Goal: Task Accomplishment & Management: Manage account settings

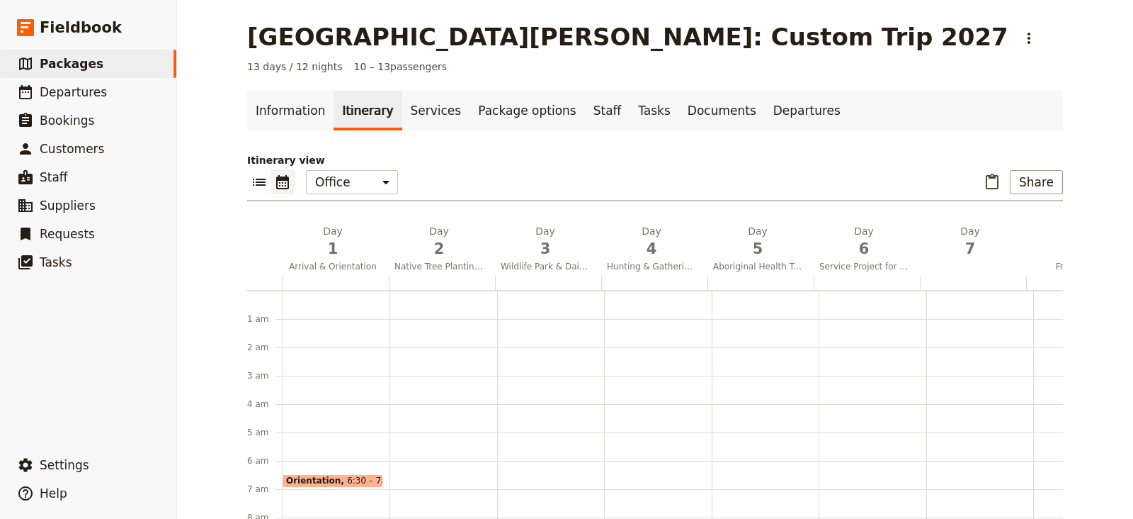
scroll to position [169, 0]
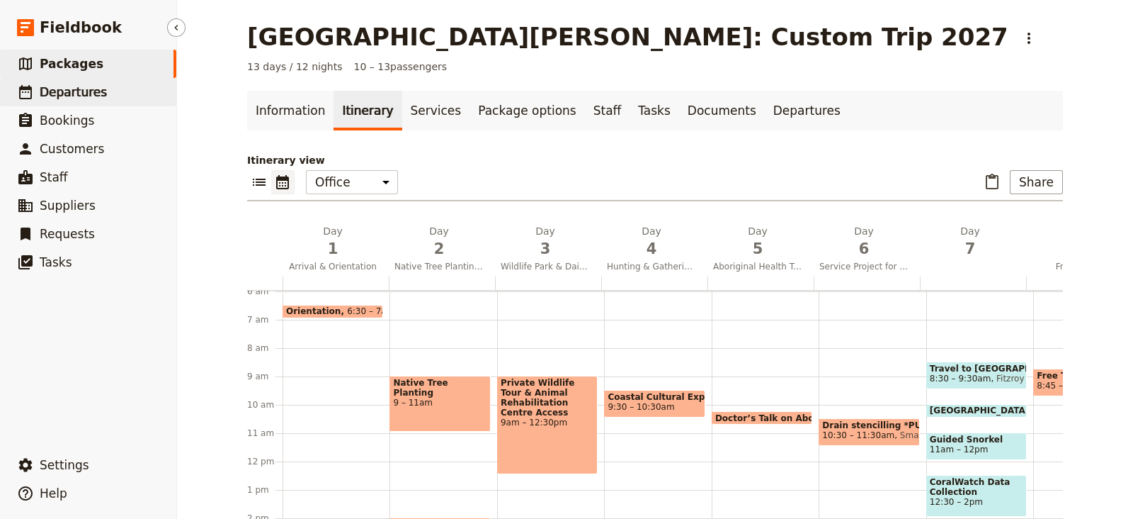
click at [77, 87] on span "Departures" at bounding box center [73, 92] width 67 height 14
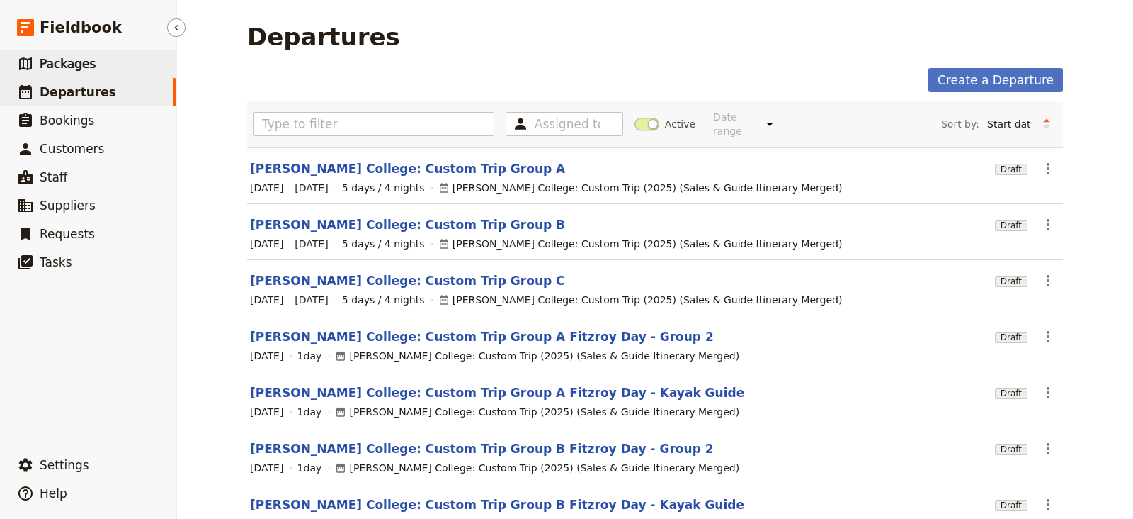
click at [131, 55] on link "​ Packages" at bounding box center [88, 64] width 176 height 28
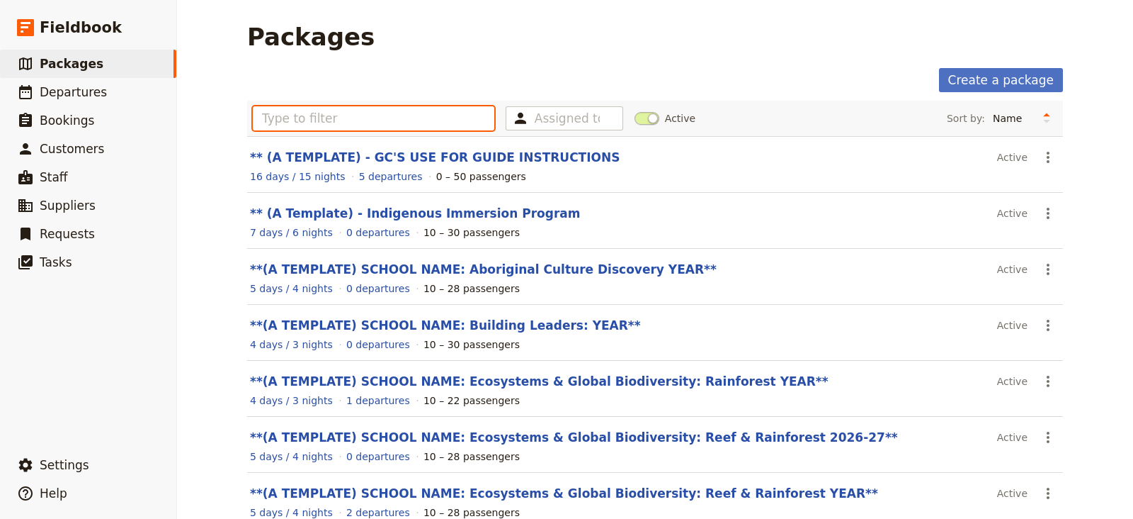
click at [391, 122] on input "text" at bounding box center [374, 118] width 242 height 24
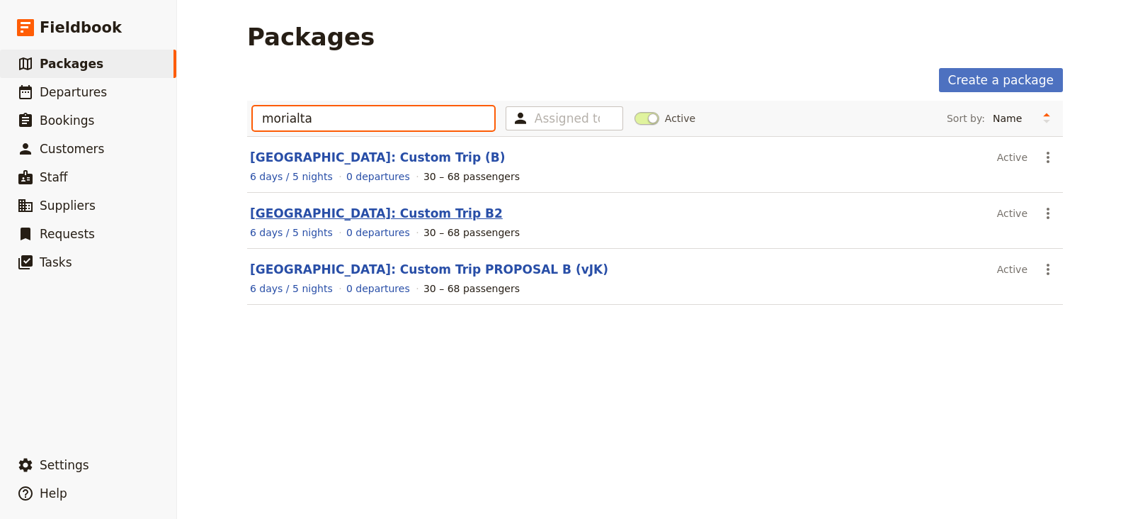
type input "morialta"
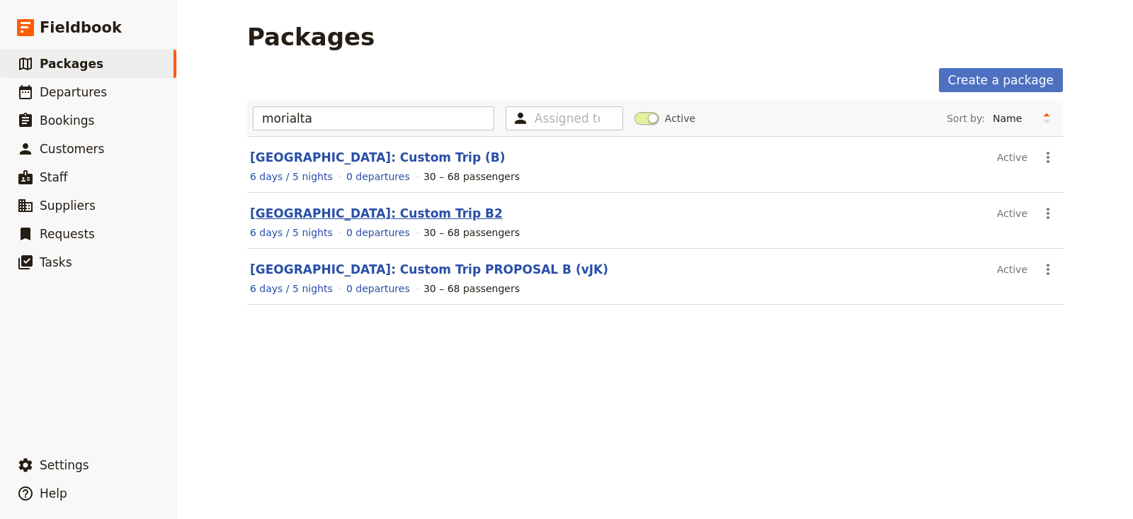
click at [305, 210] on link "Morialta Secondary College: Custom Trip B2" at bounding box center [376, 213] width 253 height 14
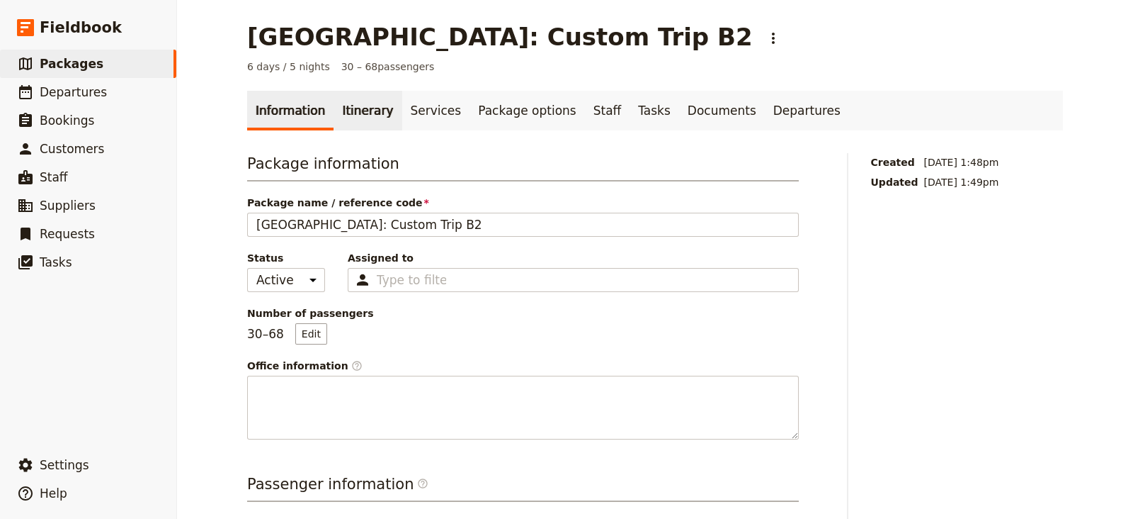
click at [337, 112] on link "Itinerary" at bounding box center [368, 111] width 68 height 40
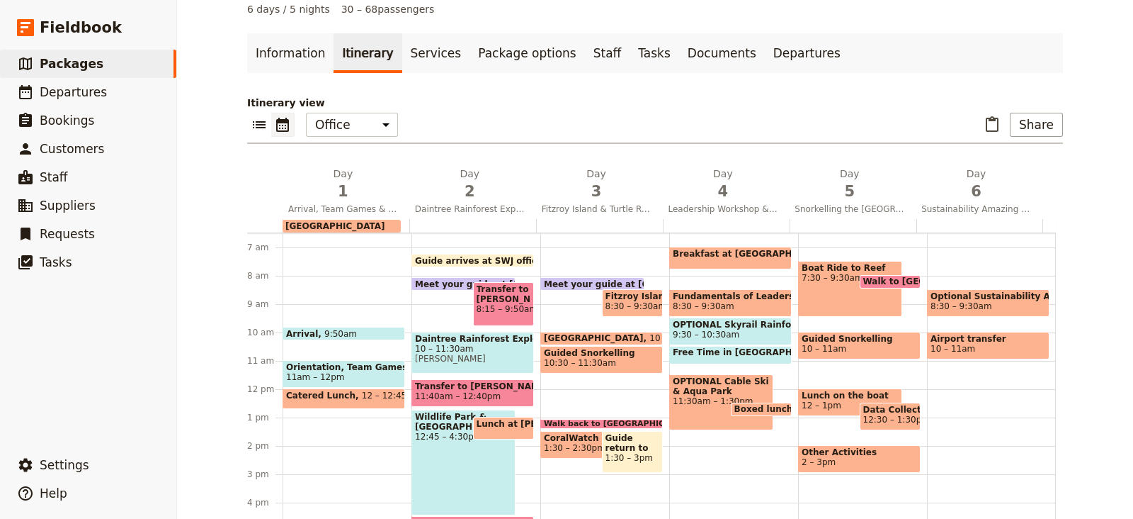
scroll to position [64, 0]
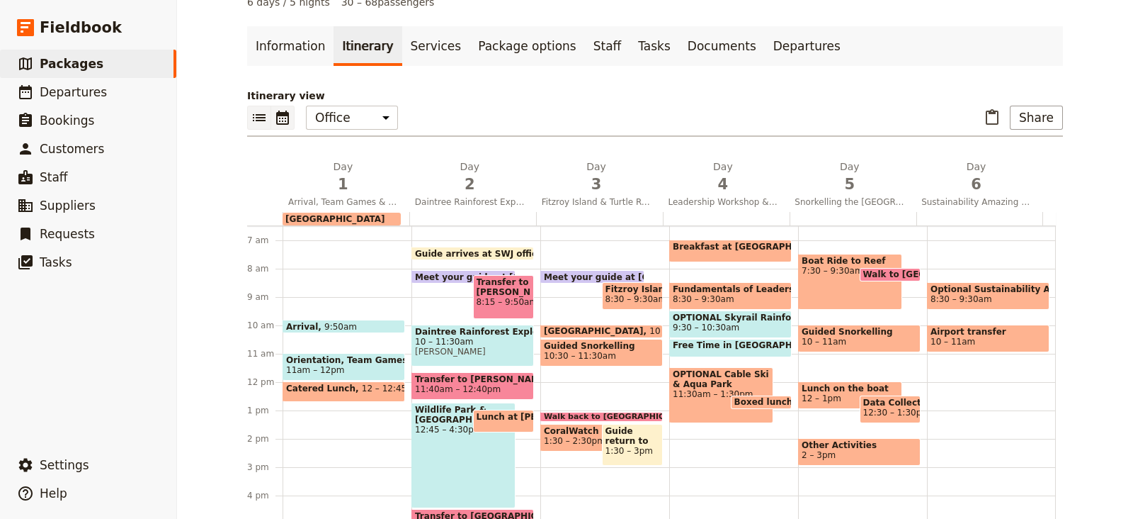
click at [251, 109] on icon "List view" at bounding box center [259, 117] width 17 height 17
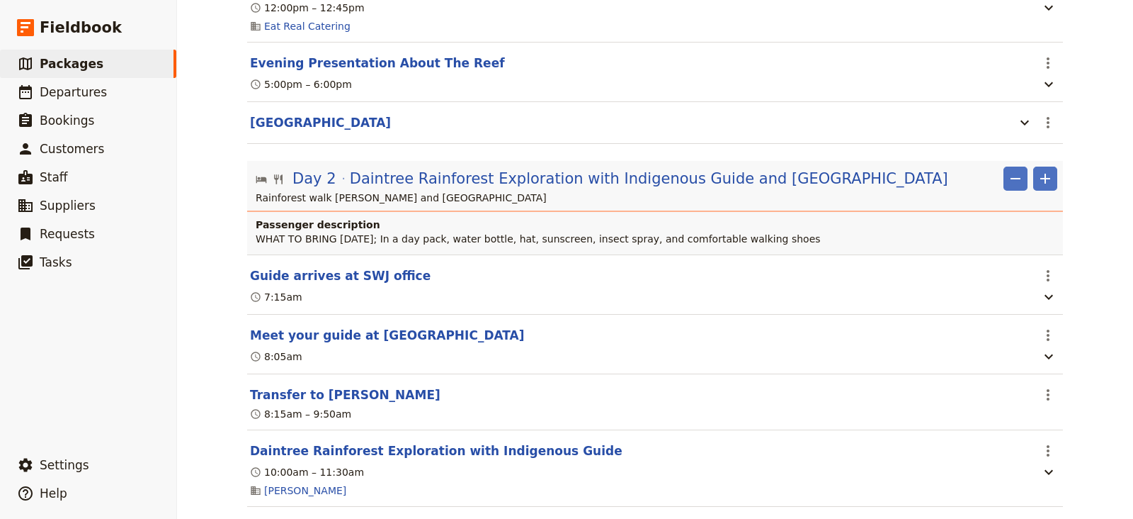
scroll to position [0, 0]
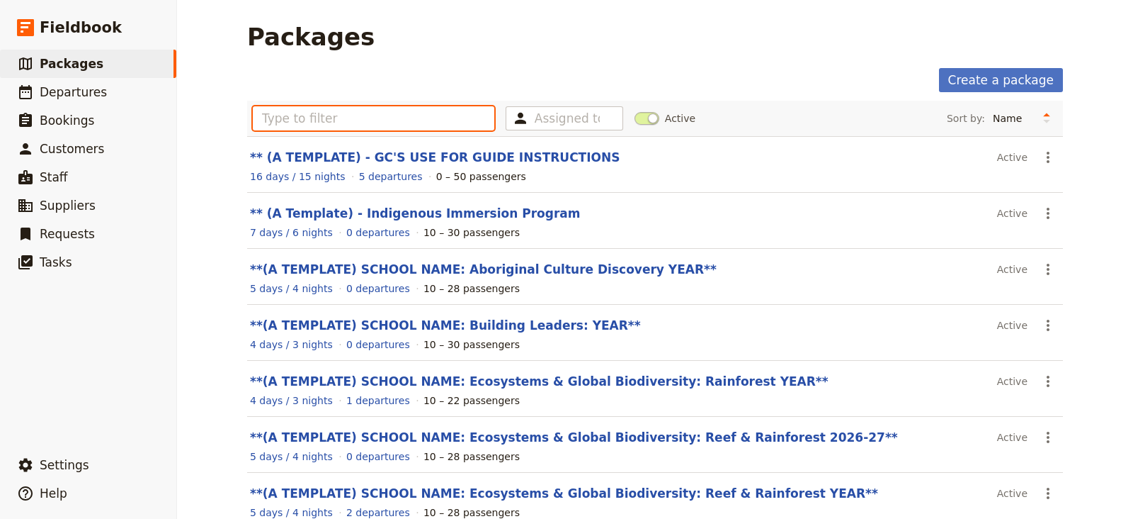
click at [399, 123] on input "text" at bounding box center [374, 118] width 242 height 24
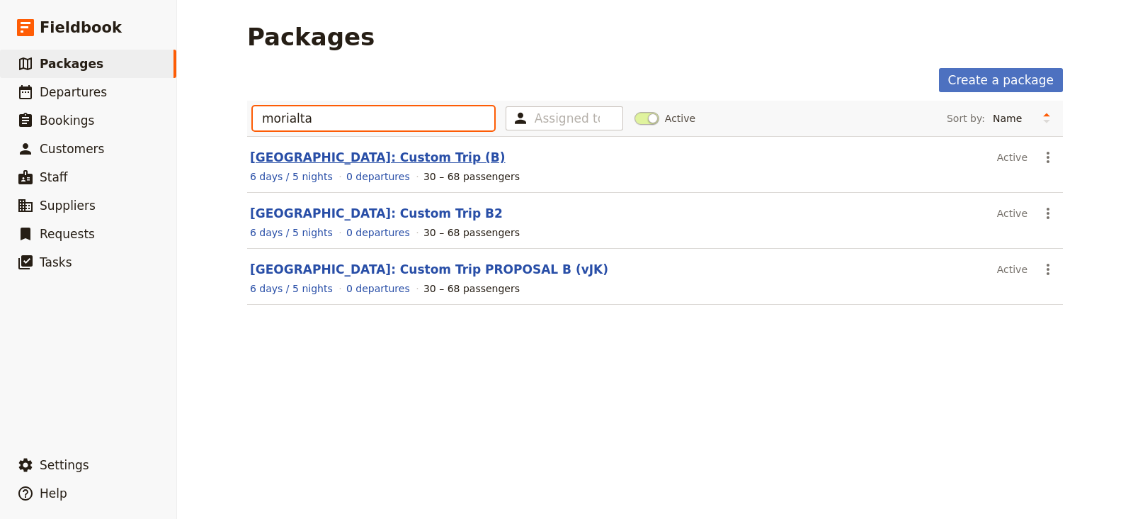
type input "morialta"
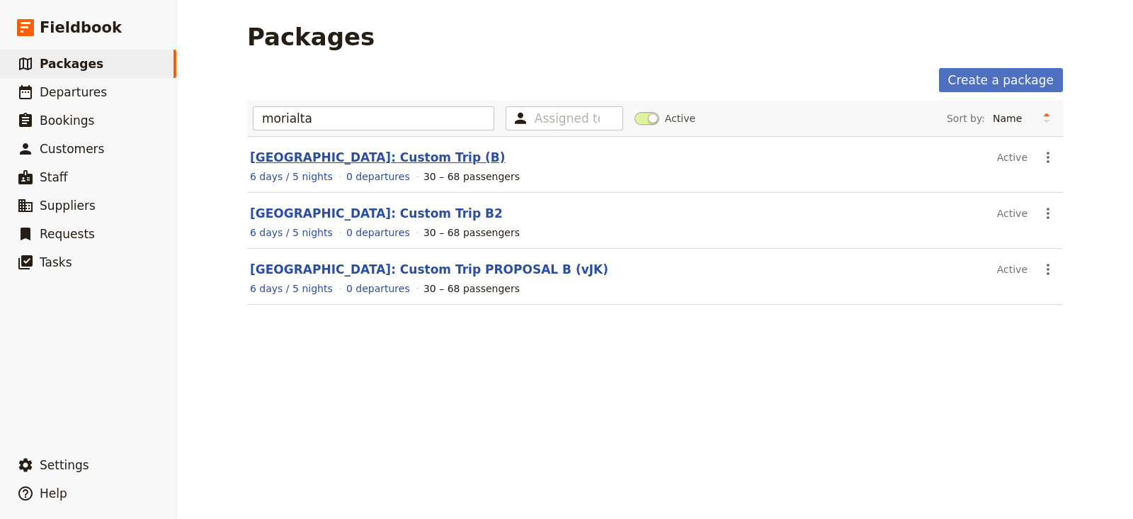
click at [412, 154] on link "Morialta Secondary College: Custom Trip (B)" at bounding box center [378, 157] width 256 height 14
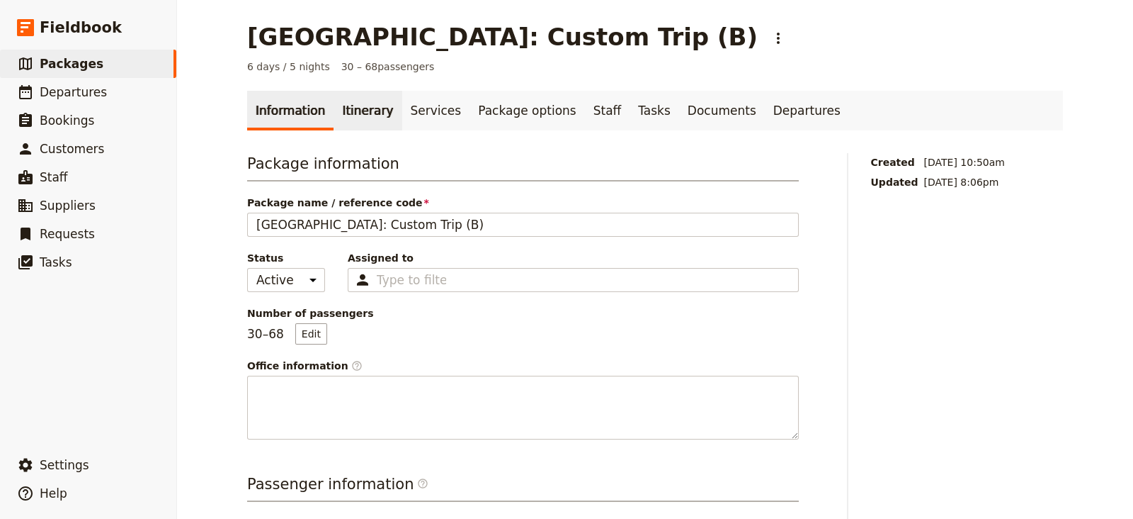
click at [352, 110] on link "Itinerary" at bounding box center [368, 111] width 68 height 40
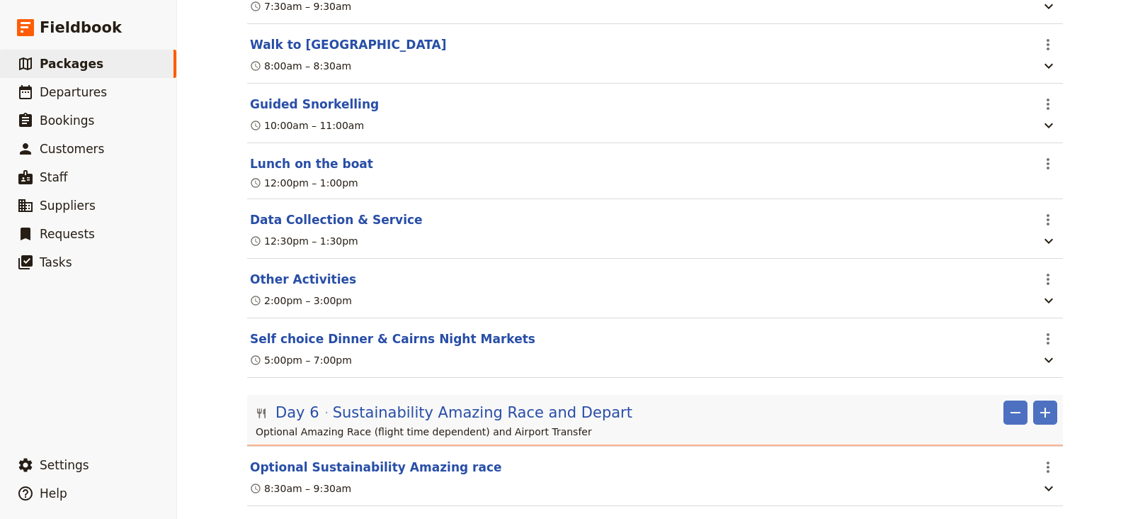
scroll to position [2981, 0]
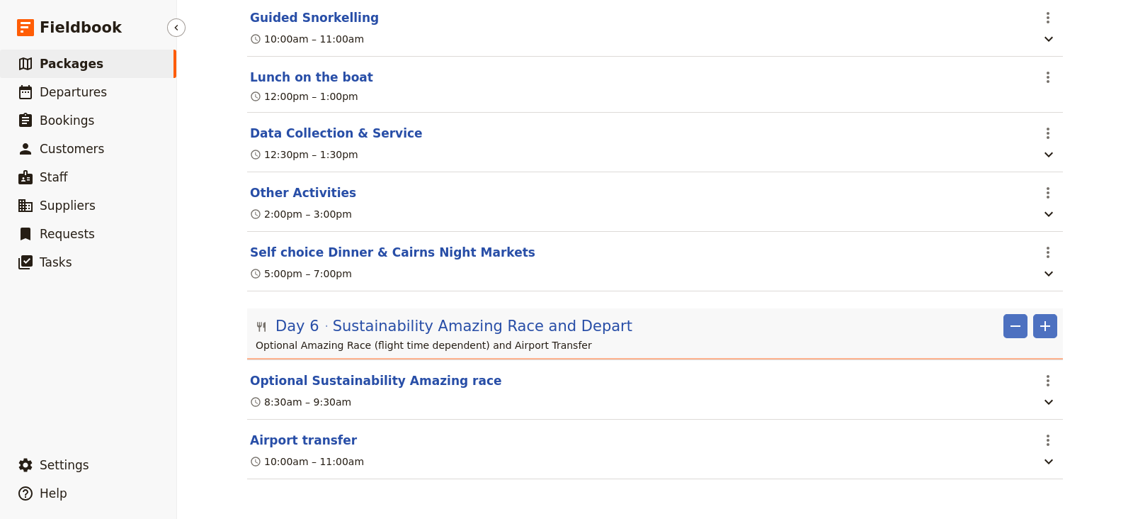
scroll to position [585, 0]
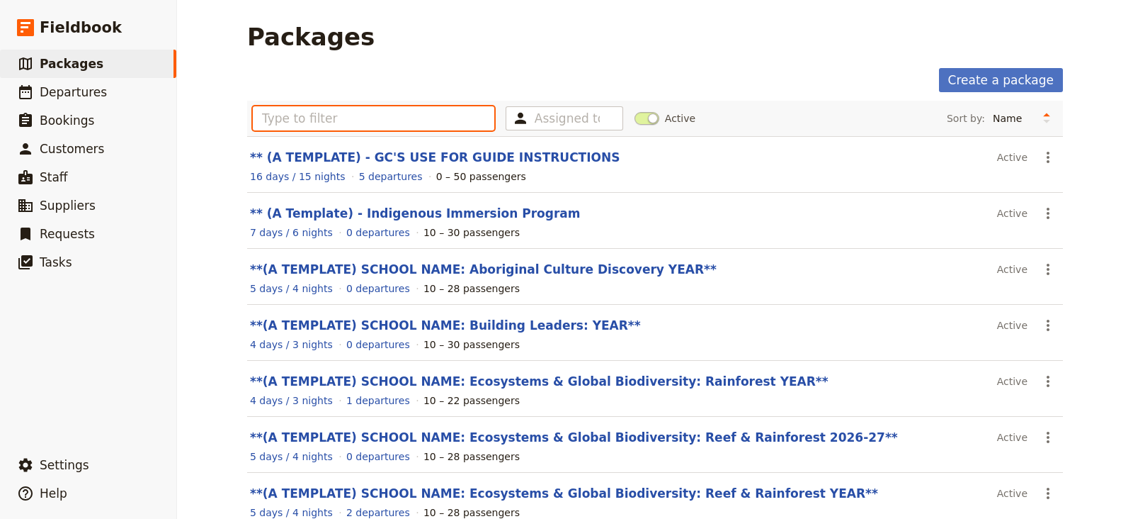
click at [393, 120] on input "text" at bounding box center [374, 118] width 242 height 24
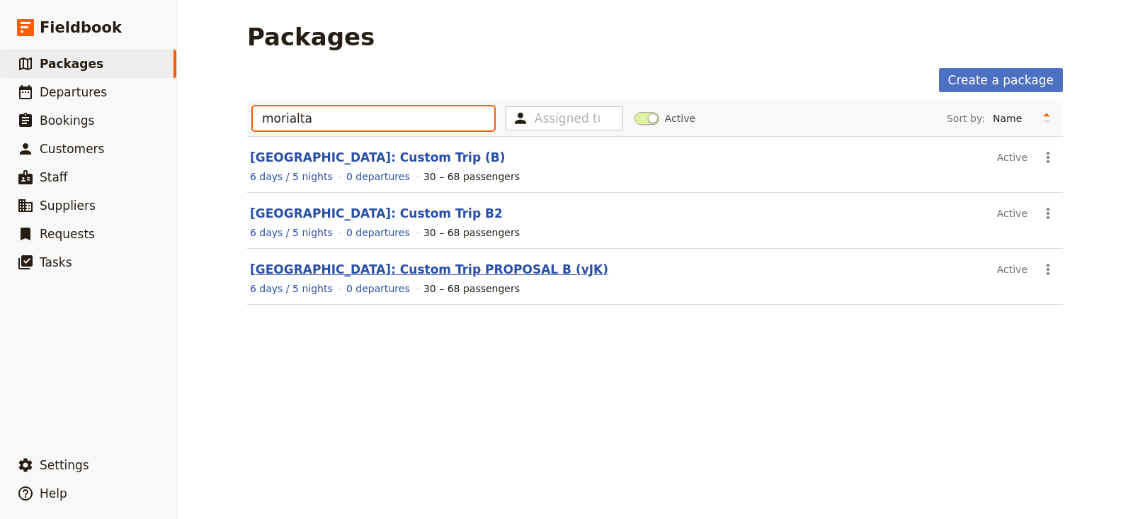
type input "morialta"
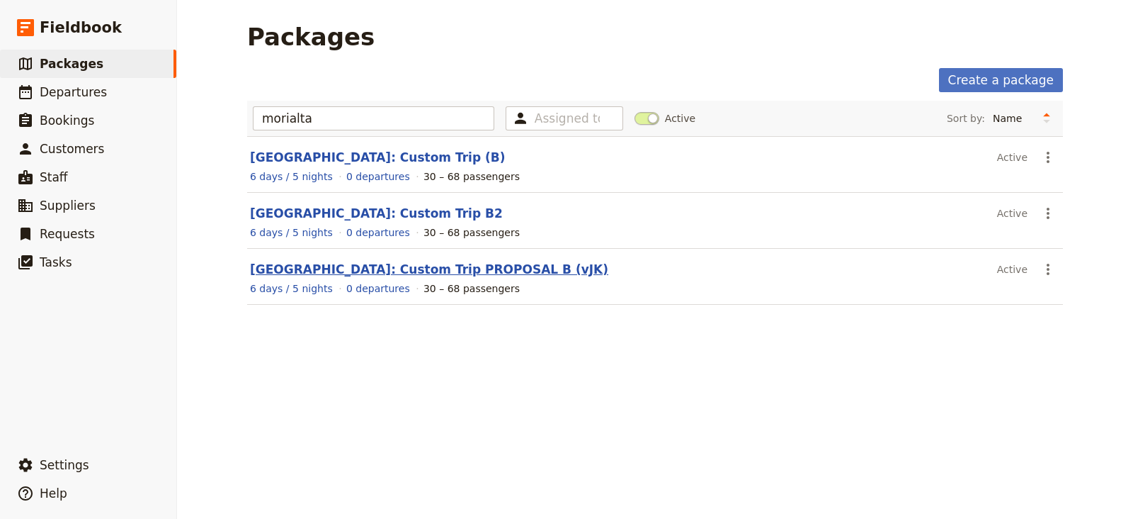
click at [483, 269] on link "Morialta Secondary College: Custom Trip PROPOSAL B (vJK)" at bounding box center [429, 269] width 358 height 14
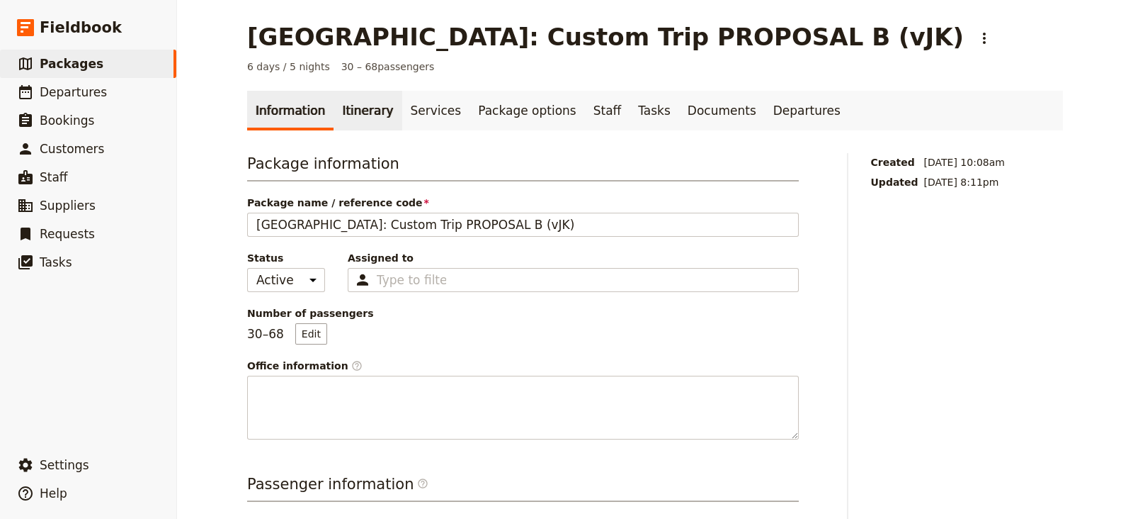
click at [341, 101] on link "Itinerary" at bounding box center [368, 111] width 68 height 40
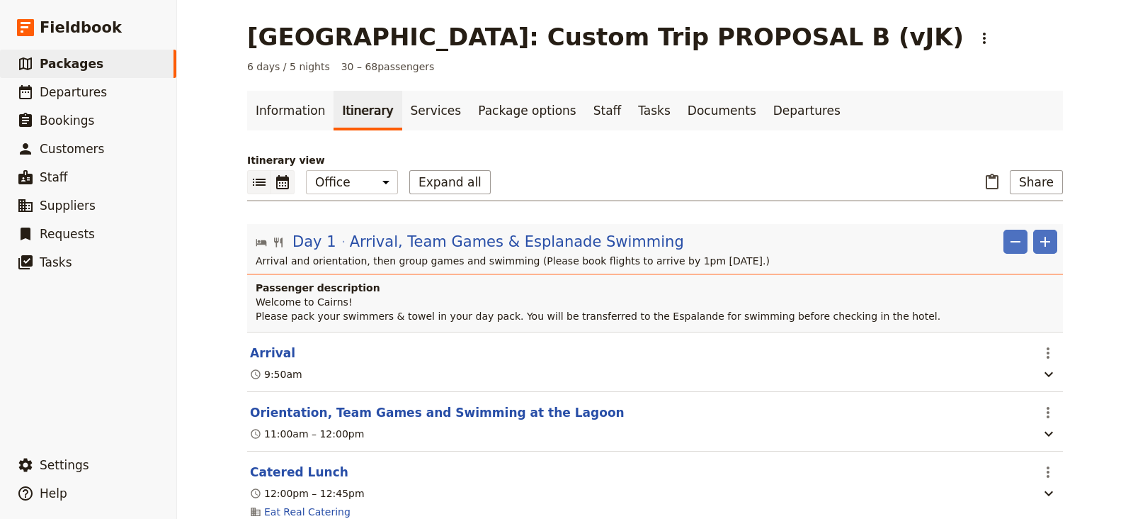
click at [277, 177] on icon "Calendar view" at bounding box center [282, 182] width 13 height 14
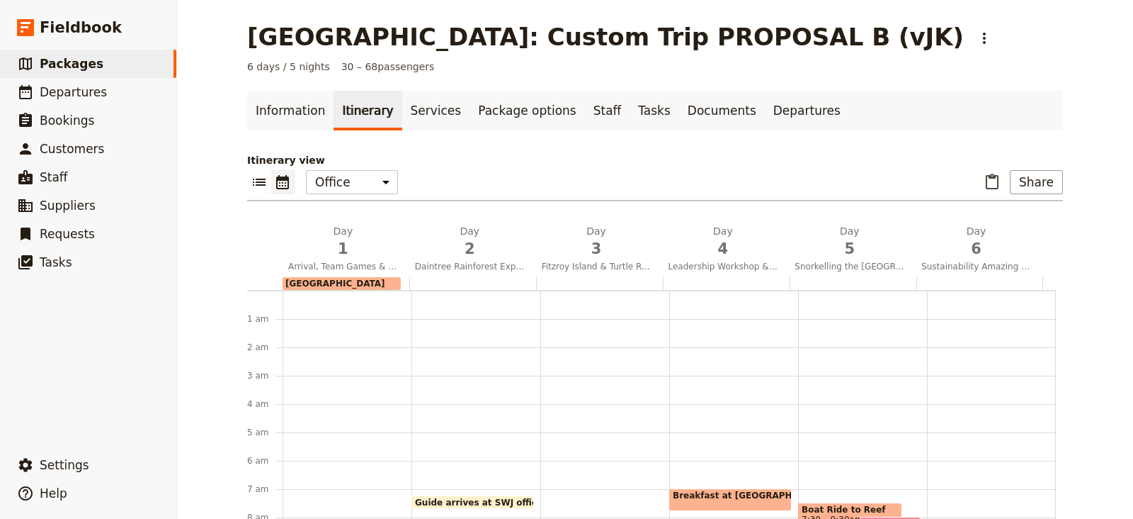
scroll to position [184, 0]
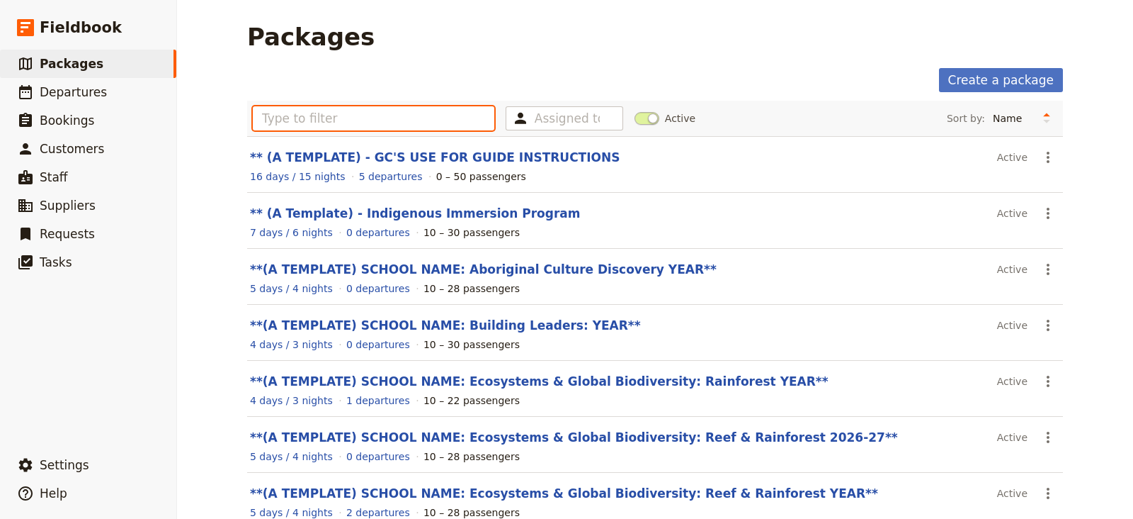
click at [321, 125] on input "text" at bounding box center [374, 118] width 242 height 24
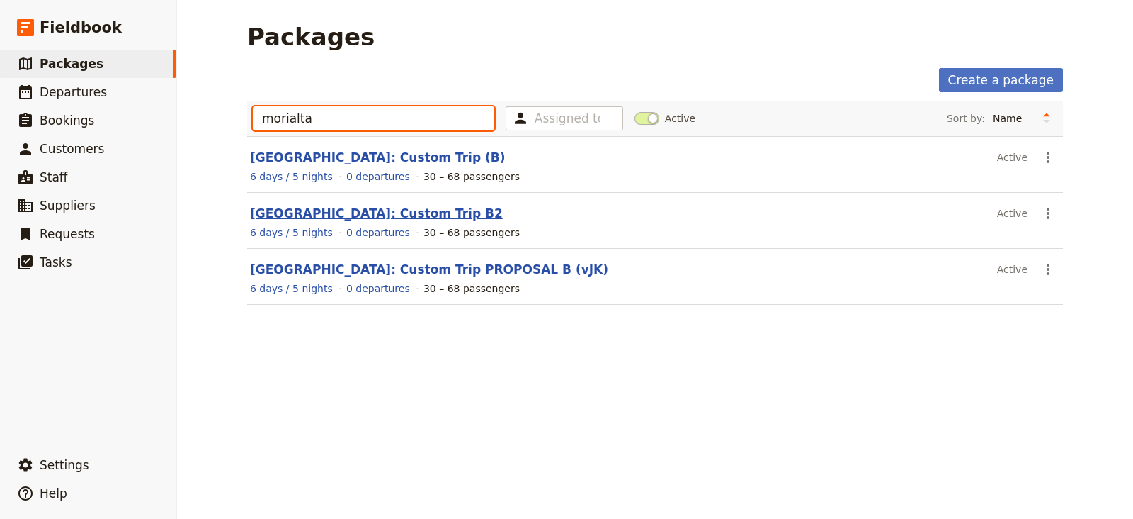
type input "morialta"
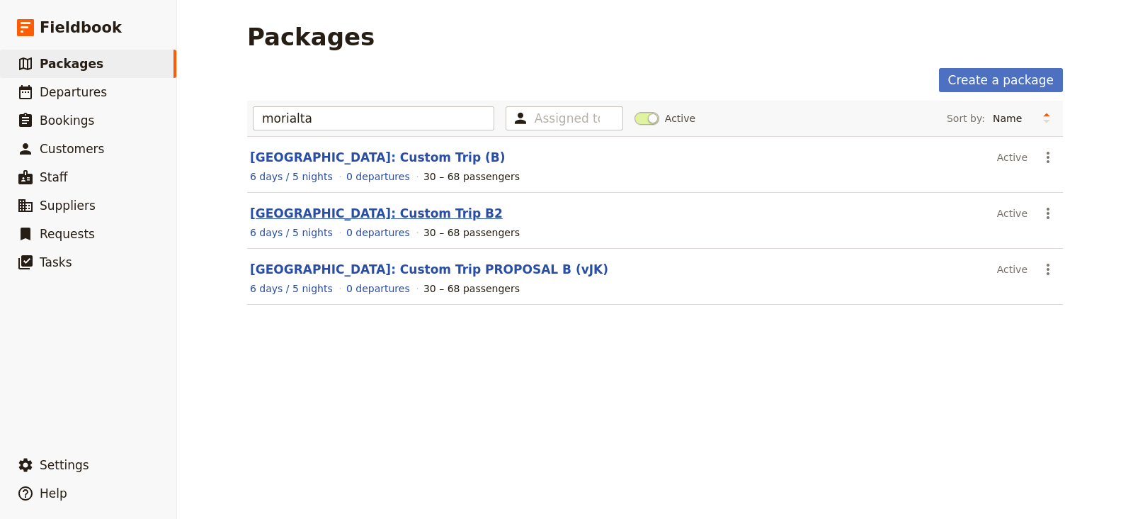
click at [369, 214] on link "Morialta Secondary College: Custom Trip B2" at bounding box center [376, 213] width 253 height 14
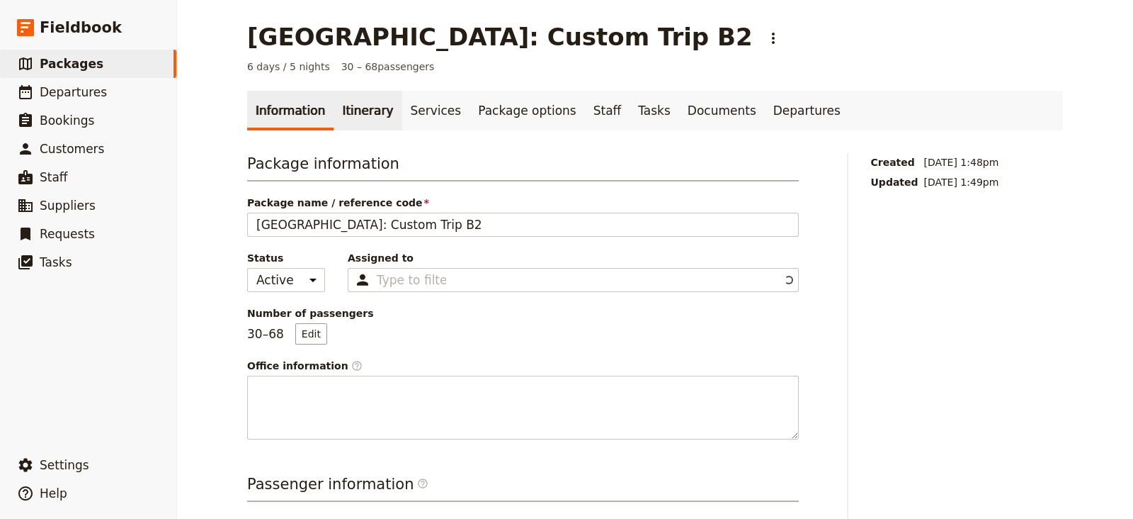
click at [350, 112] on link "Itinerary" at bounding box center [368, 111] width 68 height 40
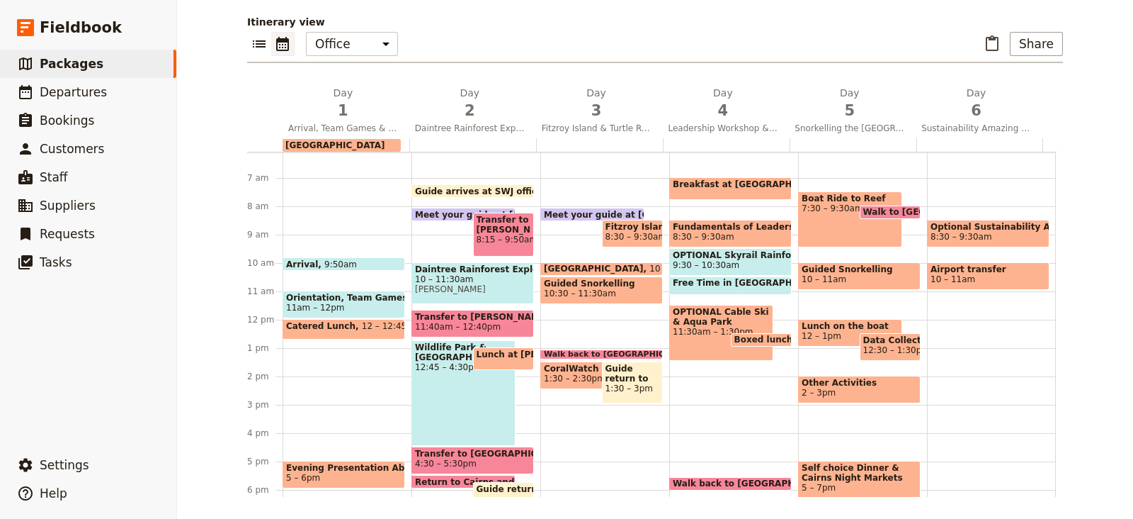
scroll to position [175, 0]
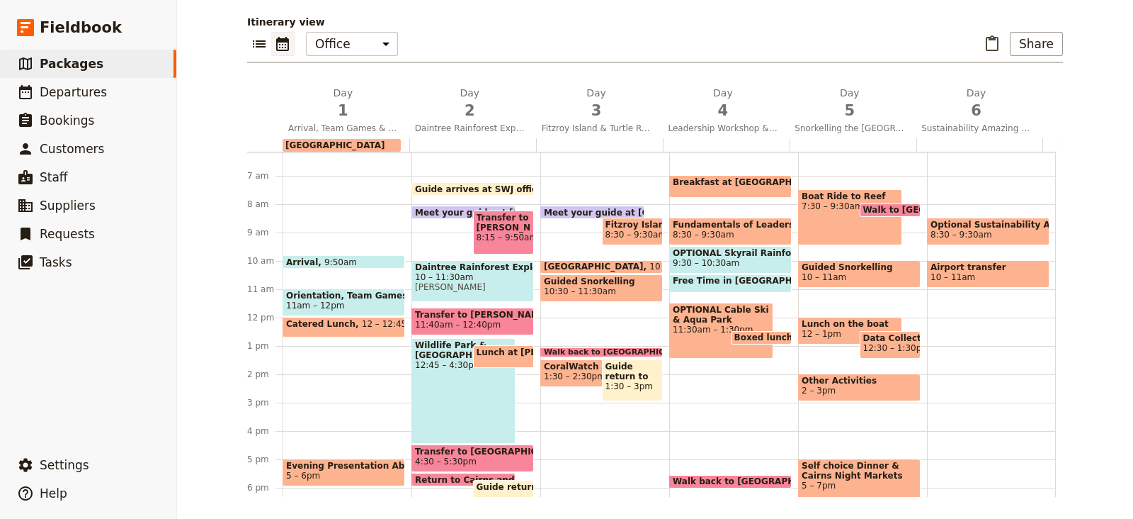
click at [346, 140] on span "Cairns Colonial Club Hotel" at bounding box center [335, 145] width 100 height 10
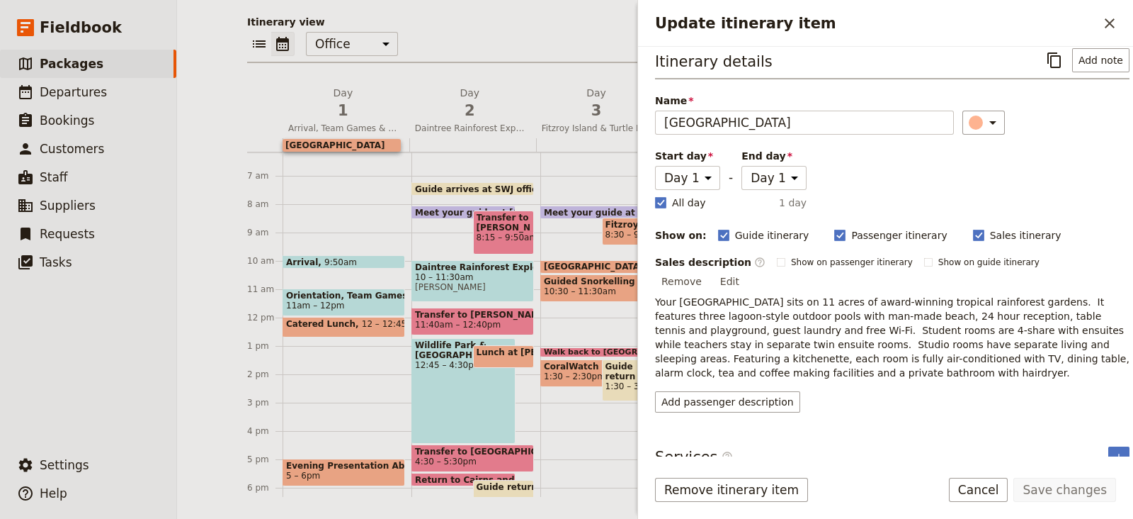
scroll to position [10, 0]
click at [666, 117] on input "Cairns Colonial Club Hotel" at bounding box center [804, 123] width 299 height 24
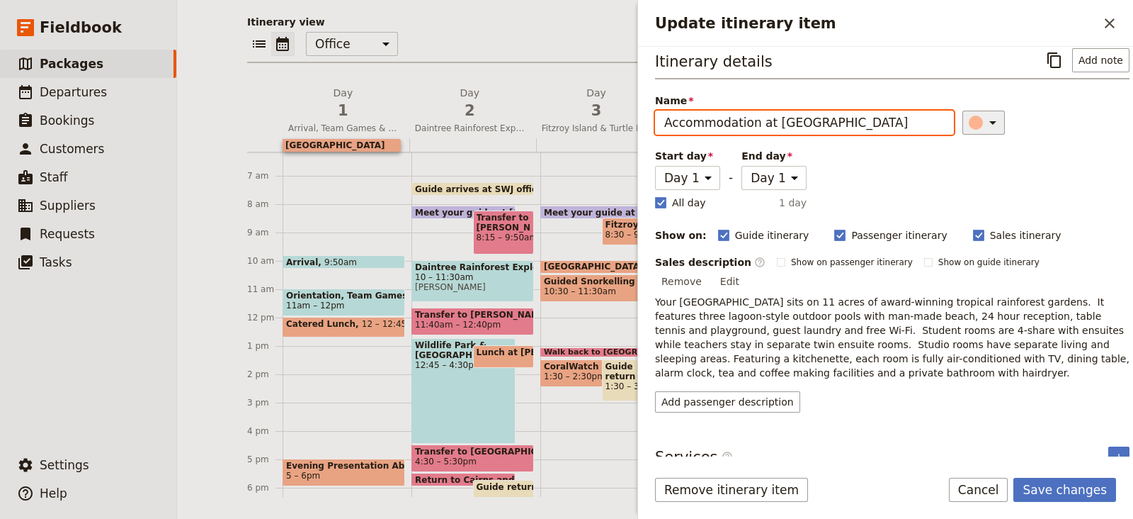
type input "Accommodation at Cairns Colonial Club Hotel"
click at [969, 125] on div "Update itinerary item" at bounding box center [976, 122] width 14 height 14
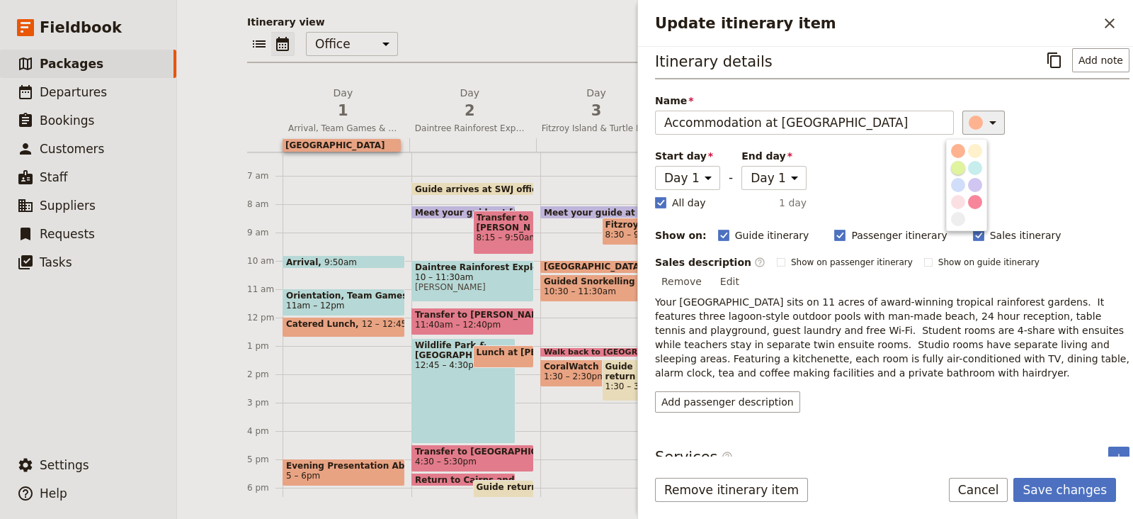
click at [960, 170] on div "button" at bounding box center [958, 168] width 14 height 14
click at [681, 174] on select "Day 1 Day 2 Day 3 Day 4 Day 5 Day 6" at bounding box center [687, 178] width 65 height 24
click at [809, 299] on p "Your Cairns hotel sits on 11 acres of award-winning tropical rainforest gardens…" at bounding box center [892, 337] width 475 height 85
click at [671, 196] on label "All day" at bounding box center [680, 203] width 51 height 14
click at [655, 195] on input "All day" at bounding box center [655, 195] width 1 height 1
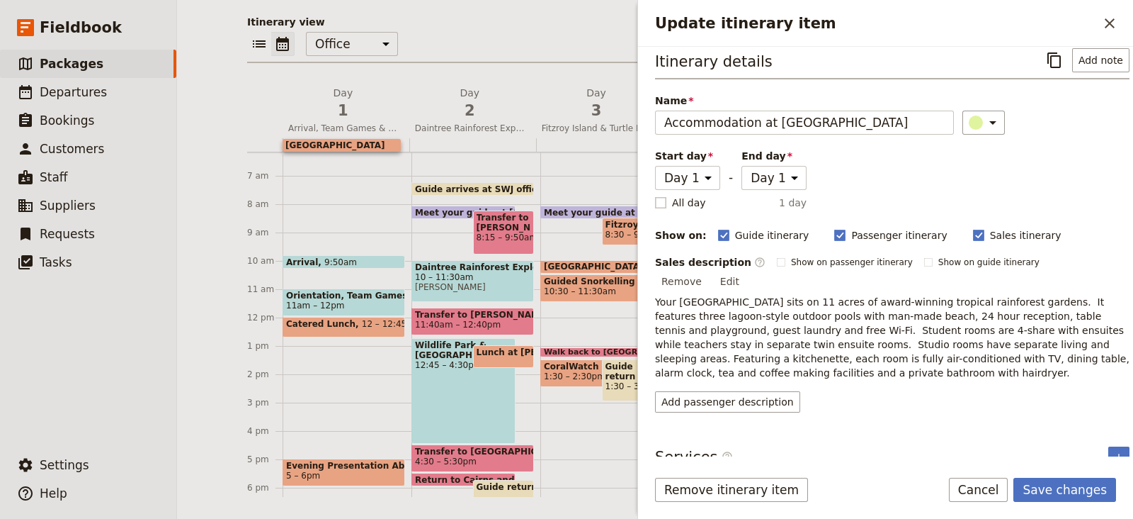
checkbox input "false"
click at [765, 174] on span "​" at bounding box center [759, 177] width 17 height 17
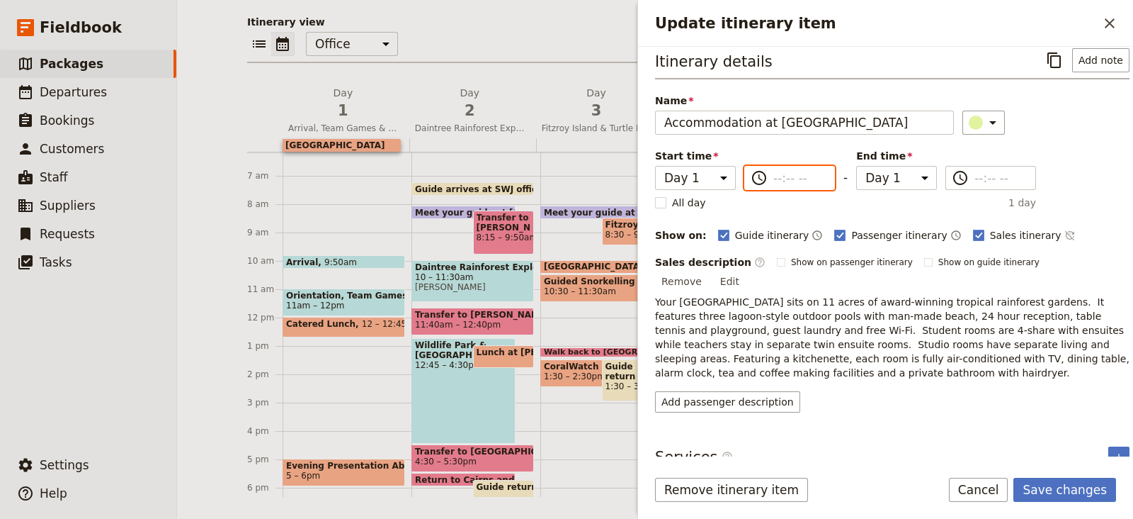
click at [774, 174] on input "​" at bounding box center [800, 177] width 52 height 17
type input "--:-- --"
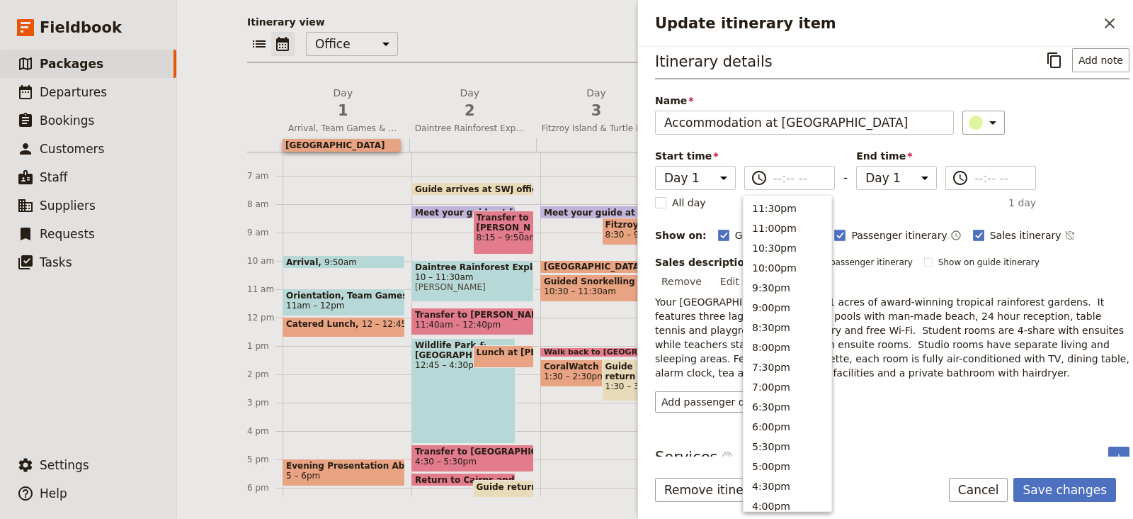
click at [934, 306] on p "Your Cairns hotel sits on 11 acres of award-winning tropical rainforest gardens…" at bounding box center [892, 337] width 475 height 85
click at [786, 179] on input "--:-- --" at bounding box center [800, 177] width 52 height 17
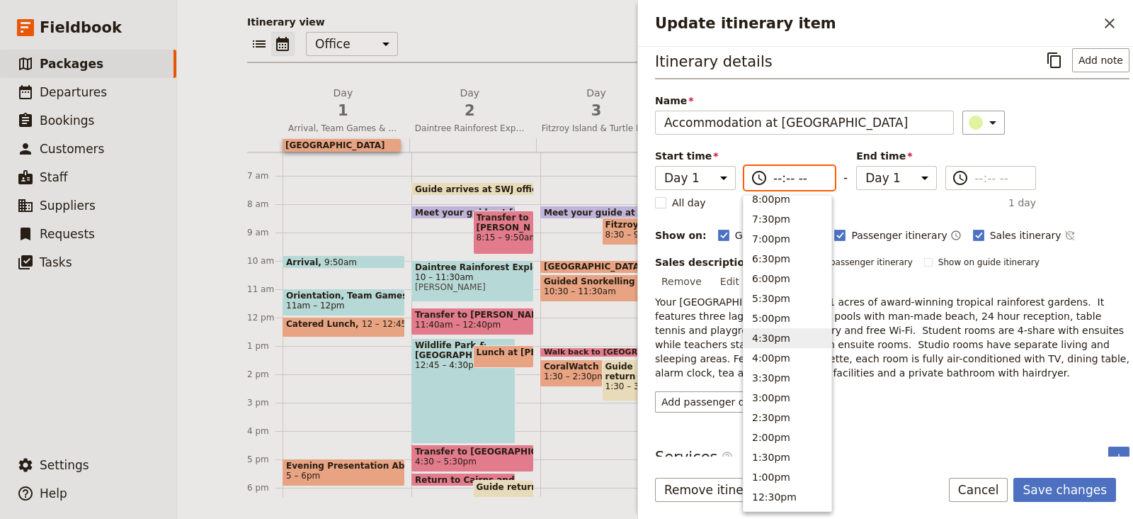
scroll to position [152, 0]
click at [783, 430] on button "2:00pm" at bounding box center [788, 434] width 88 height 20
type input "02:00 pm"
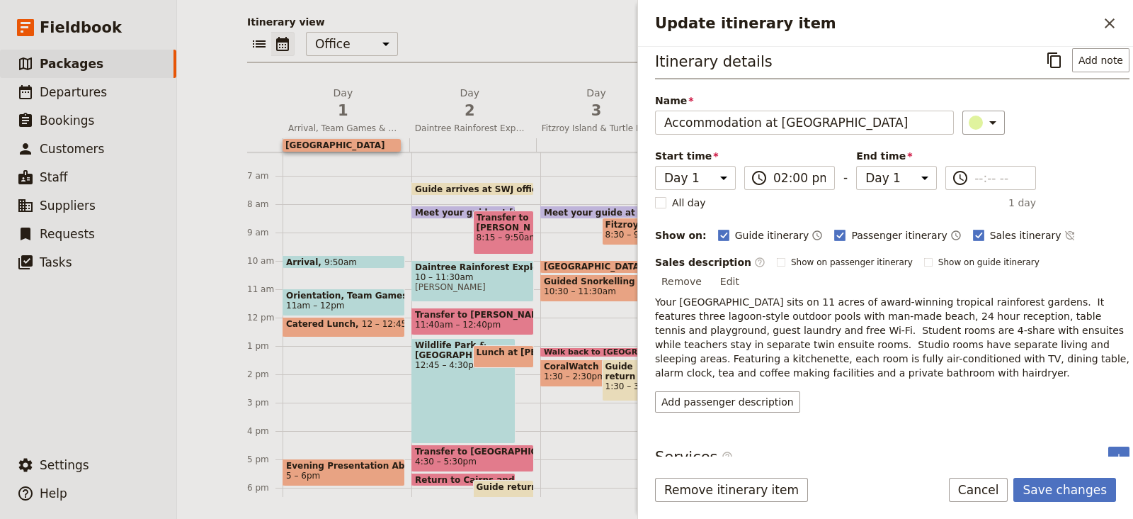
click at [1024, 143] on div "Itinerary details ​ Add note Name Accommodation at Cairns Colonial Club Hotel ​…" at bounding box center [892, 230] width 475 height 364
click at [977, 174] on input "--:-- --" at bounding box center [1001, 177] width 52 height 17
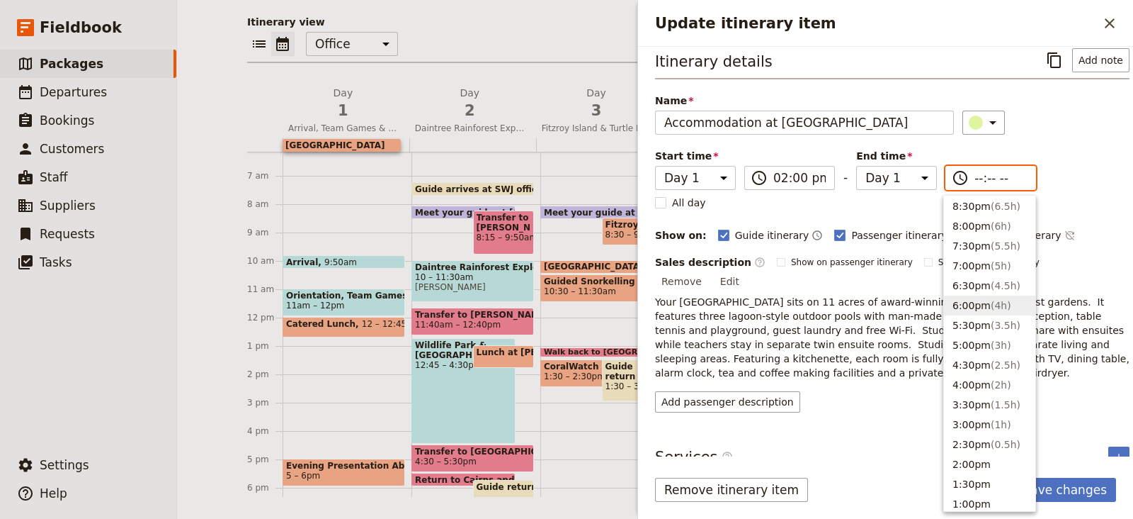
scroll to position [171, 0]
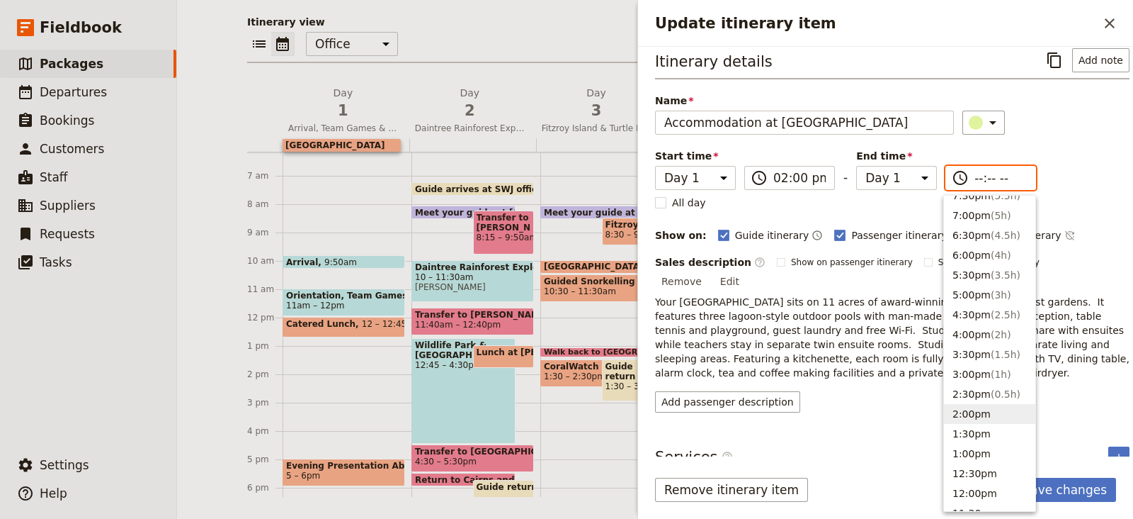
click at [974, 416] on button "2:00pm" at bounding box center [989, 414] width 91 height 20
type input "02:00 pm"
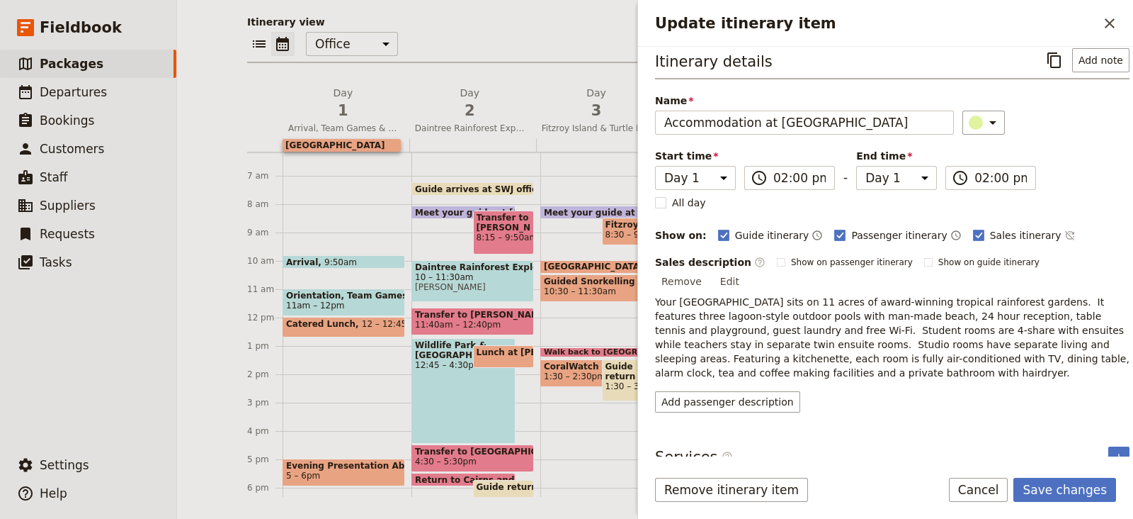
click at [978, 314] on p "Your Cairns hotel sits on 11 acres of award-winning tropical rainforest gardens…" at bounding box center [892, 337] width 475 height 85
click at [746, 271] on button "Edit" at bounding box center [730, 281] width 32 height 21
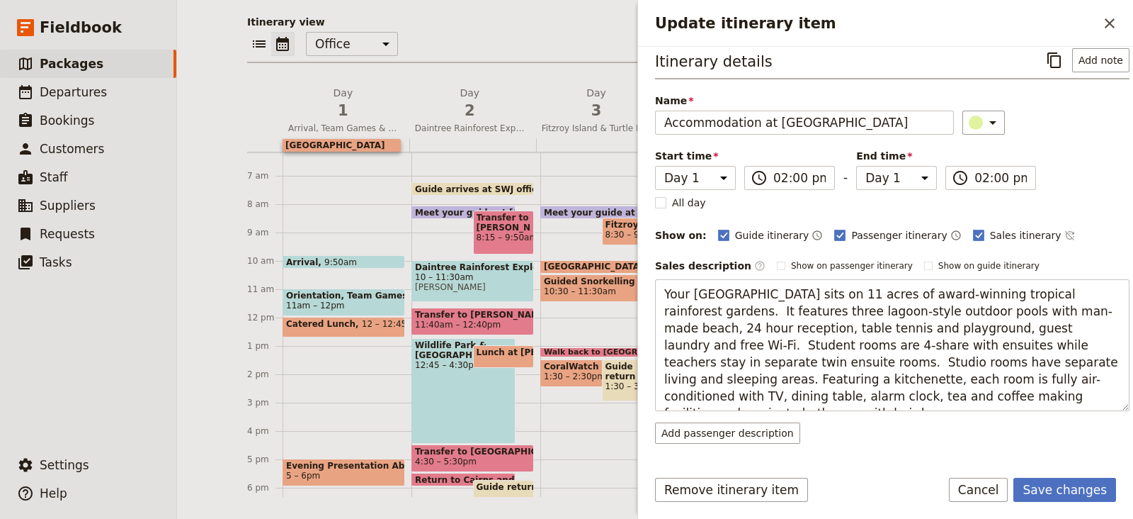
scroll to position [0, 0]
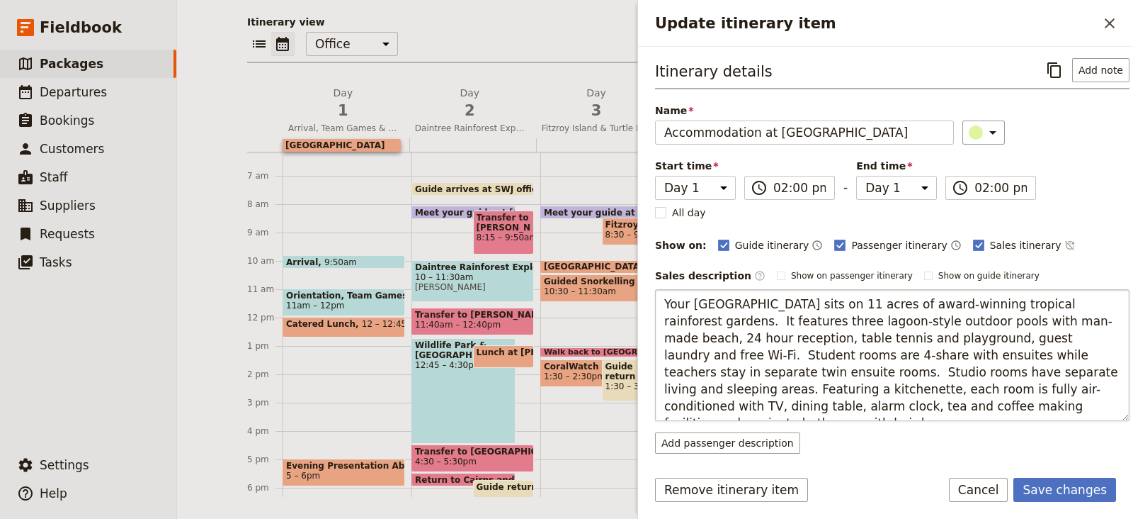
click at [1028, 333] on textarea "Your Cairns hotel sits on 11 acres of award-winning tropical rainforest gardens…" at bounding box center [892, 355] width 475 height 132
type textarea "Your Cairns hotel sits on 11 acres of award-winning tropical rainforest gardens…"
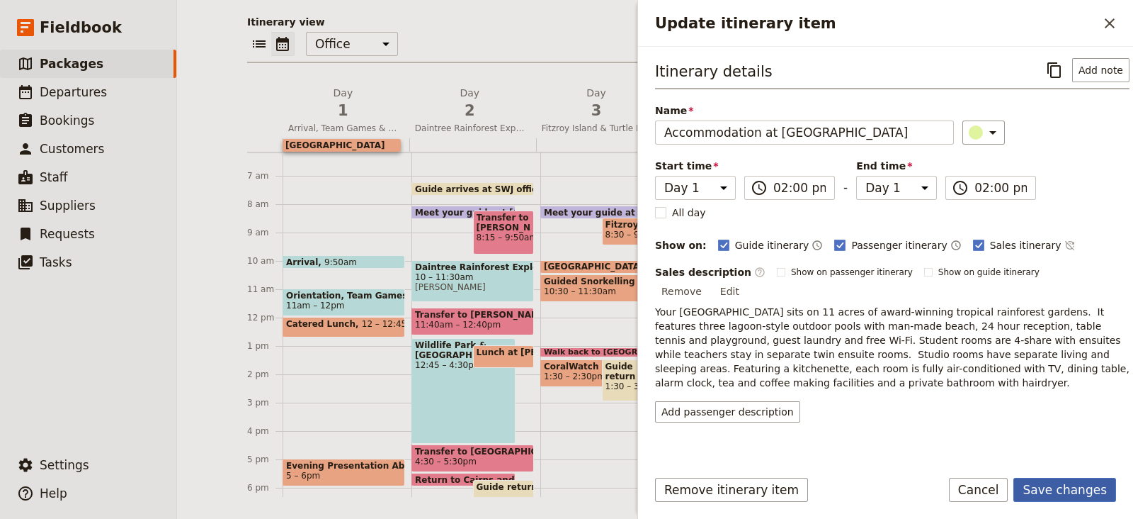
click at [1066, 479] on button "Save changes" at bounding box center [1065, 489] width 103 height 24
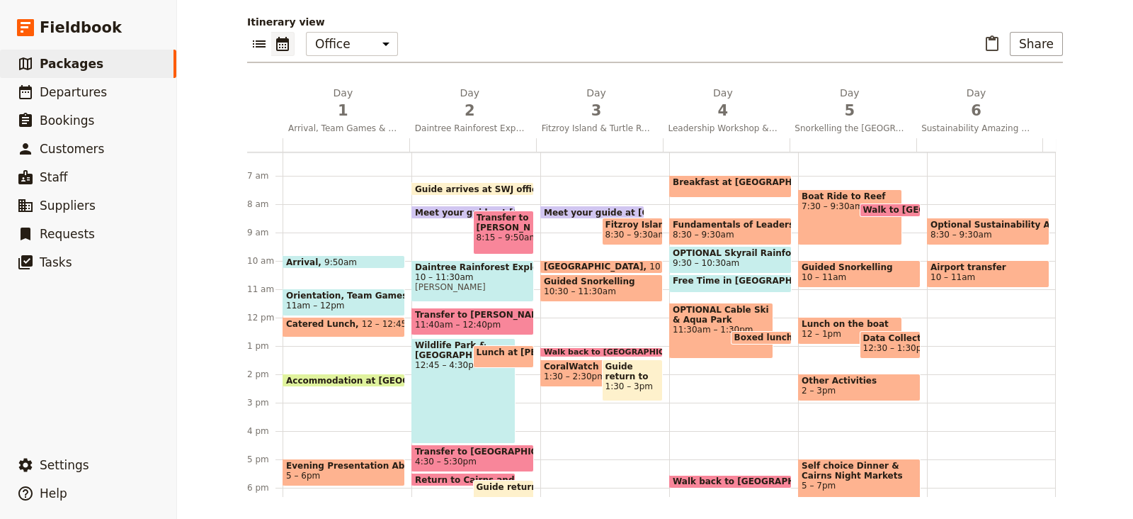
click at [327, 257] on span "9:50am" at bounding box center [340, 261] width 33 height 9
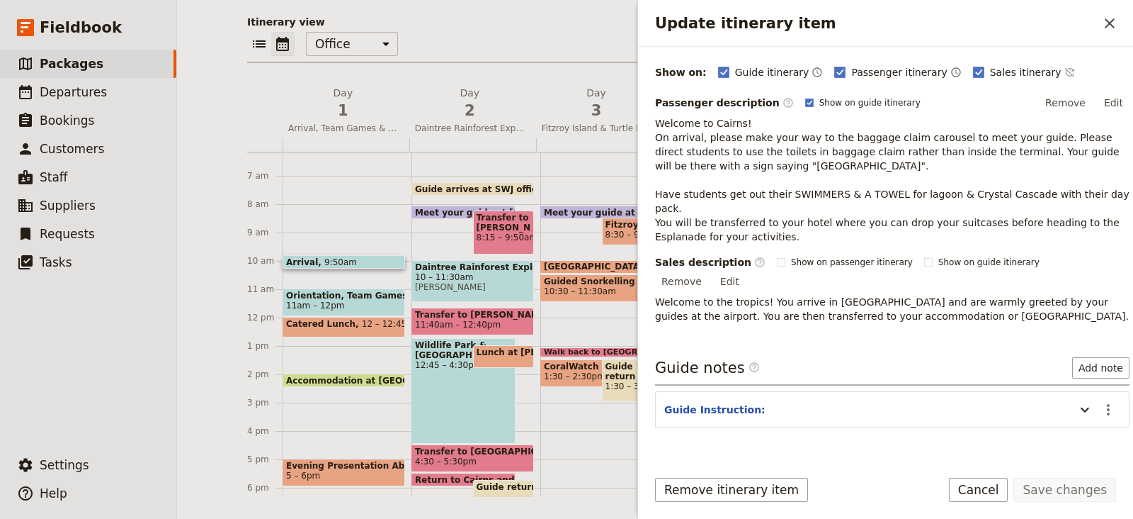
scroll to position [174, 0]
click at [1081, 407] on icon "Update itinerary item" at bounding box center [1085, 409] width 9 height 5
click at [1102, 400] on icon "Actions" at bounding box center [1108, 408] width 17 height 17
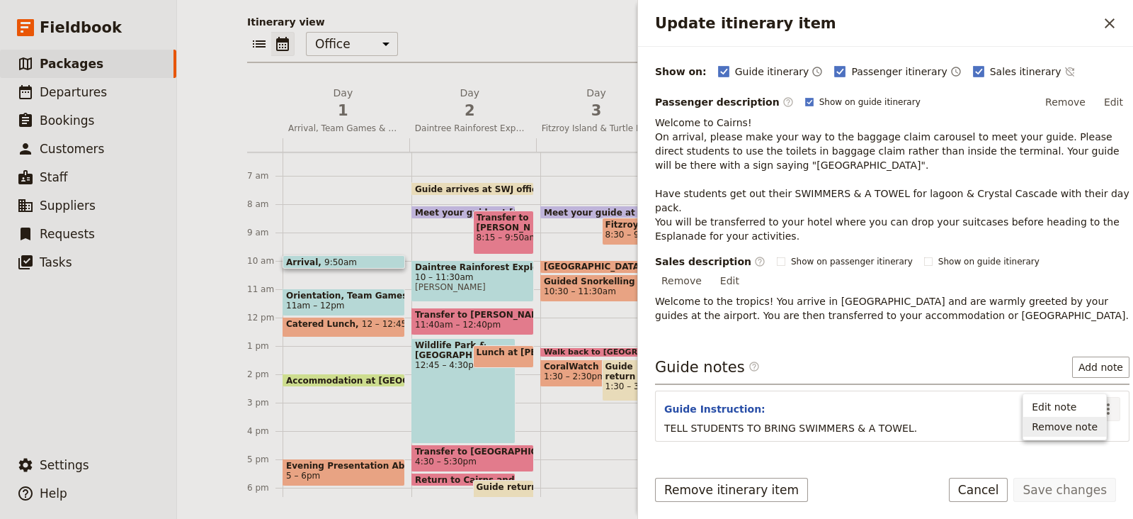
click at [1059, 435] on button "Remove note" at bounding box center [1065, 427] width 83 height 20
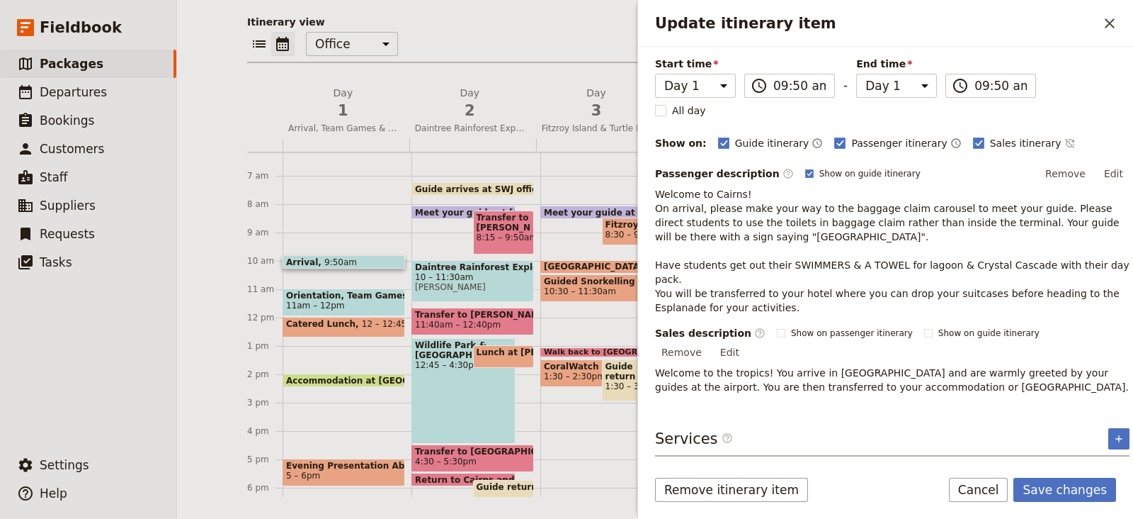
scroll to position [0, 0]
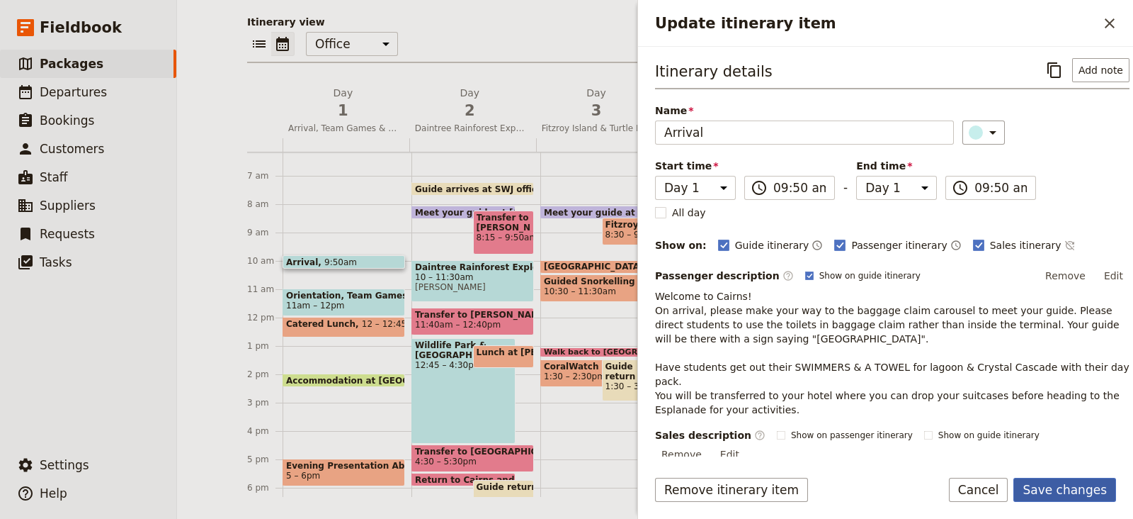
click at [1057, 486] on button "Save changes" at bounding box center [1065, 489] width 103 height 24
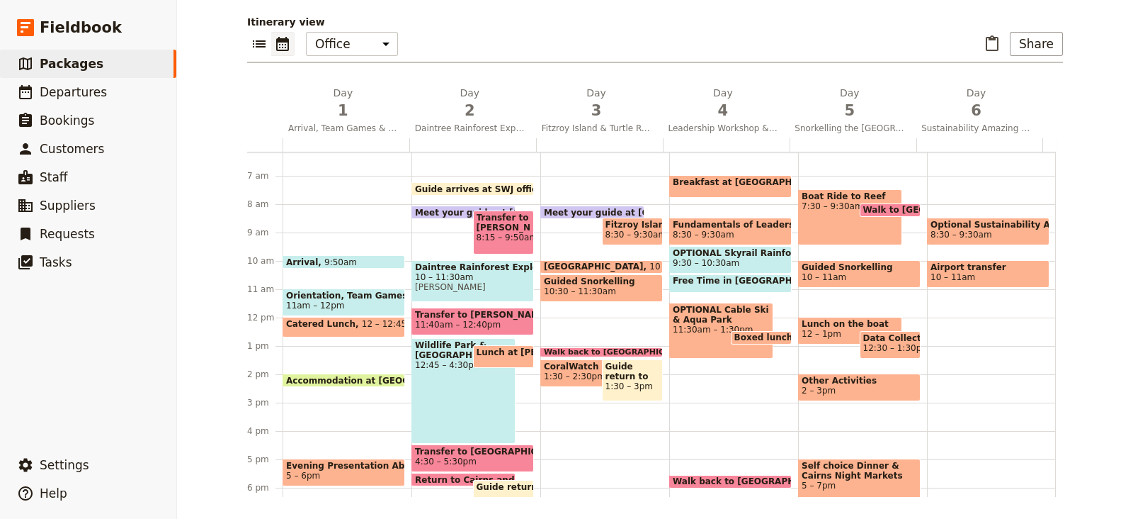
click at [353, 256] on div "Arrival 9:50am" at bounding box center [344, 261] width 123 height 13
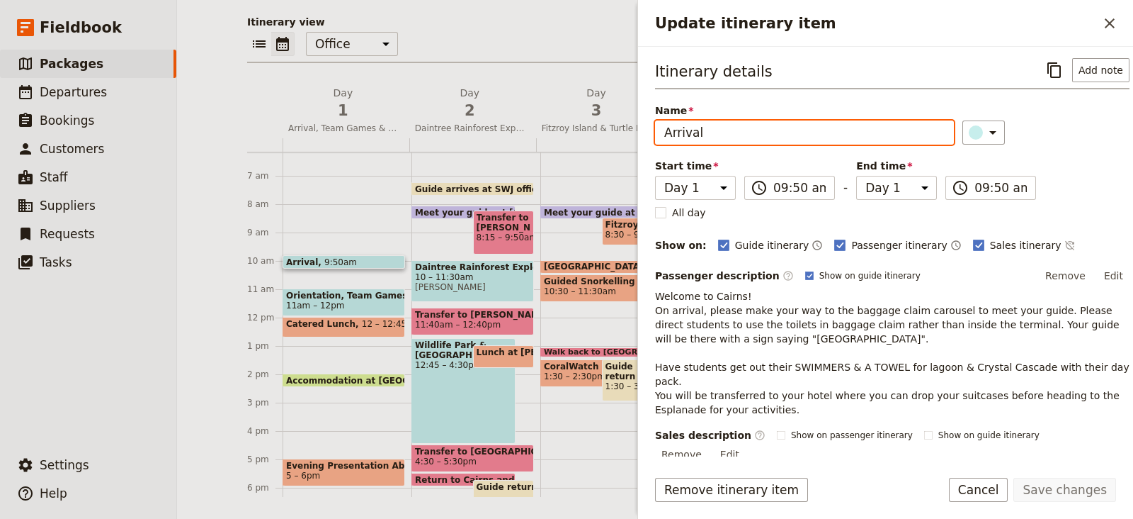
click at [738, 123] on input "Arrival" at bounding box center [804, 132] width 299 height 24
type input "Arrival in [GEOGRAPHIC_DATA]"
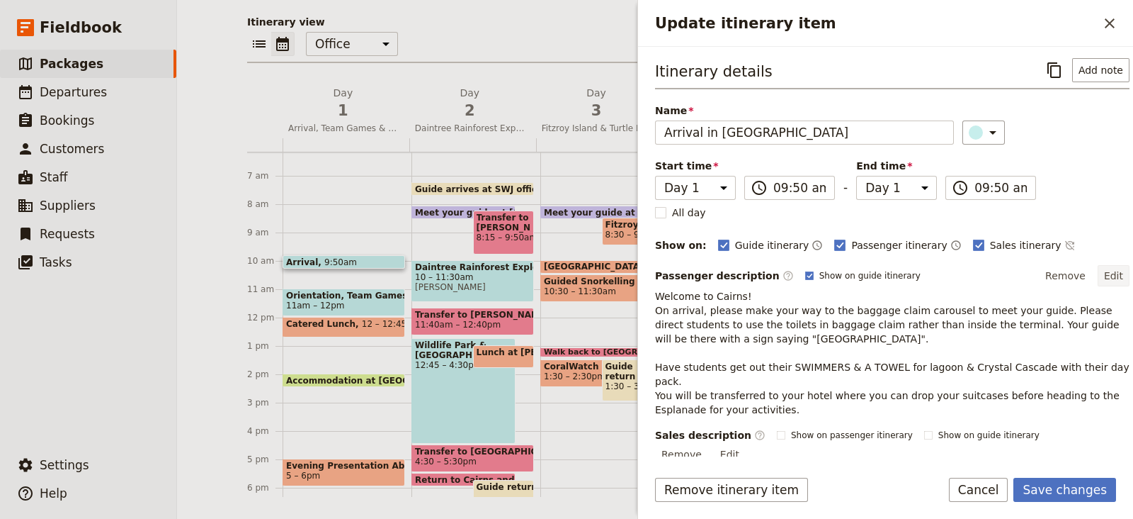
click at [1104, 273] on button "Edit" at bounding box center [1114, 275] width 32 height 21
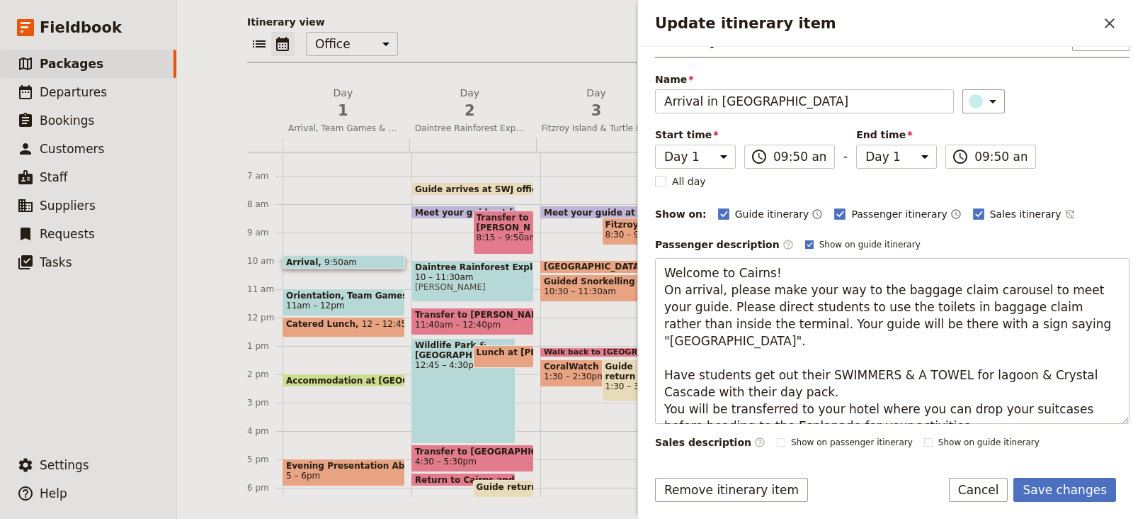
scroll to position [32, 0]
drag, startPoint x: 781, startPoint y: 341, endPoint x: 653, endPoint y: 246, distance: 159.5
click at [653, 246] on div "Itinerary details ​ Add note Name Arrival in Cairns ​ Start time Day 1 Day 2 Da…" at bounding box center [885, 251] width 495 height 409
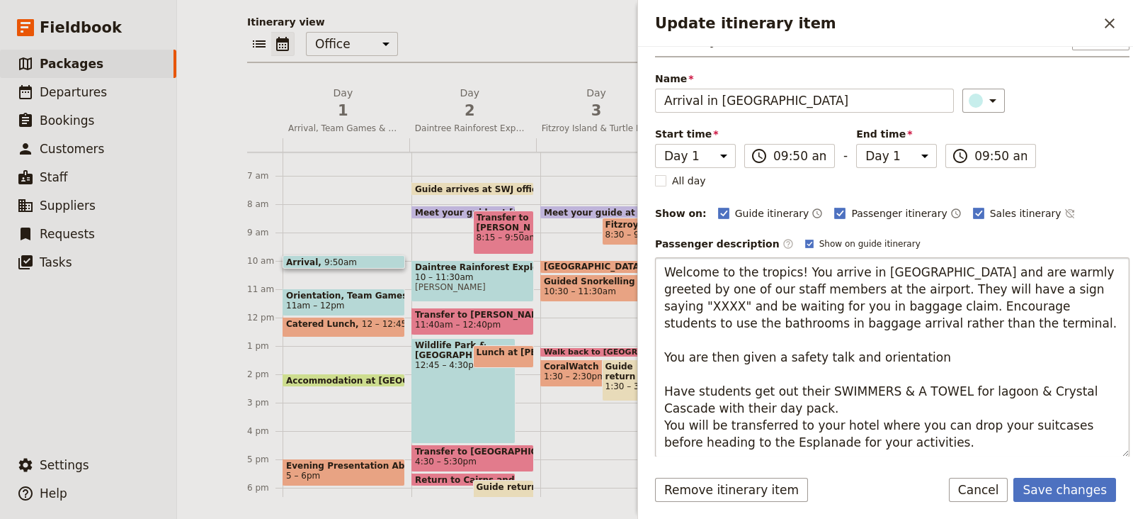
click at [983, 293] on textarea "Welcome to the tropics! You arrive in Cairns and are warmly greeted by one of o…" at bounding box center [892, 357] width 475 height 200
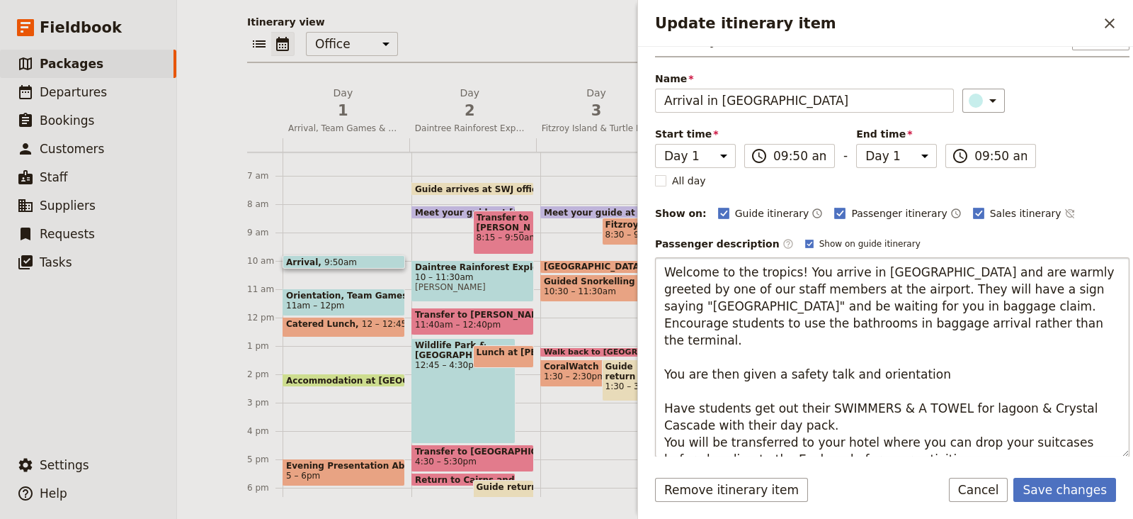
click at [662, 355] on textarea "Welcome to the tropics! You arrive in Cairns and are warmly greeted by one of o…" at bounding box center [892, 357] width 475 height 200
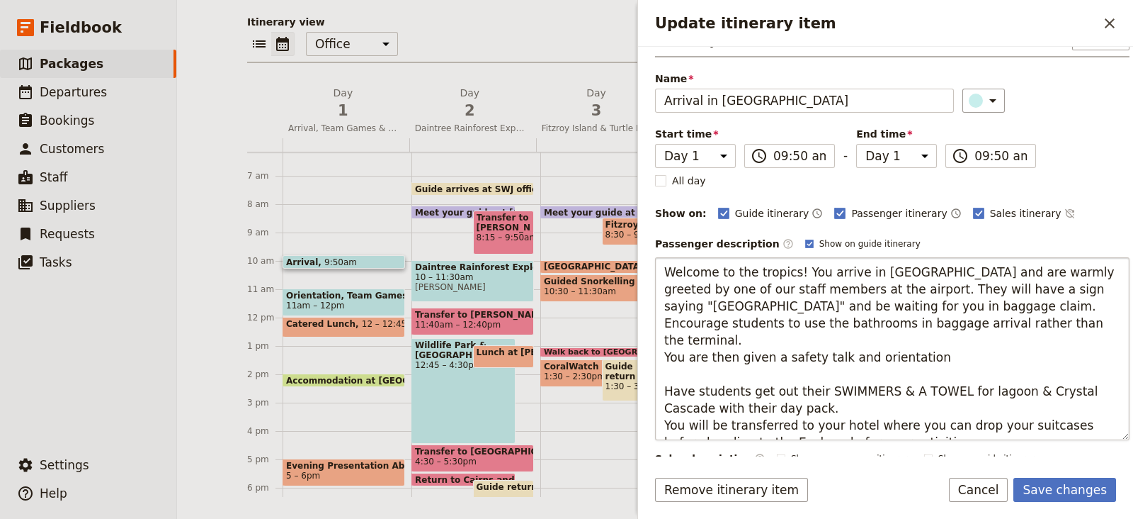
click at [841, 371] on textarea "Welcome to the tropics! You arrive in Cairns and are warmly greeted by one of o…" at bounding box center [892, 348] width 475 height 183
click at [659, 370] on textarea "Welcome to the tropics! You arrive in Cairns and are warmly greeted by one of o…" at bounding box center [892, 348] width 475 height 183
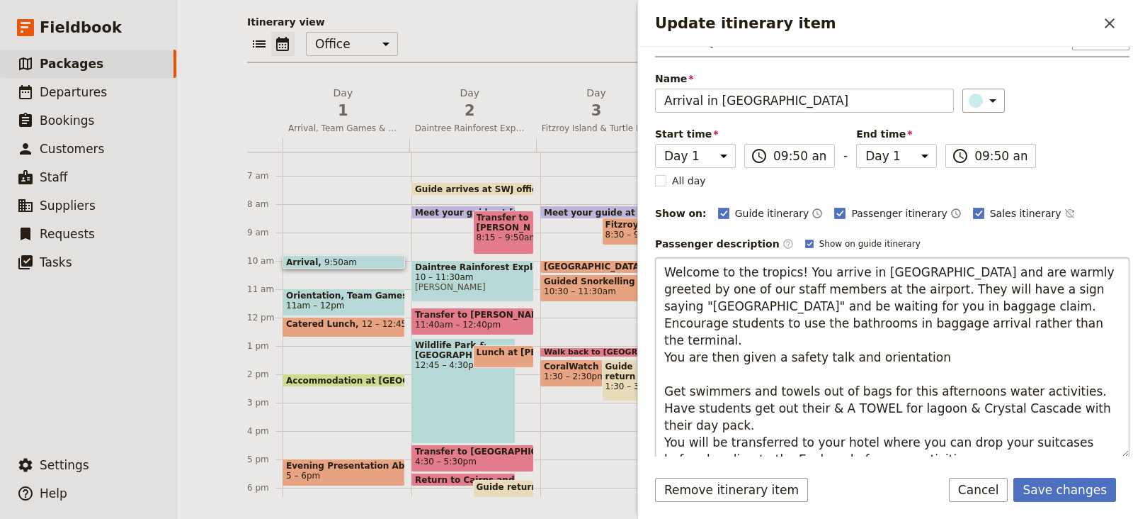
drag, startPoint x: 705, startPoint y: 406, endPoint x: 1053, endPoint y: 371, distance: 350.2
click at [1053, 371] on textarea "Welcome to the tropics! You arrive in Cairns and are warmly greeted by one of o…" at bounding box center [892, 357] width 475 height 200
type textarea "Welcome to the tropics! You arrive in Cairns and are warmly greeted by one of o…"
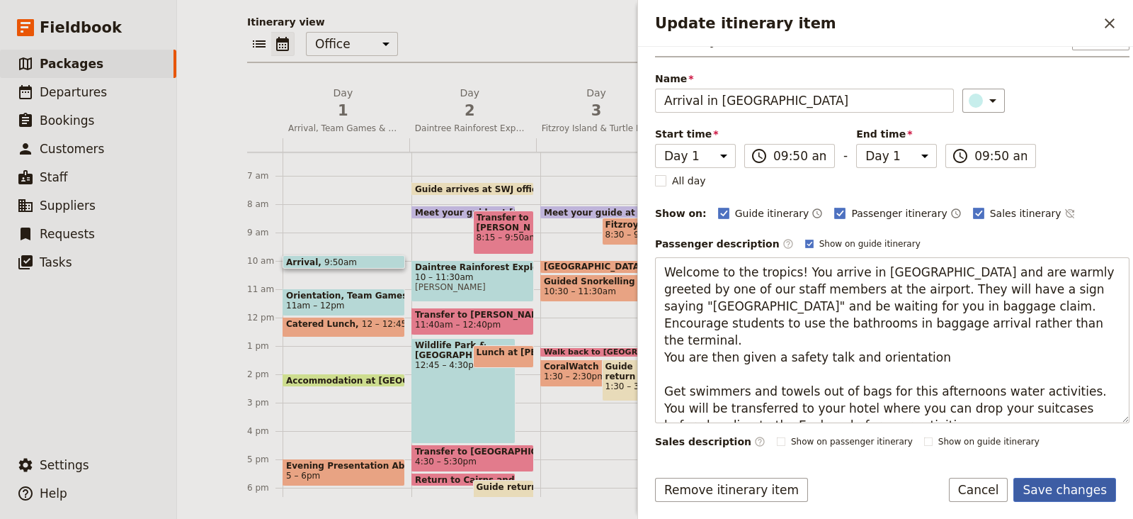
click at [1066, 486] on button "Save changes" at bounding box center [1065, 489] width 103 height 24
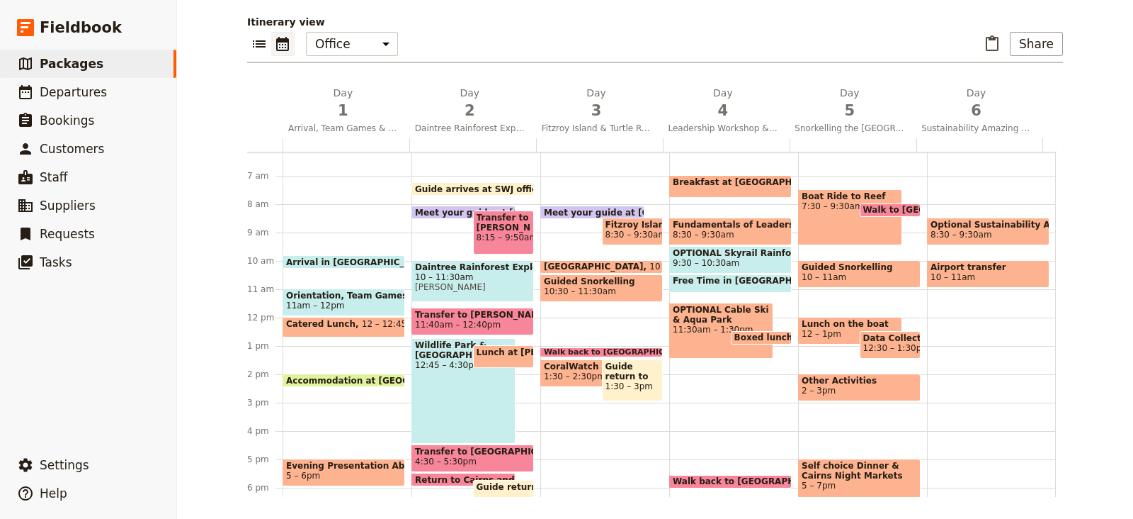
click at [311, 271] on div "Arrival in Cairns 9:50am Orientation, Team Games and Swimming at the Lagoon 11a…" at bounding box center [347, 317] width 129 height 680
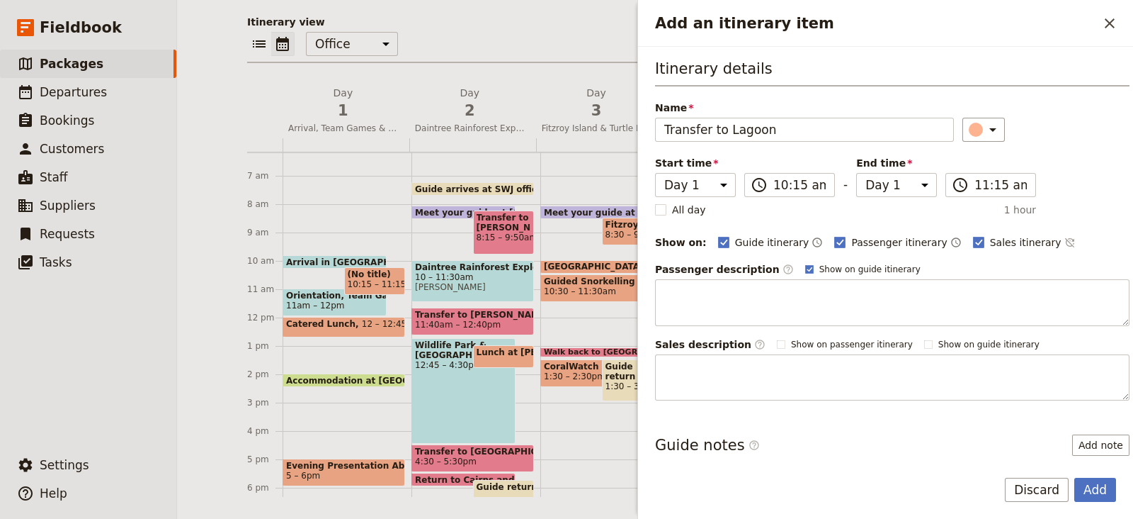
type input "Transfer to Lagoon"
click at [985, 132] on icon "Add an itinerary item" at bounding box center [993, 129] width 17 height 17
click at [976, 212] on div "button" at bounding box center [975, 210] width 14 height 14
click at [990, 246] on span "Sales itinerary" at bounding box center [1026, 242] width 72 height 14
click at [973, 235] on input "Sales itinerary" at bounding box center [973, 234] width 1 height 1
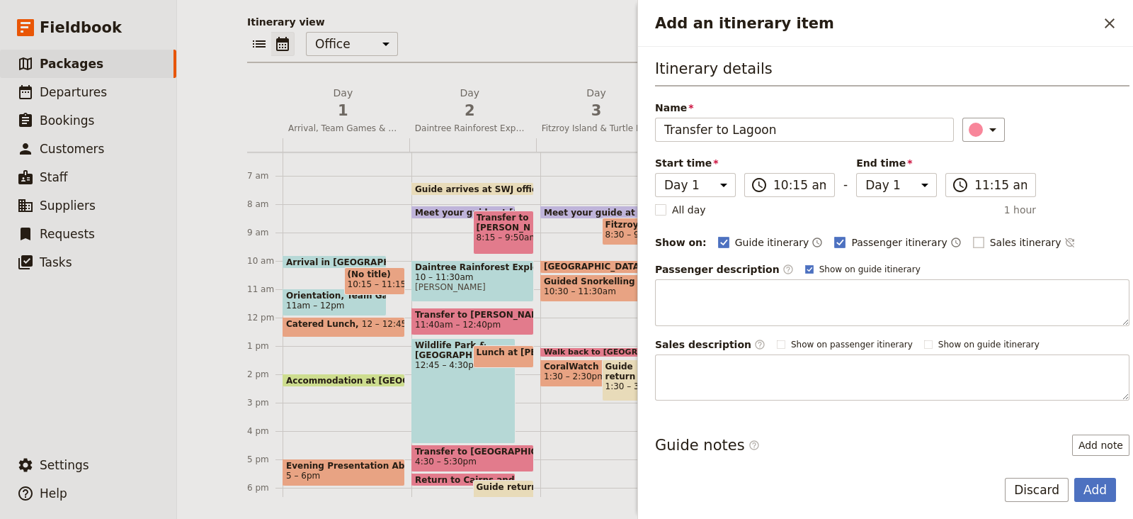
checkbox input "false"
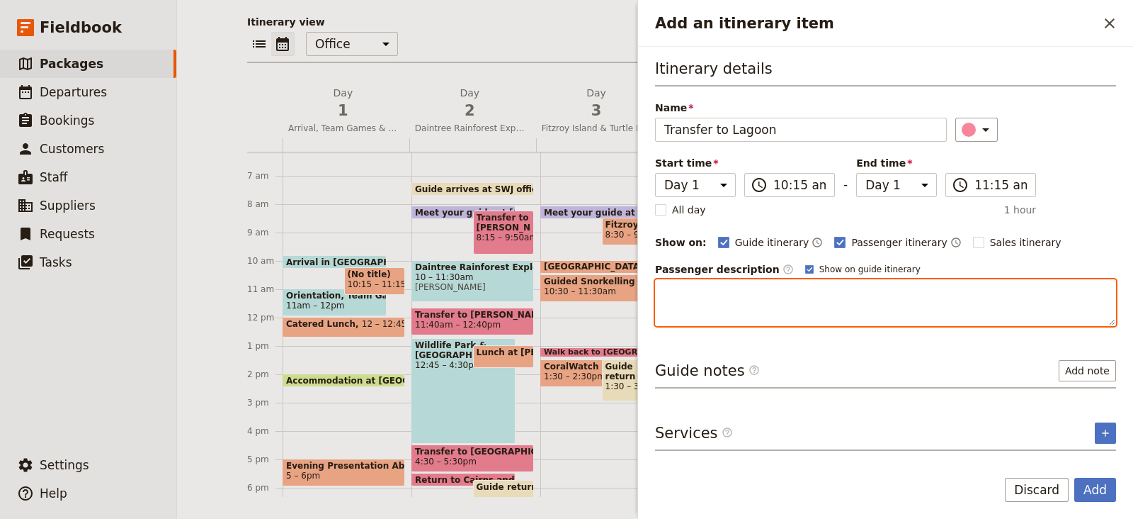
click at [870, 288] on textarea "Add an itinerary item" at bounding box center [885, 302] width 461 height 47
click at [870, 288] on textarea "You wul" at bounding box center [885, 302] width 461 height 47
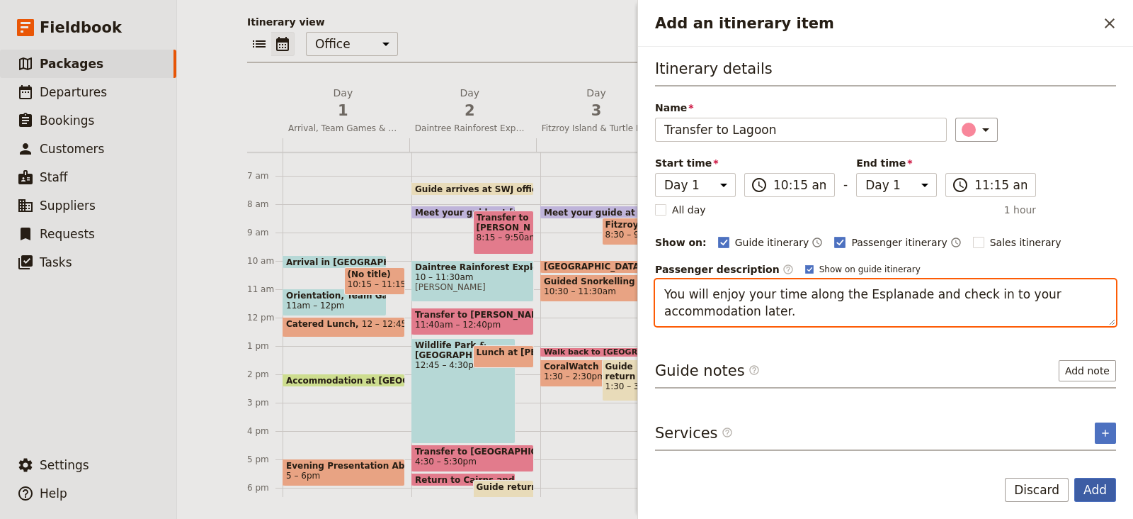
type textarea "You will enjoy your time along the Esplanade and check in to your accommodation…"
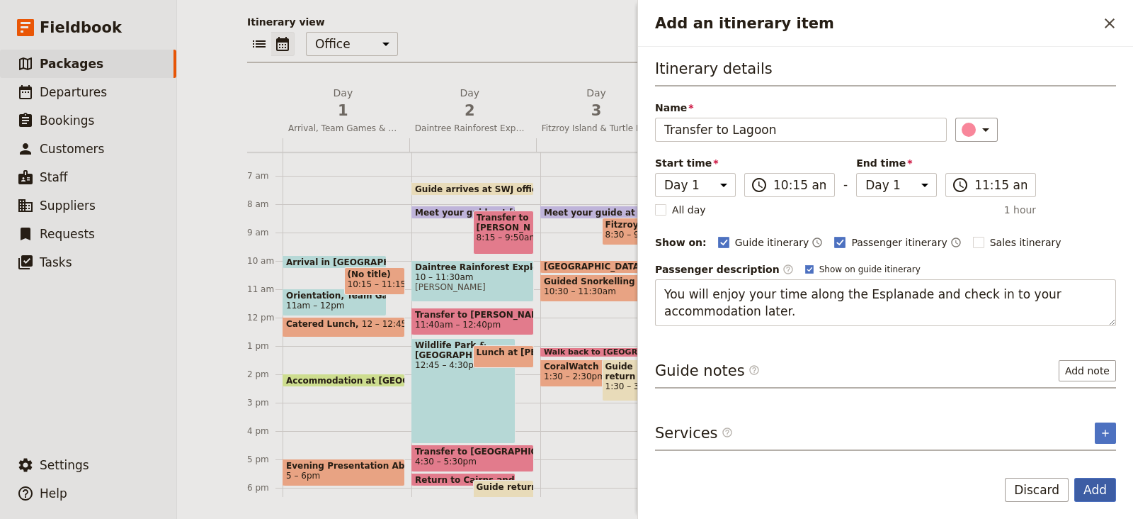
click at [1091, 486] on button "Add" at bounding box center [1096, 489] width 42 height 24
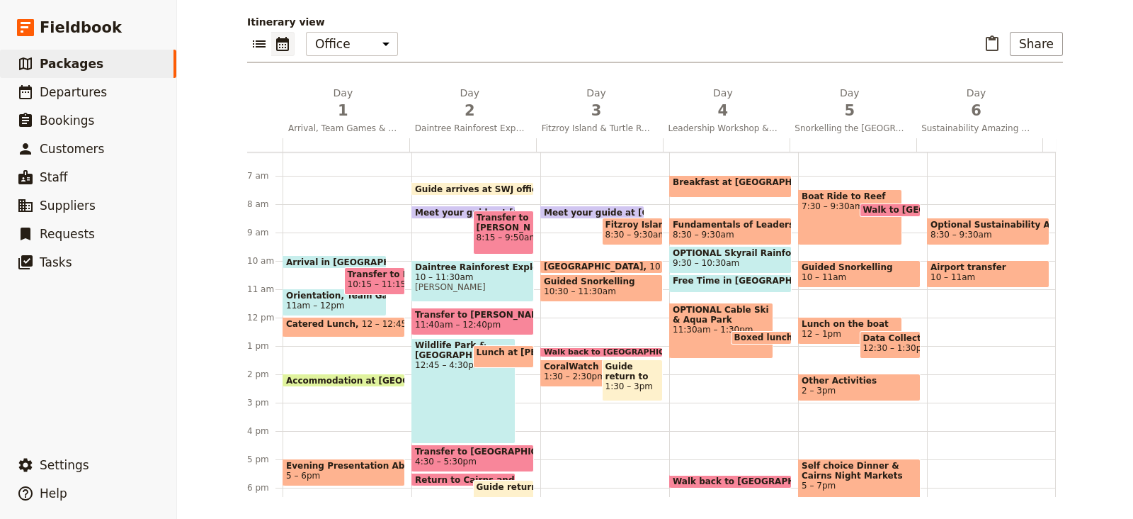
click at [388, 274] on span "Transfer to Lagoon" at bounding box center [375, 274] width 55 height 10
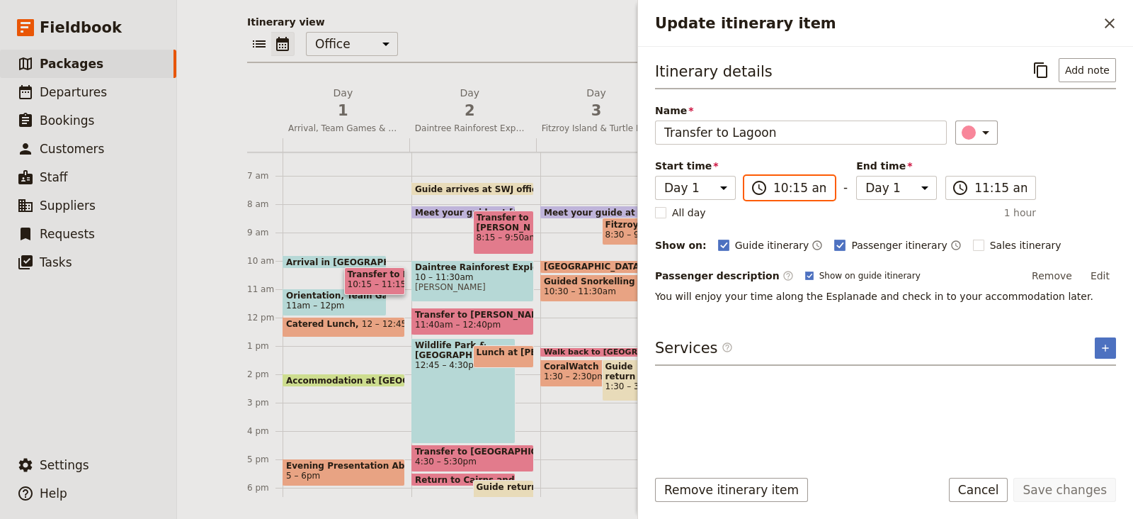
click at [792, 186] on input "10:15 am" at bounding box center [800, 187] width 52 height 17
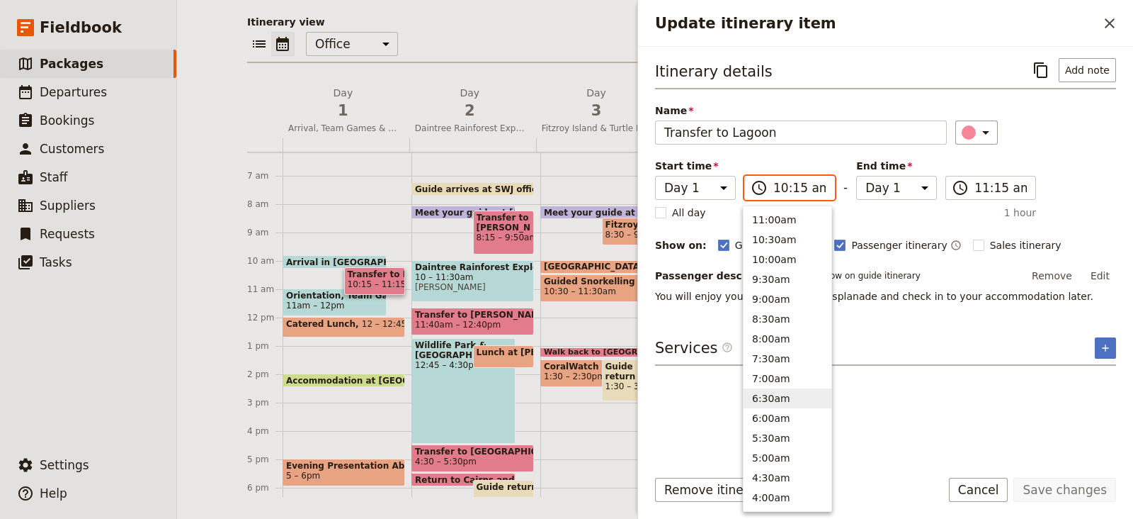
scroll to position [492, 0]
click at [788, 225] on button "11:00am" at bounding box center [788, 223] width 88 height 20
type input "11:00 am"
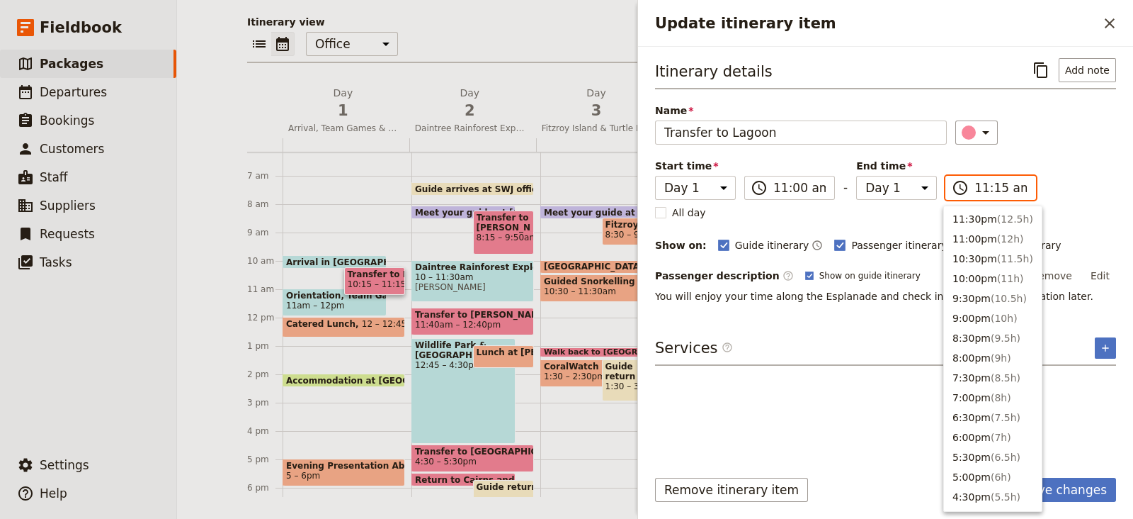
click at [995, 189] on input "11:15 am" at bounding box center [1001, 187] width 52 height 17
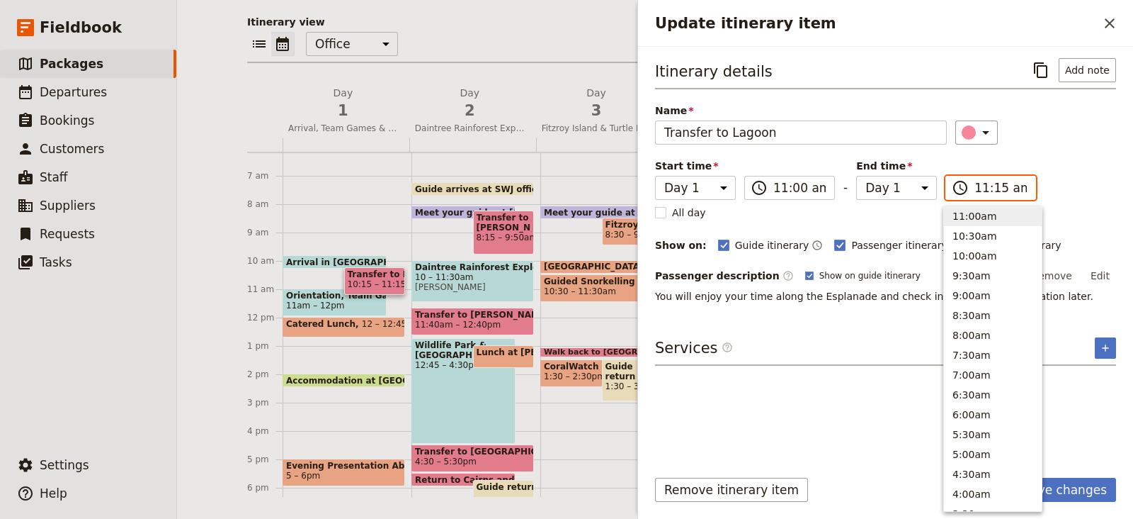
click at [998, 220] on button "11:00am" at bounding box center [993, 216] width 98 height 20
type input "11:00 am"
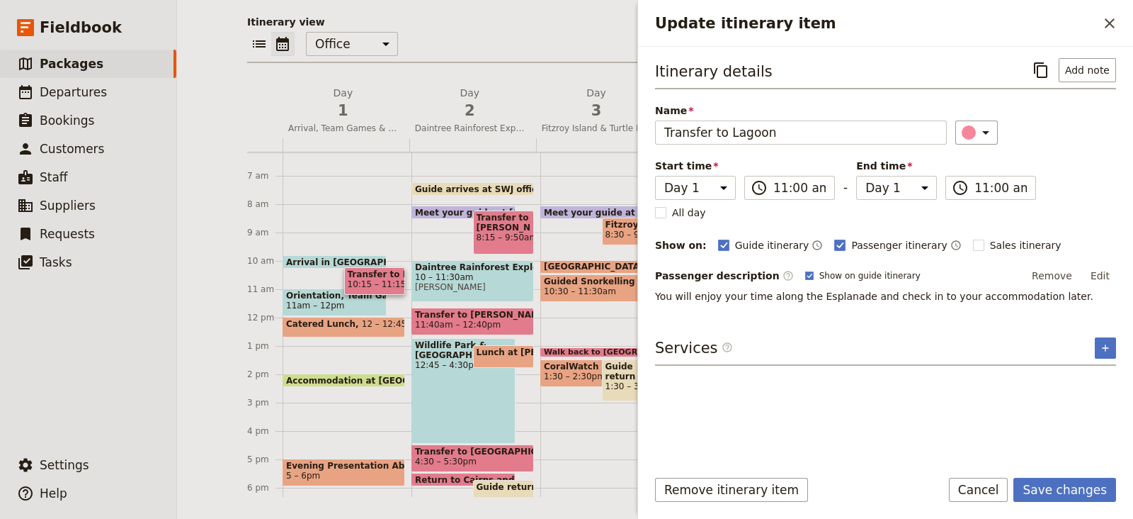
click at [1067, 206] on div "Itinerary details ​ Add note Name Transfer to Lagoon ​ Start time Day 1 Day 2 D…" at bounding box center [885, 180] width 461 height 245
click at [1055, 494] on button "Save changes" at bounding box center [1065, 489] width 103 height 24
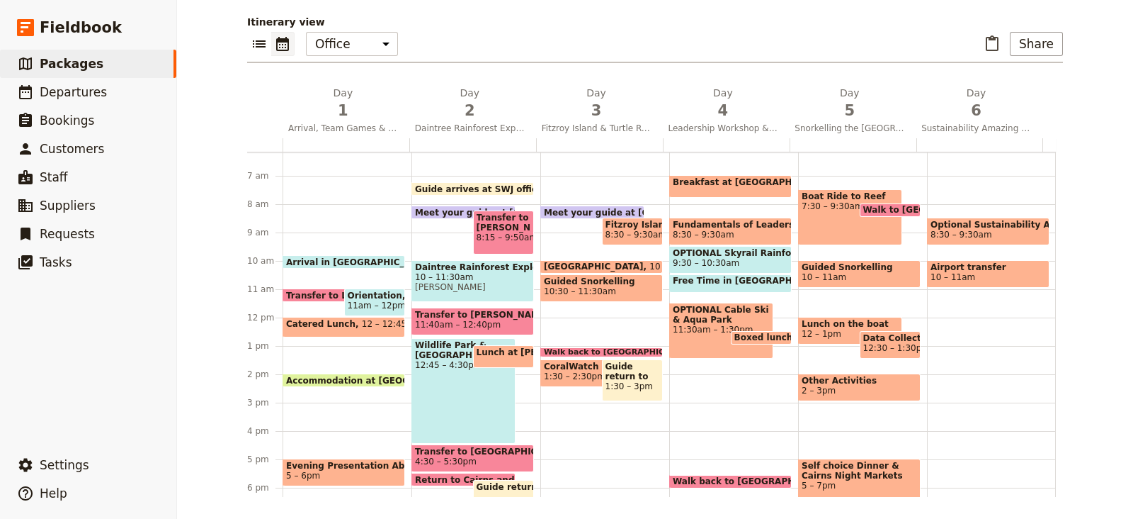
click at [386, 293] on span "Orientation, Team Games and Swimming at the Lagoon" at bounding box center [375, 295] width 55 height 10
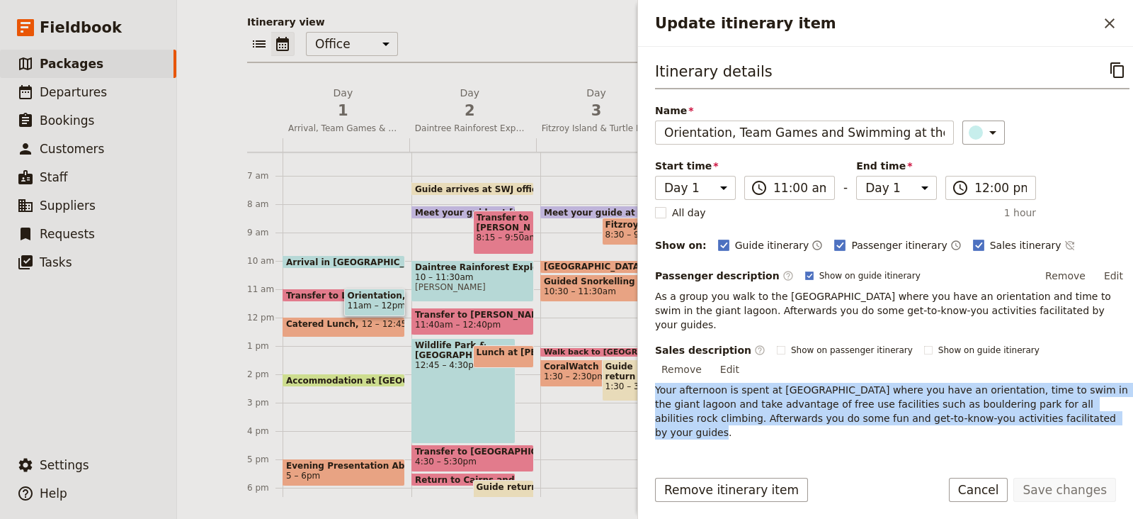
drag, startPoint x: 1038, startPoint y: 387, endPoint x: 652, endPoint y: 363, distance: 386.8
click at [652, 363] on div "Itinerary details ​ Name Orientation, Team Games and Swimming at the Lagoon ​ S…" at bounding box center [885, 251] width 495 height 409
copy p "Your afternoon is spent at Cairns Esplanade where you have an orientation, time…"
click at [1053, 266] on button "Remove" at bounding box center [1065, 275] width 53 height 21
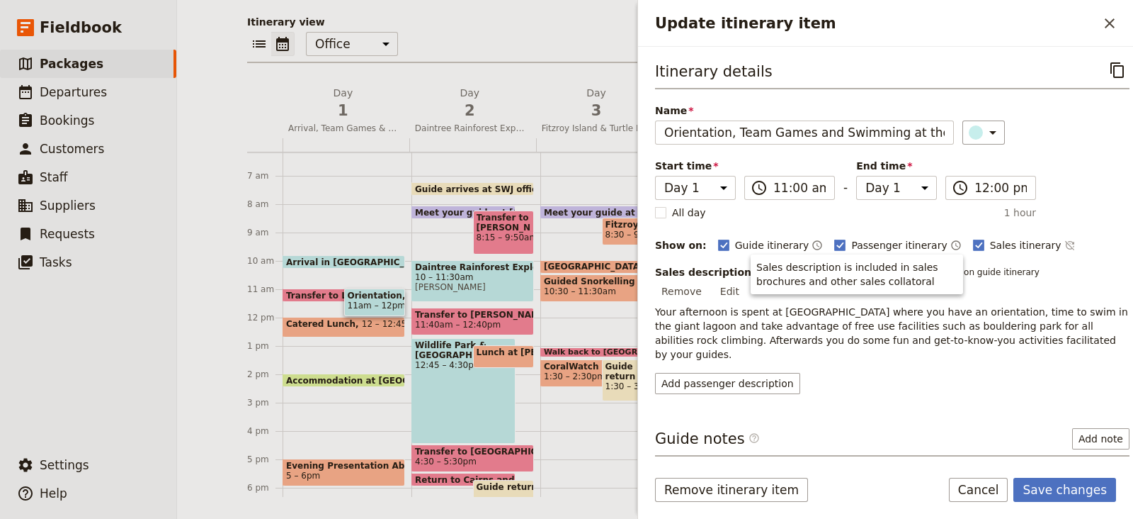
click at [953, 373] on div "Add passenger description" at bounding box center [892, 383] width 475 height 21
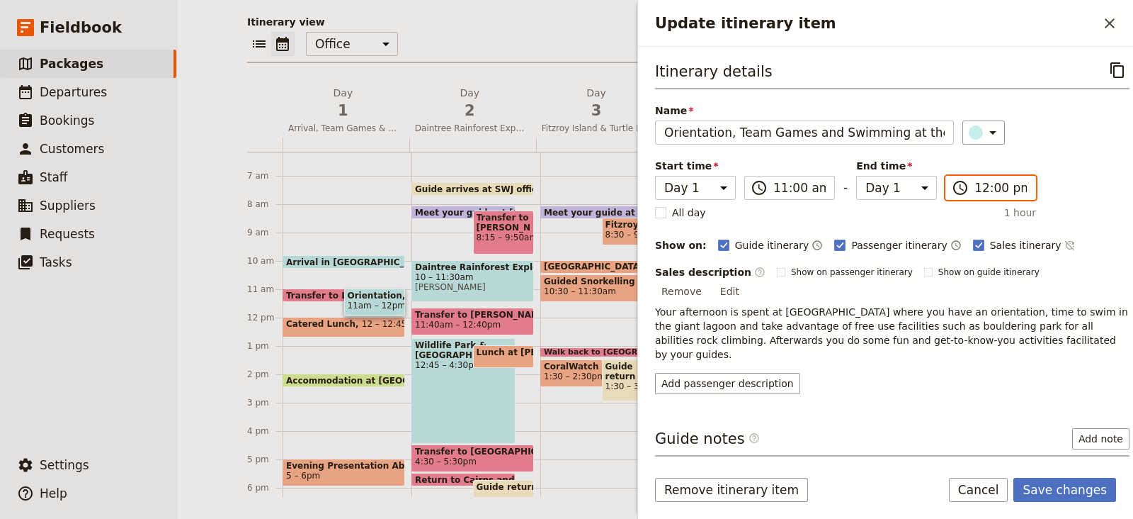
click at [985, 189] on input "12:00 pm" at bounding box center [1001, 187] width 52 height 17
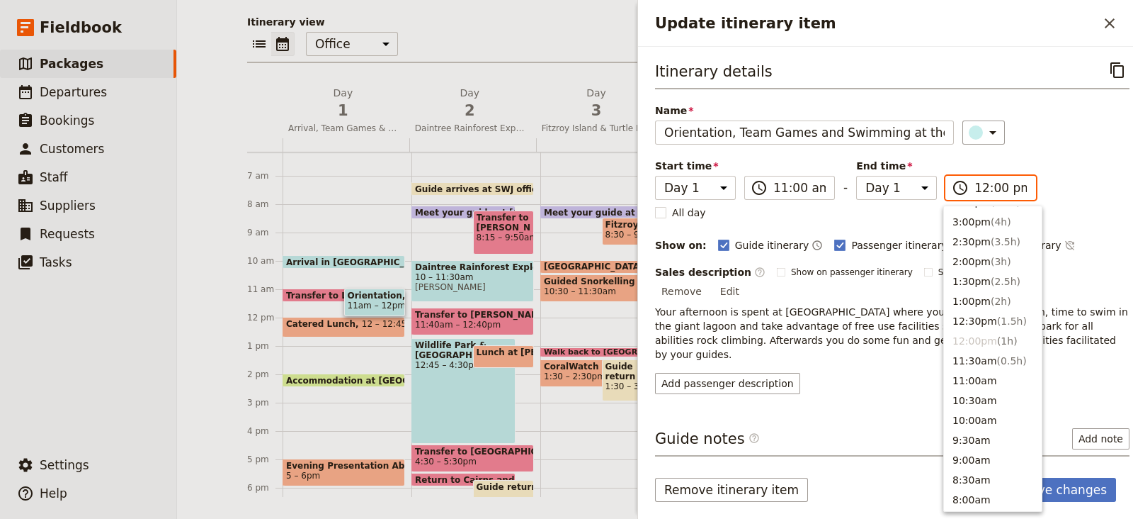
scroll to position [333, 0]
click at [991, 222] on span "( 4h )" at bounding box center [1001, 222] width 21 height 11
type input "03:00 pm"
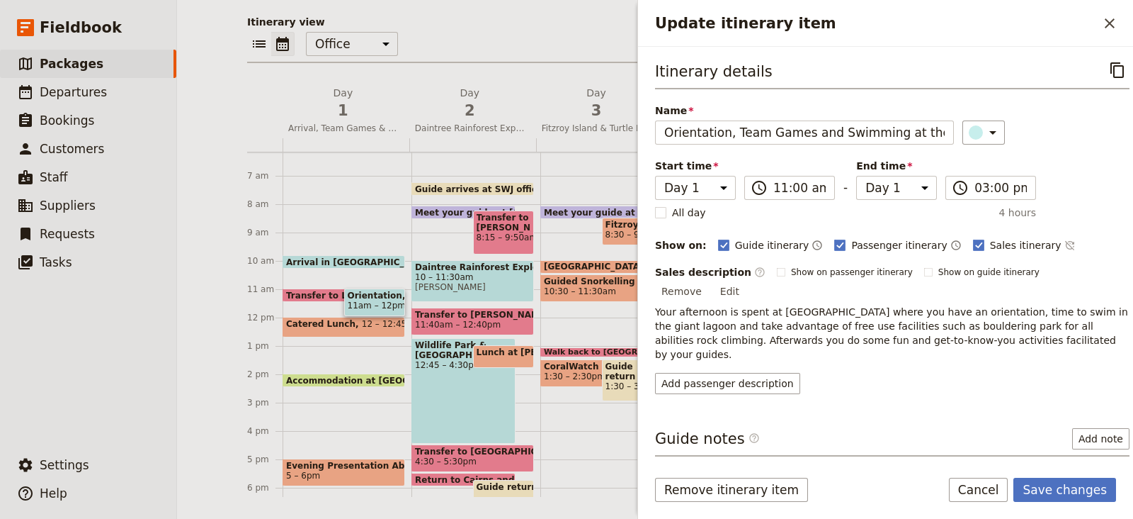
click at [961, 370] on div "Itinerary details ​ Name Orientation, Team Games and Swimming at the Lagoon ​ S…" at bounding box center [892, 256] width 475 height 397
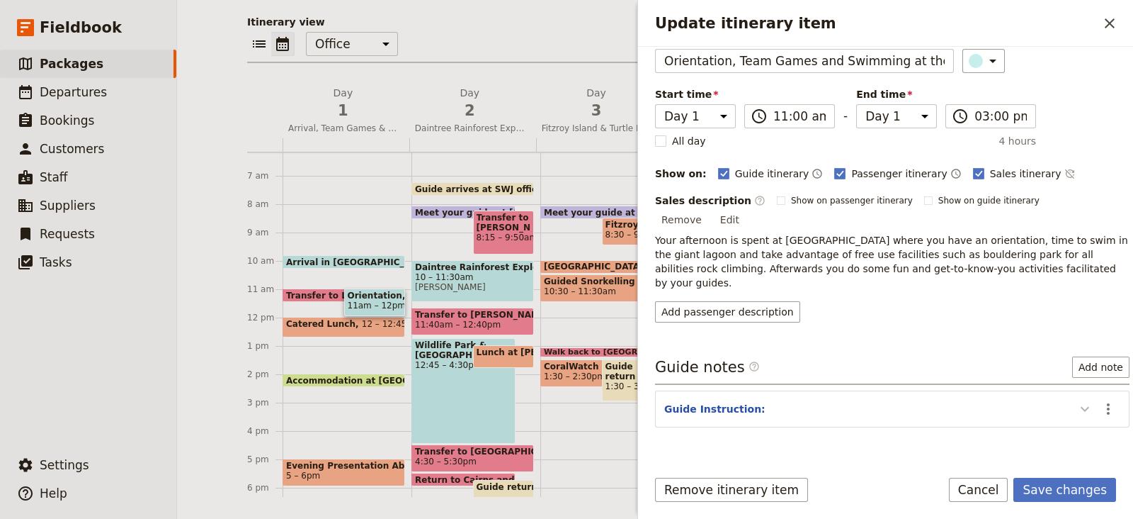
click at [1082, 397] on button "Update itinerary item" at bounding box center [1085, 408] width 23 height 23
click at [1065, 483] on button "Save changes" at bounding box center [1065, 489] width 103 height 24
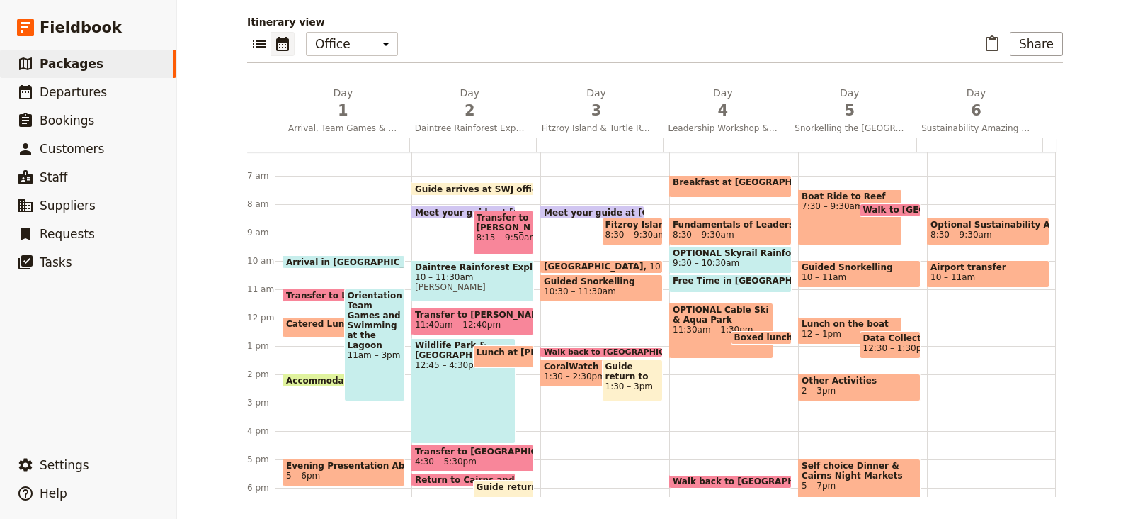
click at [298, 259] on span "Arrival in [GEOGRAPHIC_DATA]" at bounding box center [362, 261] width 153 height 9
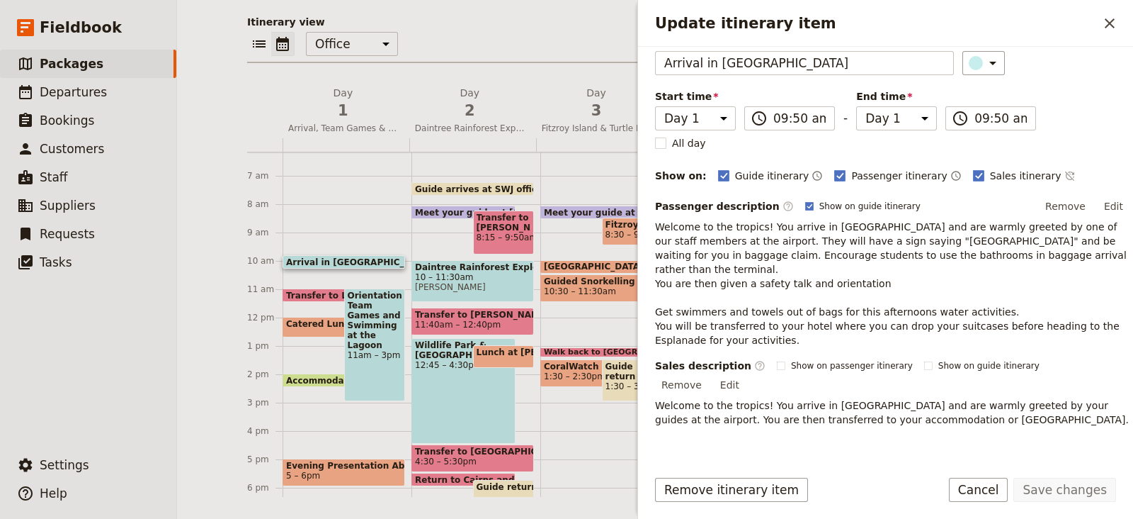
scroll to position [0, 0]
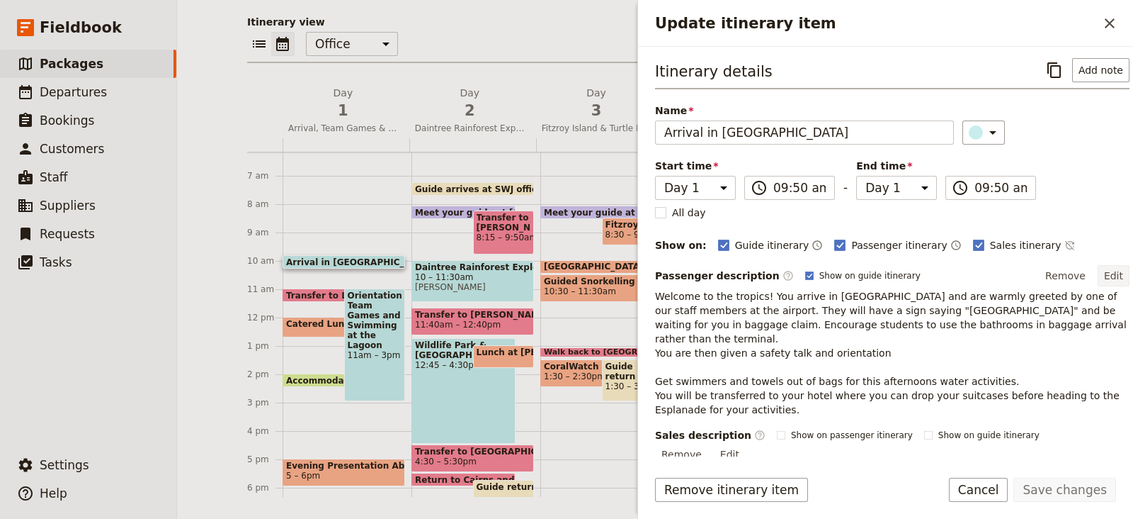
click at [1102, 281] on button "Edit" at bounding box center [1114, 275] width 32 height 21
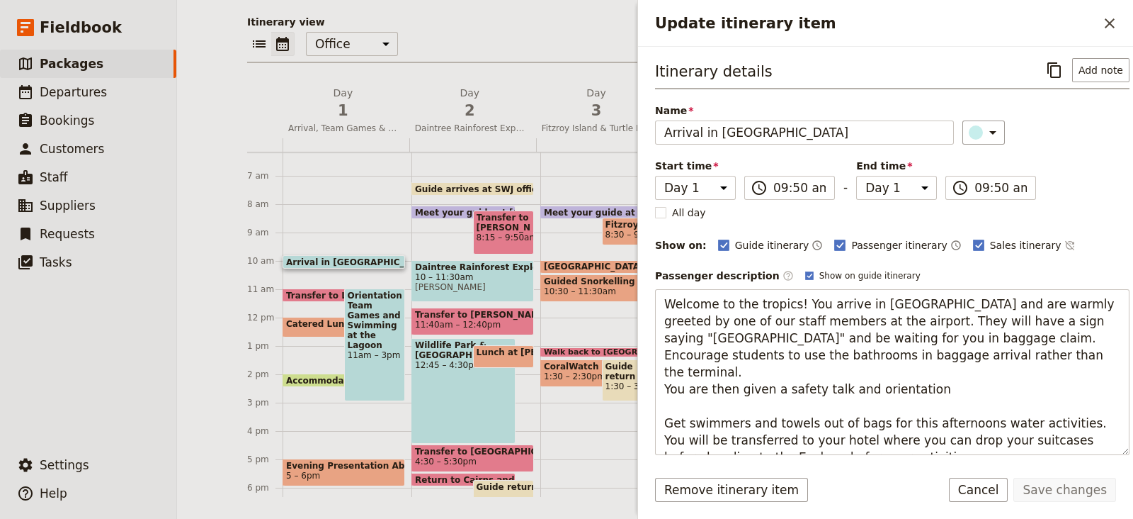
drag, startPoint x: 934, startPoint y: 364, endPoint x: 648, endPoint y: 374, distance: 285.6
click at [648, 374] on div "Itinerary details ​ Add note Name Arrival in Cairns ​ Start time Day 1 Day 2 Da…" at bounding box center [885, 251] width 495 height 409
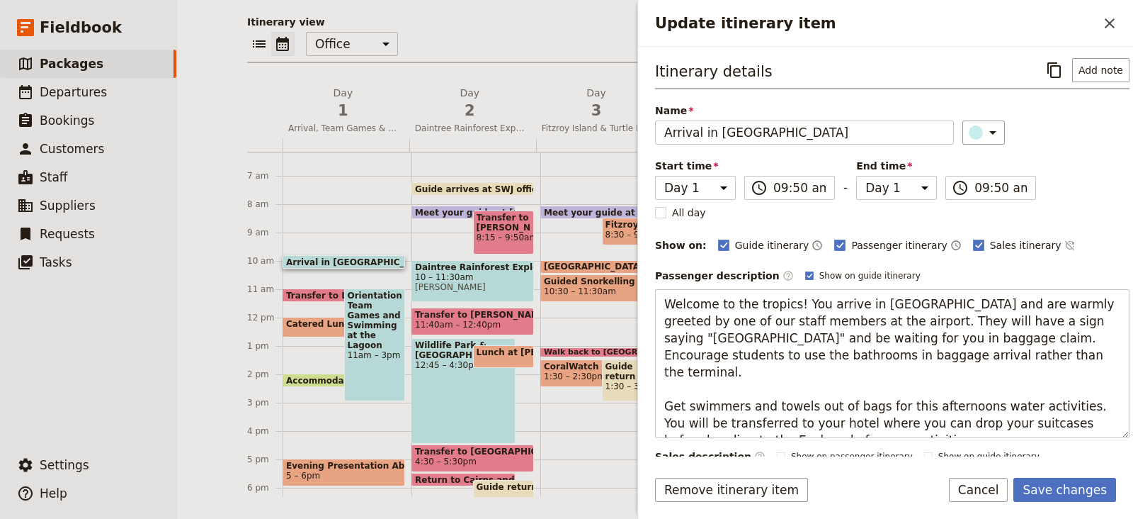
drag, startPoint x: 910, startPoint y: 430, endPoint x: 652, endPoint y: 398, distance: 260.5
click at [652, 398] on div "Itinerary details ​ Add note Name Arrival in Cairns ​ Start time Day 1 Day 2 Da…" at bounding box center [885, 251] width 495 height 409
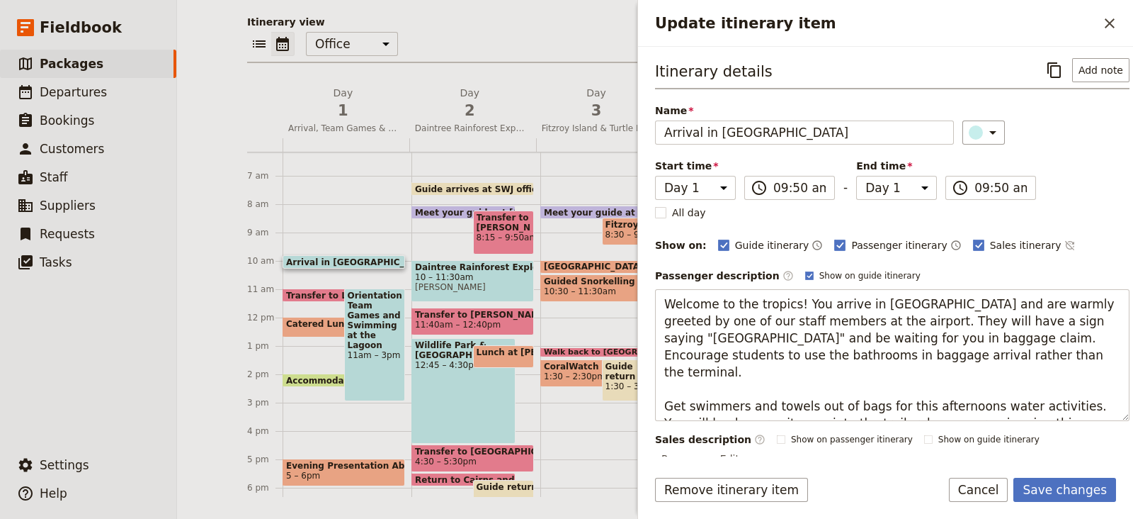
type textarea "Welcome to the tropics! You arrive in Cairns and are warmly greeted by one of o…"
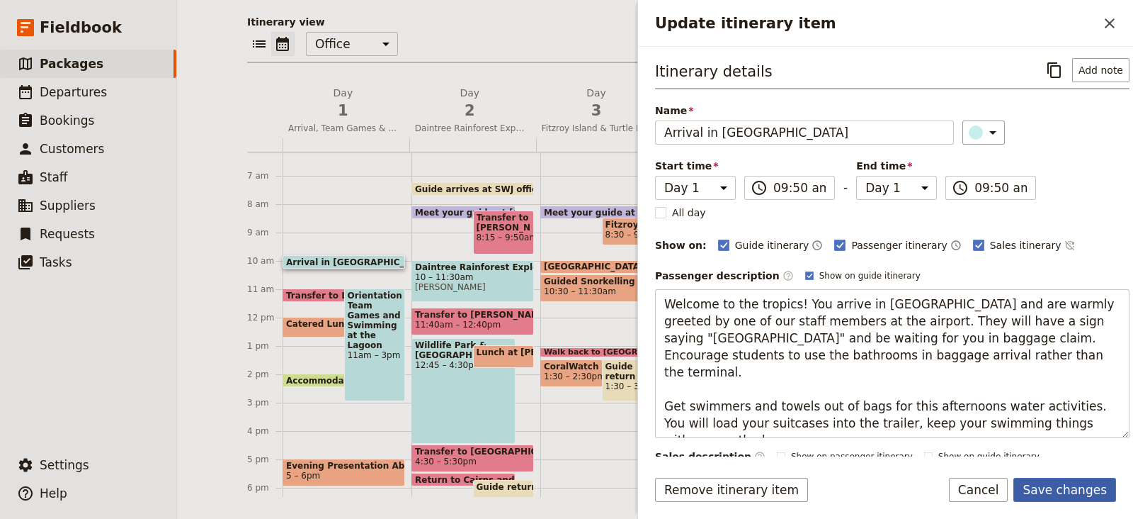
click at [1080, 484] on button "Save changes" at bounding box center [1065, 489] width 103 height 24
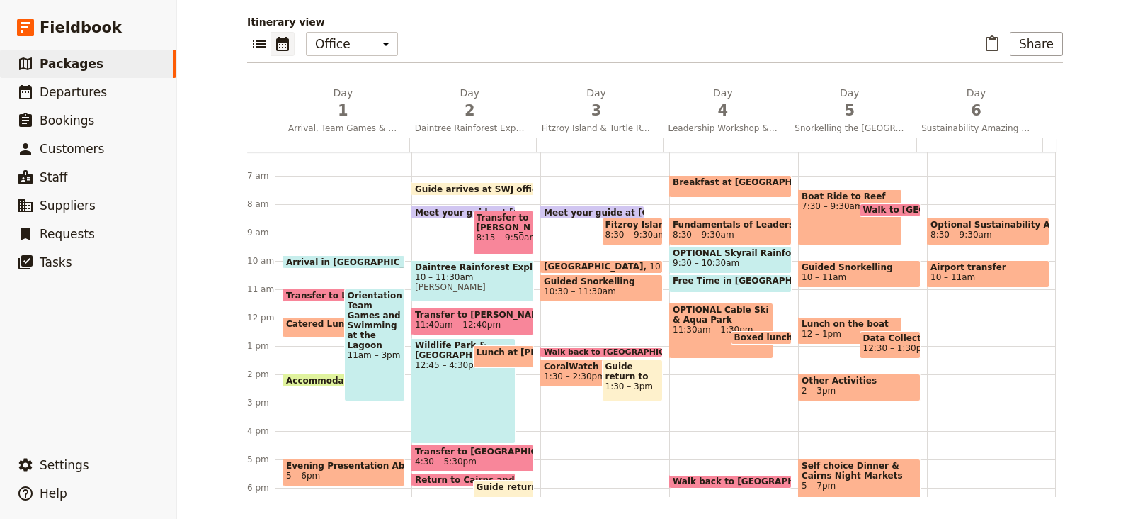
click at [369, 302] on span "Orientation, Team Games and Swimming at the Lagoon" at bounding box center [375, 320] width 55 height 60
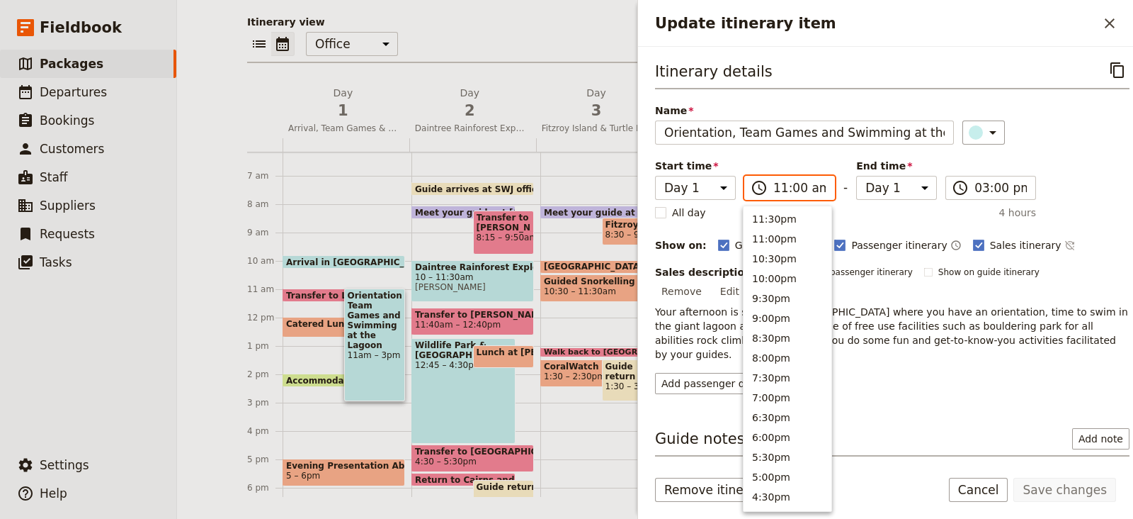
click at [793, 184] on input "11:00 am" at bounding box center [800, 187] width 52 height 17
click at [793, 186] on input "11:00 am" at bounding box center [800, 187] width 52 height 17
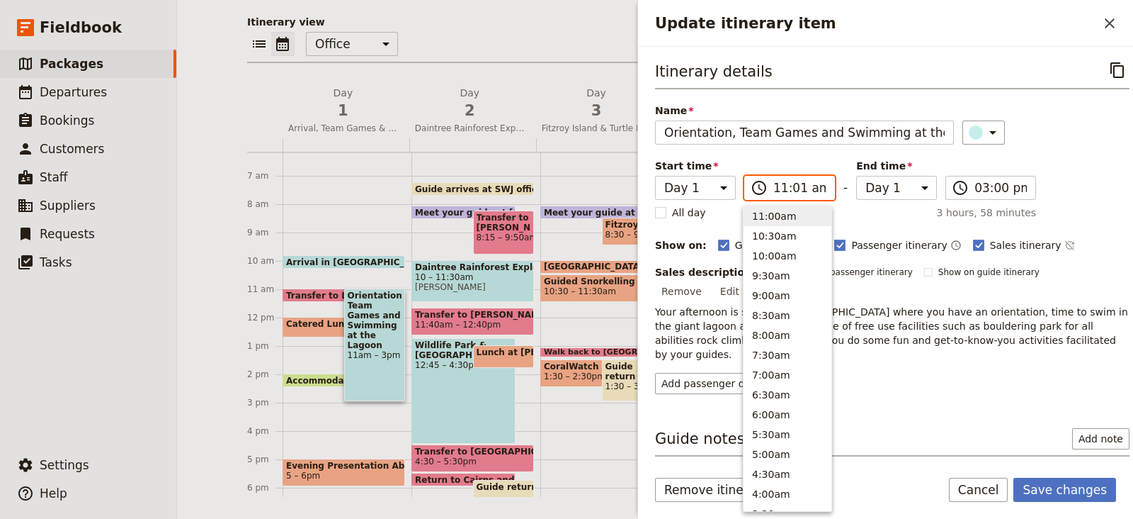
type input "11:15 am"
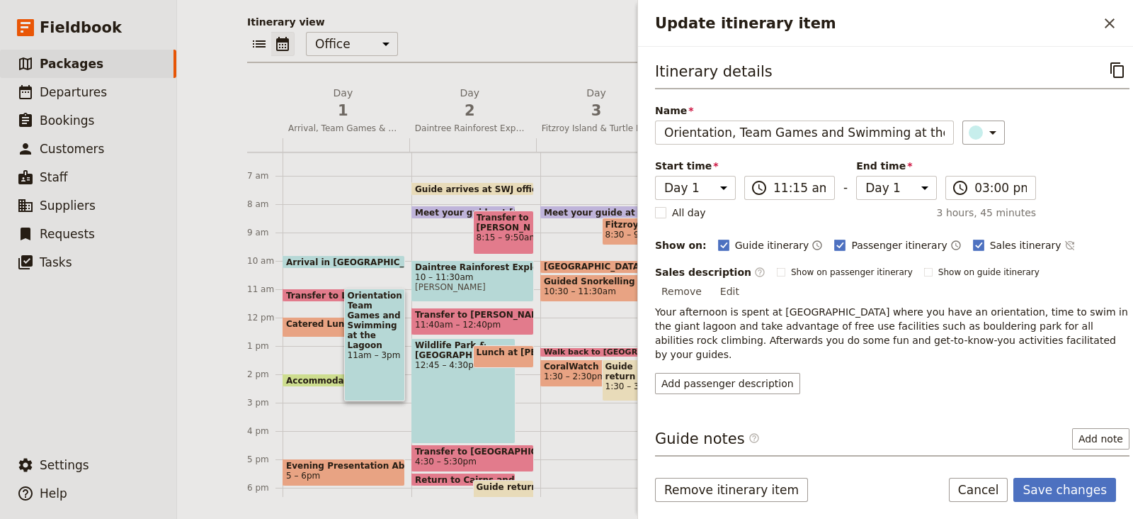
click at [1029, 155] on div "Itinerary details ​ Name Orientation, Team Games and Swimming at the Lagoon ​ S…" at bounding box center [892, 226] width 475 height 336
click at [1077, 487] on button "Save changes" at bounding box center [1065, 489] width 103 height 24
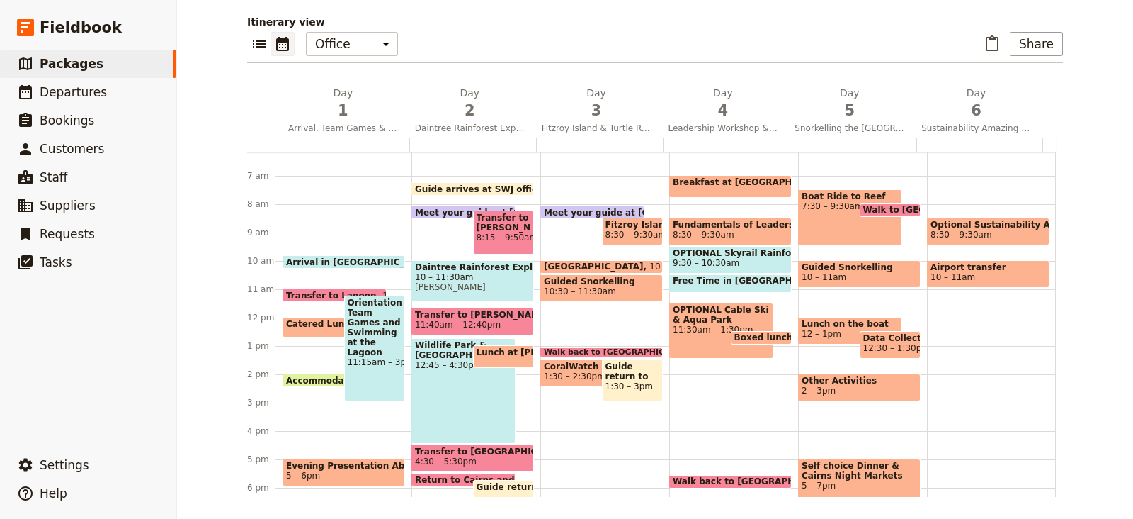
click at [305, 319] on span "Catered Lunch" at bounding box center [324, 324] width 76 height 10
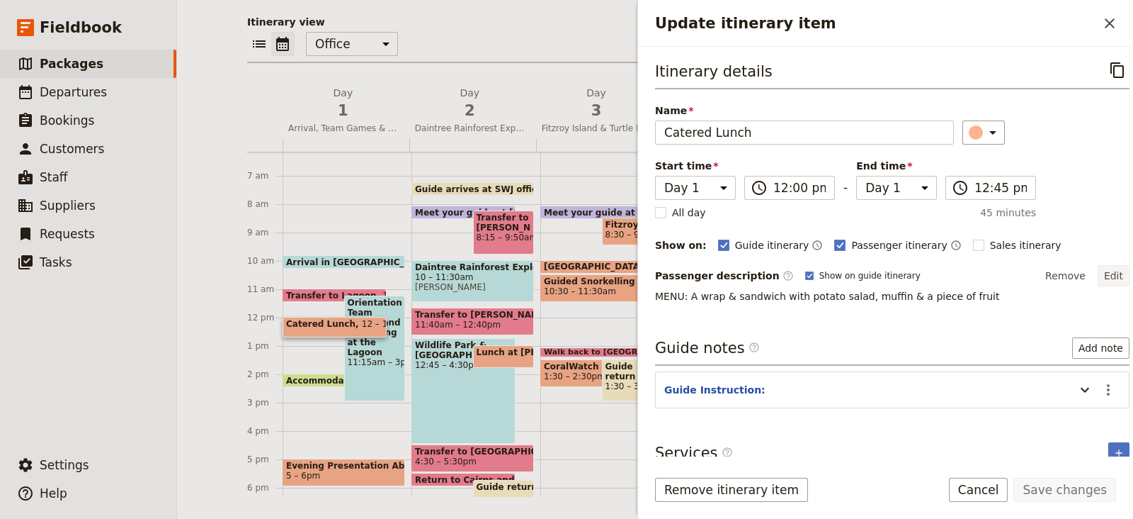
click at [1102, 273] on button "Edit" at bounding box center [1114, 275] width 32 height 21
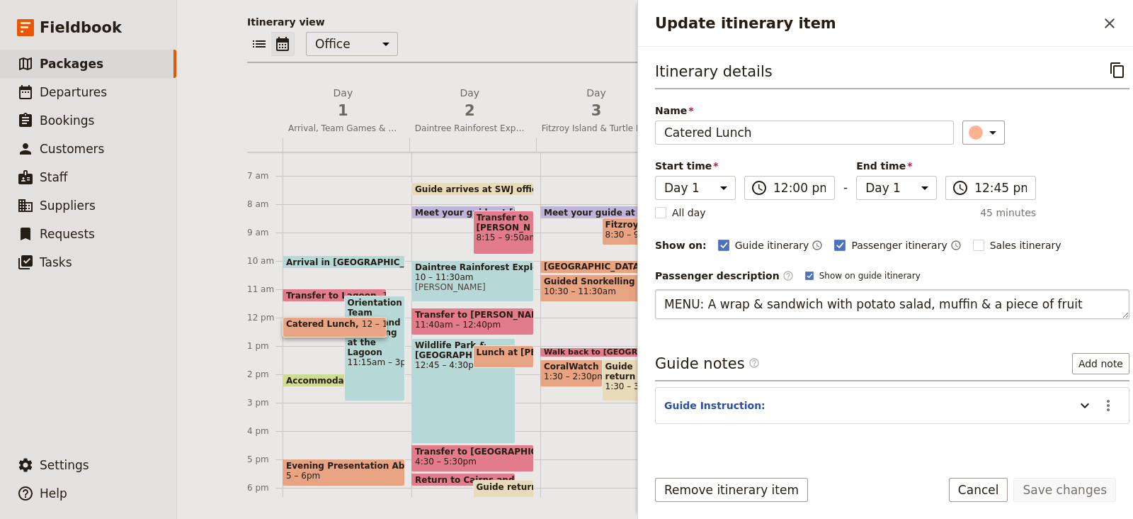
click at [676, 305] on textarea "MENU: A wrap & sandwich with potato salad, muffin & a piece of fruit" at bounding box center [892, 304] width 475 height 30
click at [705, 306] on textarea "Menu: A wrap & sandwich with potato salad, muffin & a piece of fruit" at bounding box center [892, 304] width 475 height 30
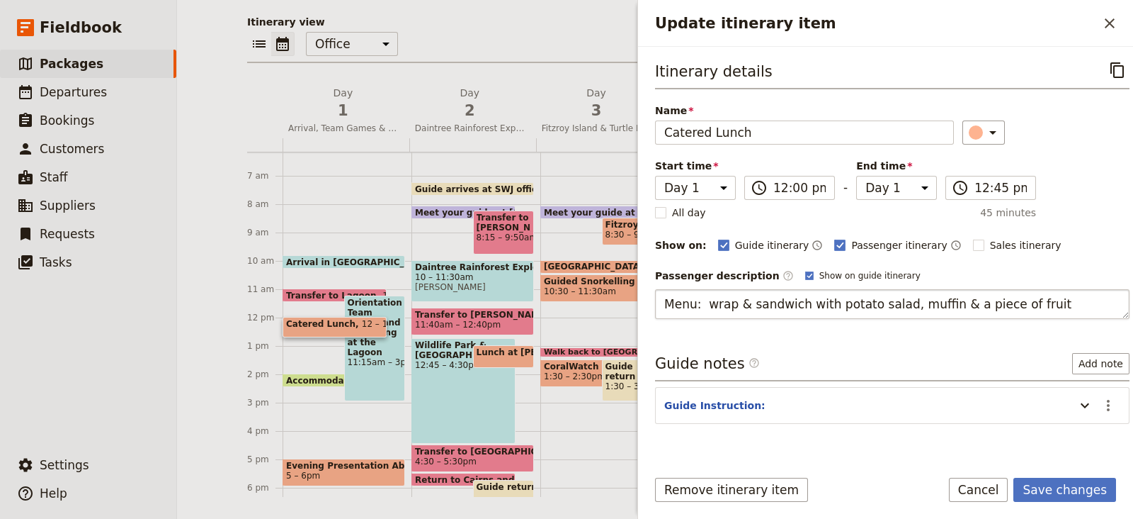
type textarea "Menu: a wrap & sandwich with potato salad, muffin & a piece of fruit"
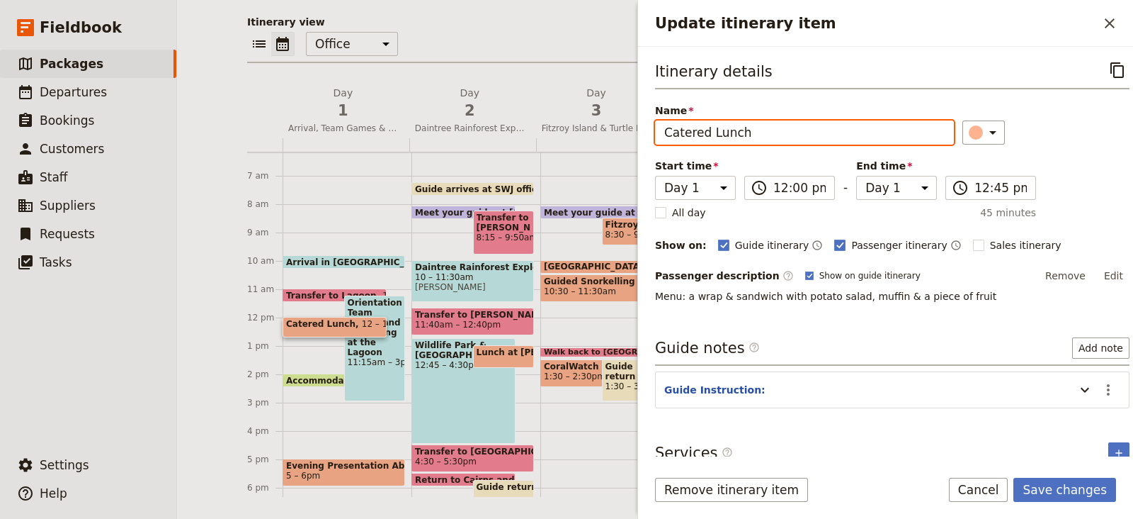
click at [686, 133] on input "Catered Lunch" at bounding box center [804, 132] width 299 height 24
type input "Boxed Lunch"
click at [1107, 271] on button "Edit" at bounding box center [1114, 275] width 32 height 21
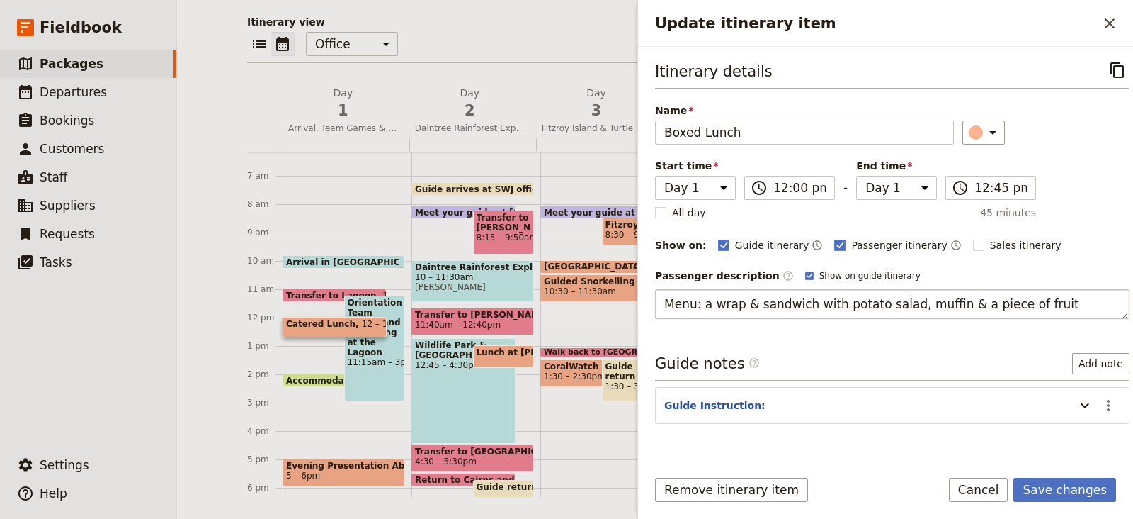
drag, startPoint x: 701, startPoint y: 299, endPoint x: 1052, endPoint y: 301, distance: 350.7
click at [1052, 301] on textarea "Menu: a wrap & sandwich with potato salad, muffin & a piece of fruit" at bounding box center [892, 304] width 475 height 30
click at [714, 302] on textarea "Menu: Menu: wrap or sandwich, piece of fruit and a sweet." at bounding box center [892, 304] width 475 height 30
type textarea "Menu: wrap or sandwich, piece of fruit and a sweet."
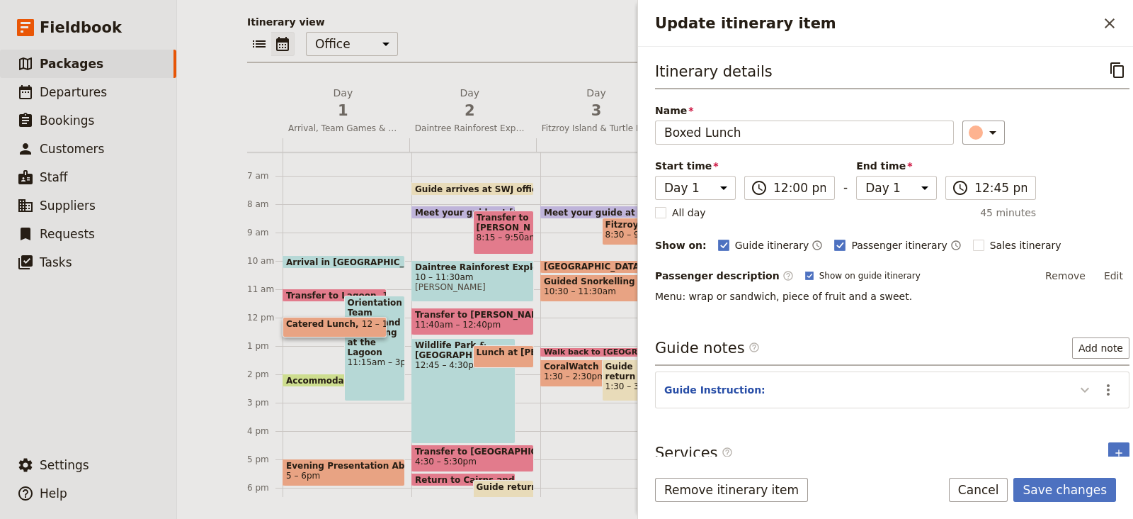
click at [1070, 404] on section "Guide Instruction: ​" at bounding box center [892, 389] width 475 height 37
click at [1081, 387] on icon "Update itinerary item" at bounding box center [1085, 389] width 9 height 5
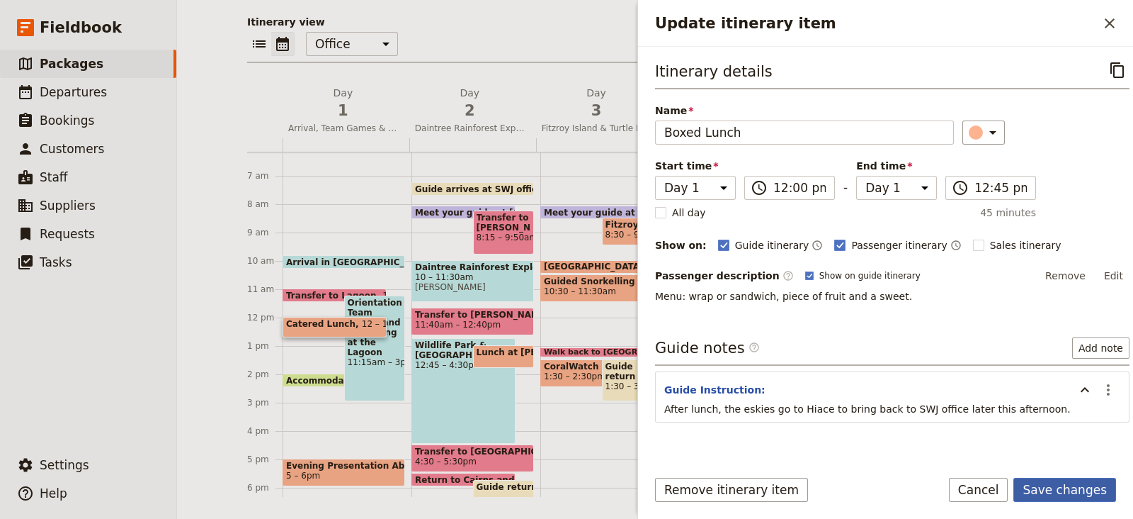
click at [1052, 487] on button "Save changes" at bounding box center [1065, 489] width 103 height 24
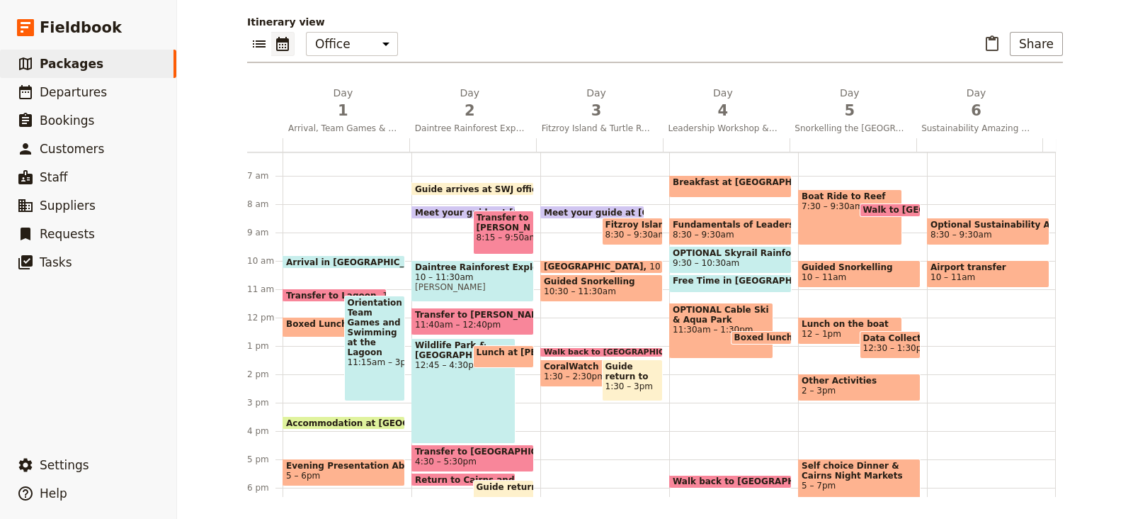
click at [325, 290] on span "Transfer to Lagoon" at bounding box center [334, 294] width 96 height 9
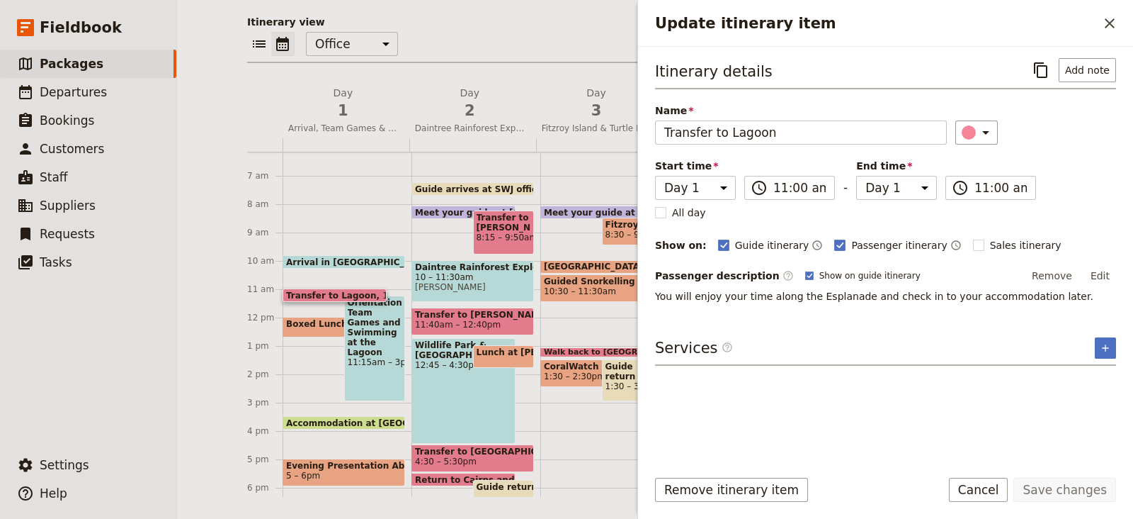
click at [247, 100] on div at bounding box center [264, 112] width 35 height 52
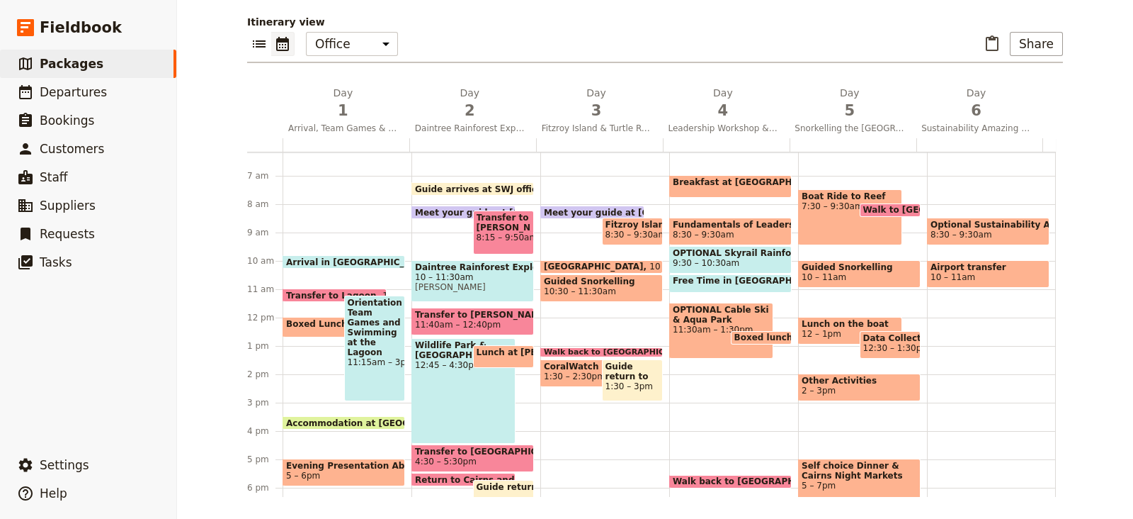
click at [294, 292] on span "Transfer to Lagoon" at bounding box center [334, 294] width 96 height 9
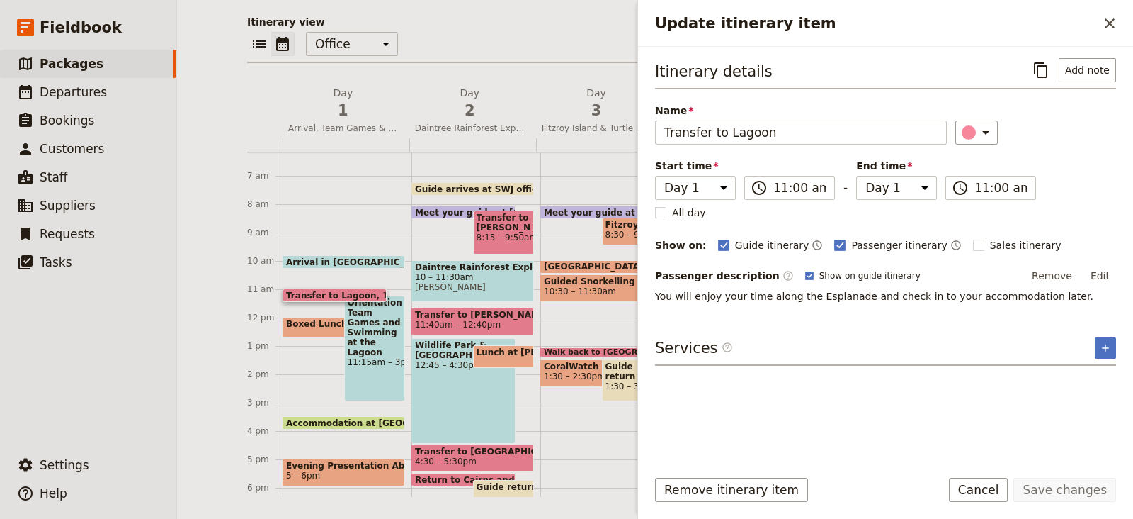
click at [311, 253] on div "Arrival in Cairns 9:50am Transfer to Lagoon 11am Boxed Lunch 12 – 12:45pm Eat R…" at bounding box center [347, 317] width 129 height 680
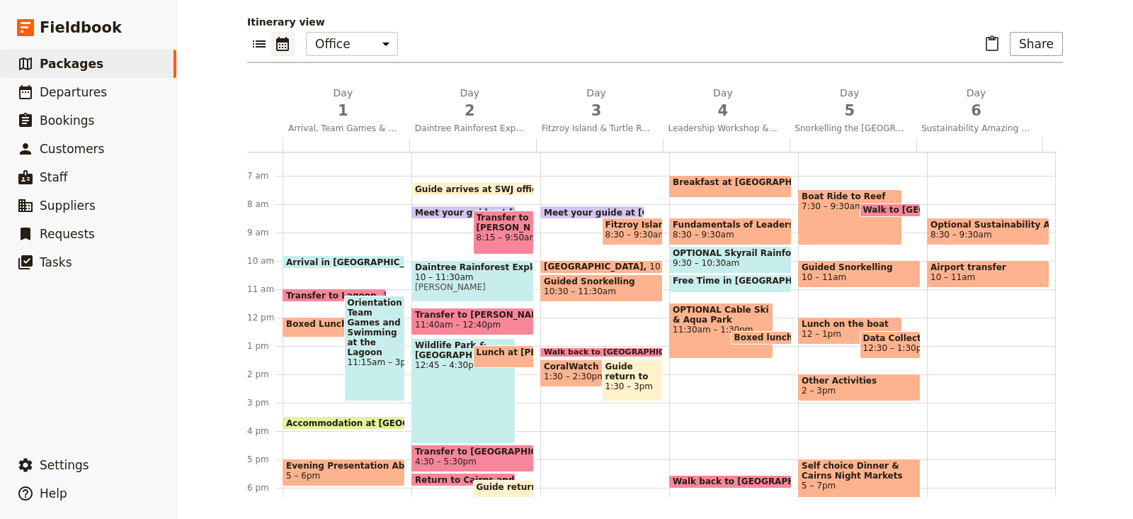
click at [312, 257] on span "Arrival in [GEOGRAPHIC_DATA]" at bounding box center [362, 261] width 153 height 9
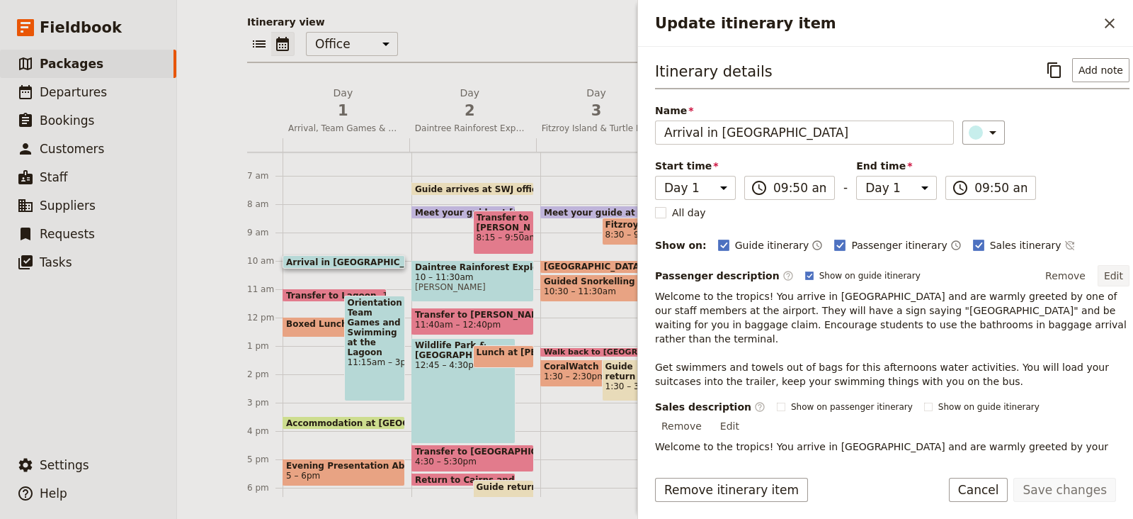
click at [1102, 276] on button "Edit" at bounding box center [1114, 275] width 32 height 21
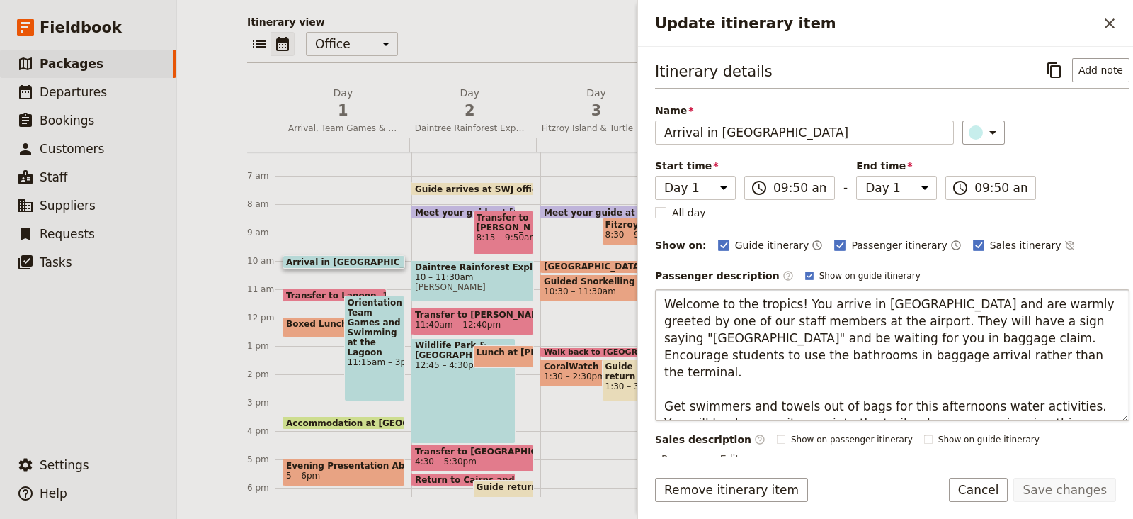
scroll to position [17, 0]
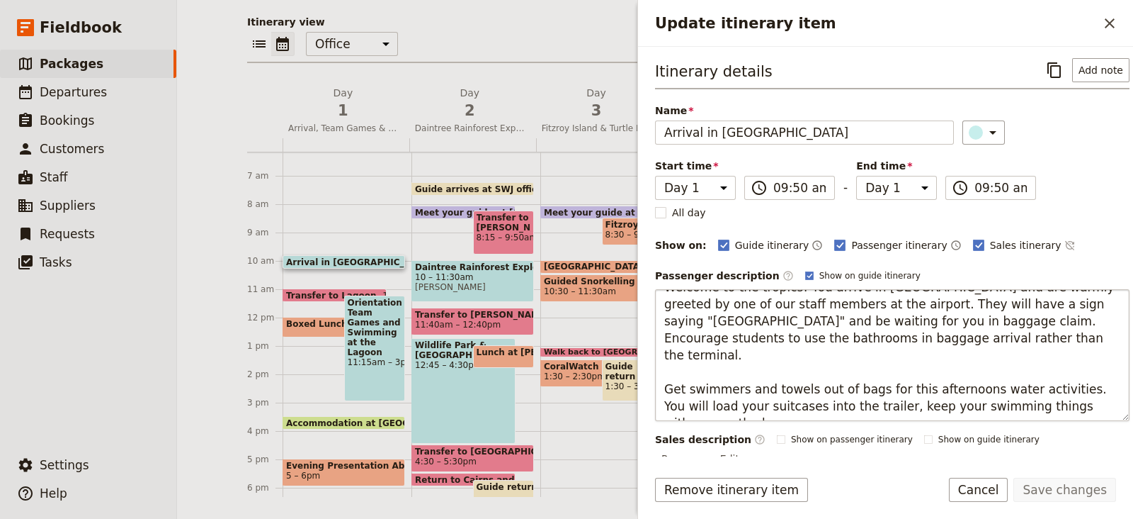
click at [1052, 375] on textarea "Welcome to the tropics! You arrive in Cairns and are warmly greeted by one of o…" at bounding box center [892, 355] width 475 height 132
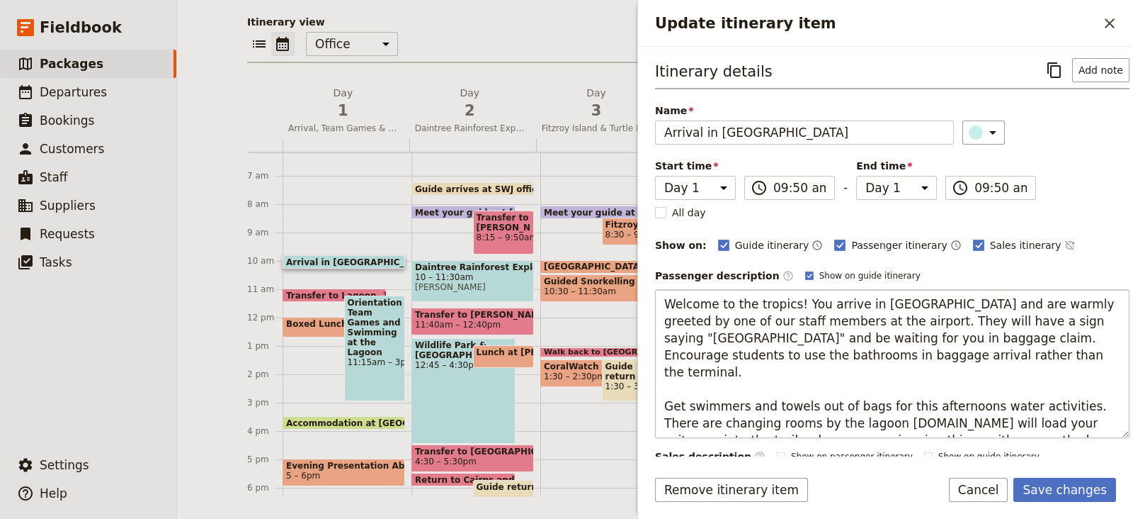
type textarea "Welcome to the tropics! You arrive in Cairns and are warmly greeted by one of o…"
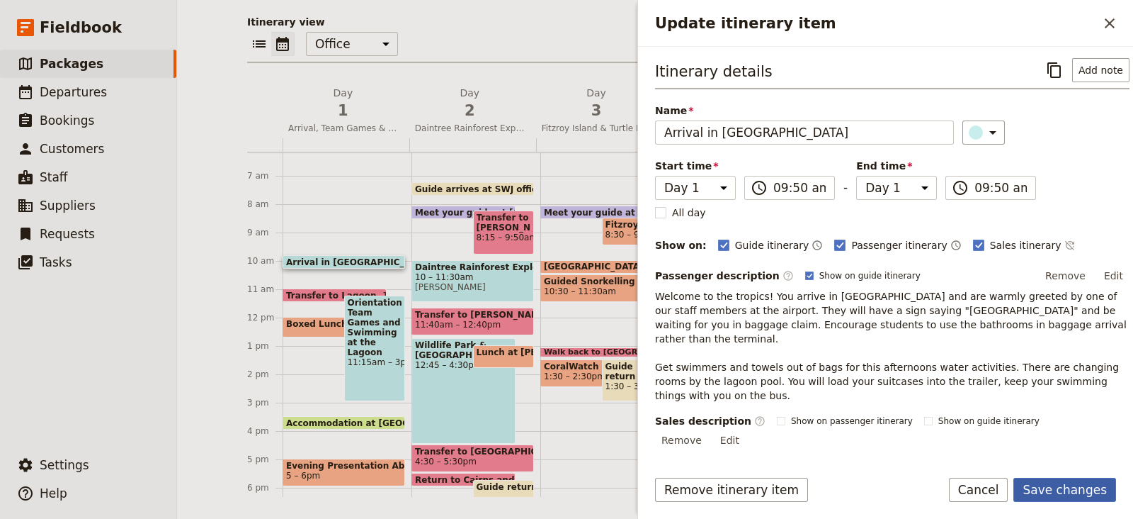
click at [1071, 493] on button "Save changes" at bounding box center [1065, 489] width 103 height 24
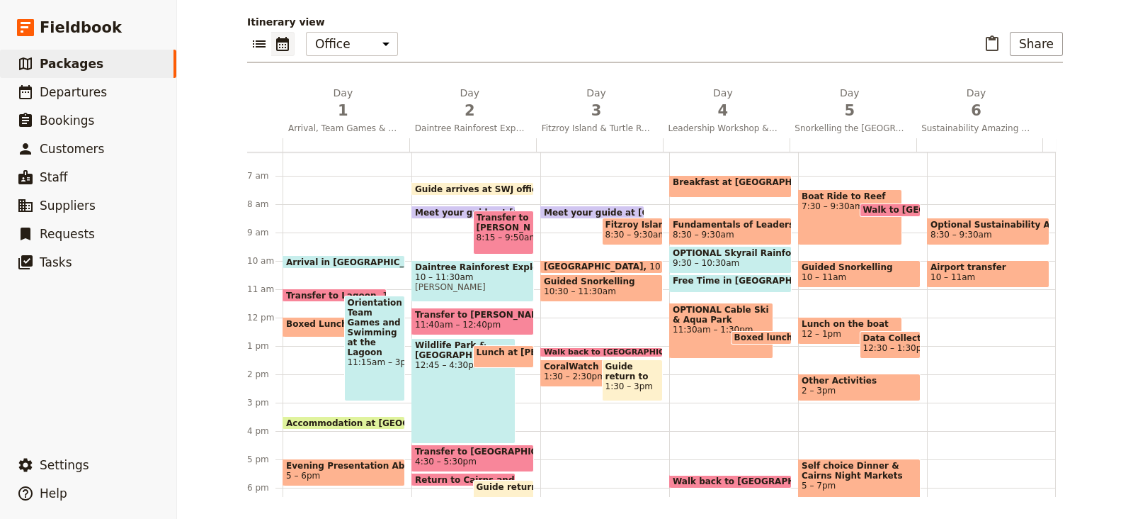
click at [322, 405] on div "Arrival in Cairns 9:50am Transfer to Lagoon 11am Boxed Lunch 12 – 12:45pm Eat R…" at bounding box center [347, 317] width 129 height 680
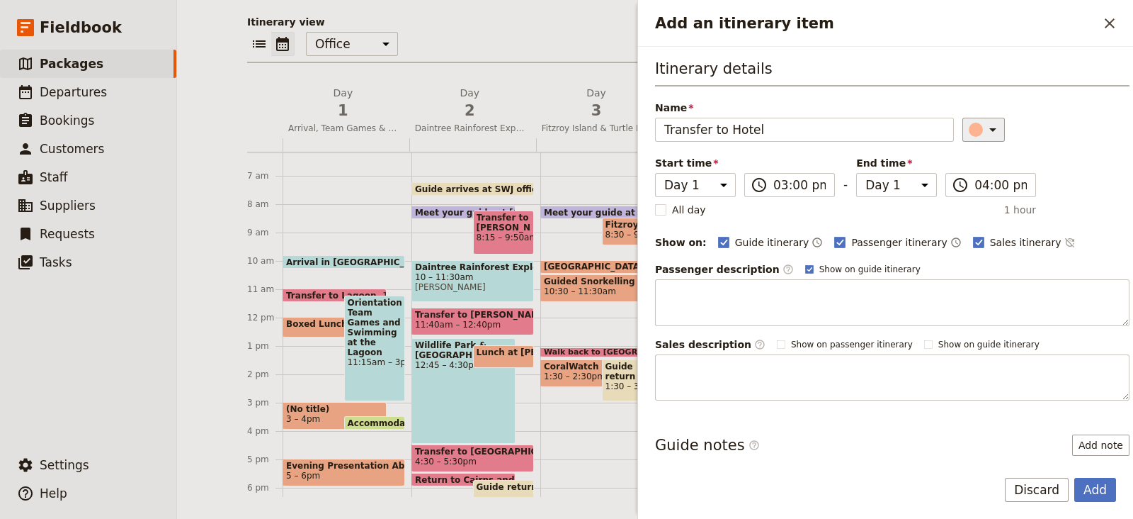
type input "Transfer to Hotel"
click at [985, 126] on icon "Add an itinerary item" at bounding box center [993, 129] width 17 height 17
click at [982, 207] on button "button" at bounding box center [975, 209] width 17 height 17
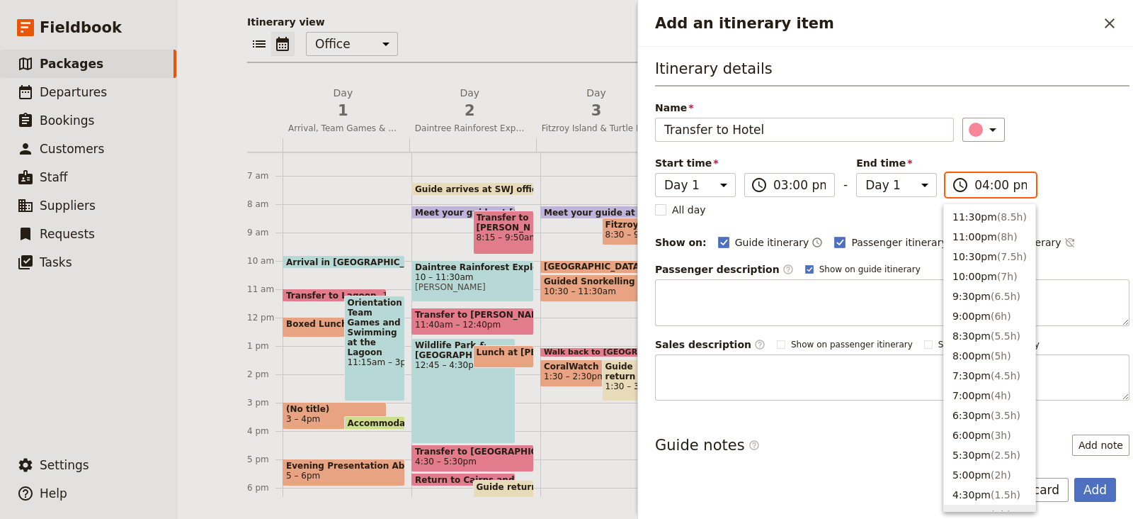
click at [986, 183] on input "04:00 pm" at bounding box center [1001, 184] width 52 height 17
click at [984, 254] on button "3:00pm" at bounding box center [989, 254] width 91 height 20
type input "03:00 pm"
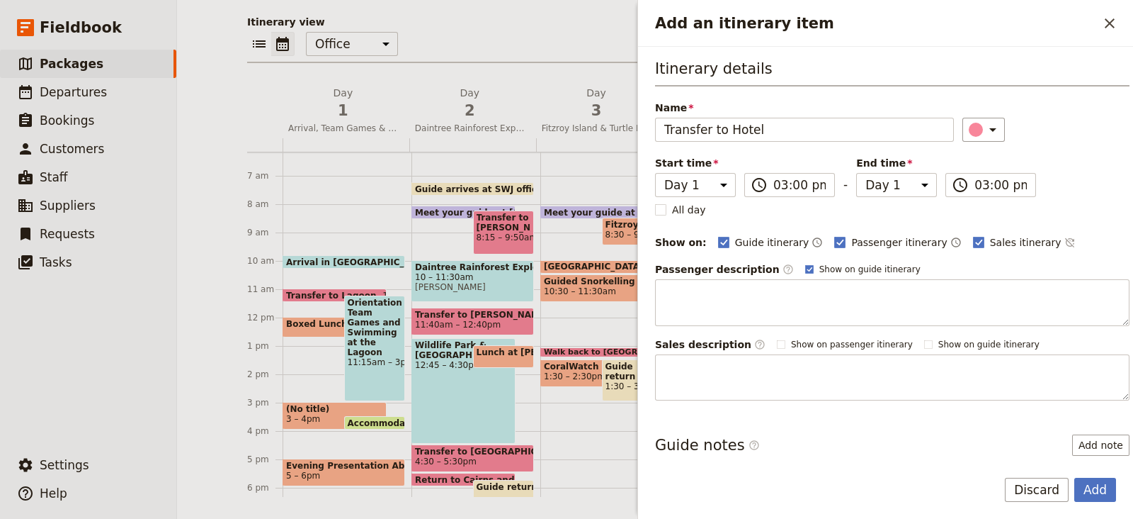
click at [1072, 198] on div "Itinerary details Name Transfer to Hotel ​ Start time Day 1 Day 2 Day 3 Day 4 D…" at bounding box center [892, 229] width 475 height 342
click at [990, 242] on span "Sales itinerary" at bounding box center [1026, 242] width 72 height 14
click at [973, 235] on input "Sales itinerary" at bounding box center [973, 234] width 1 height 1
checkbox input "false"
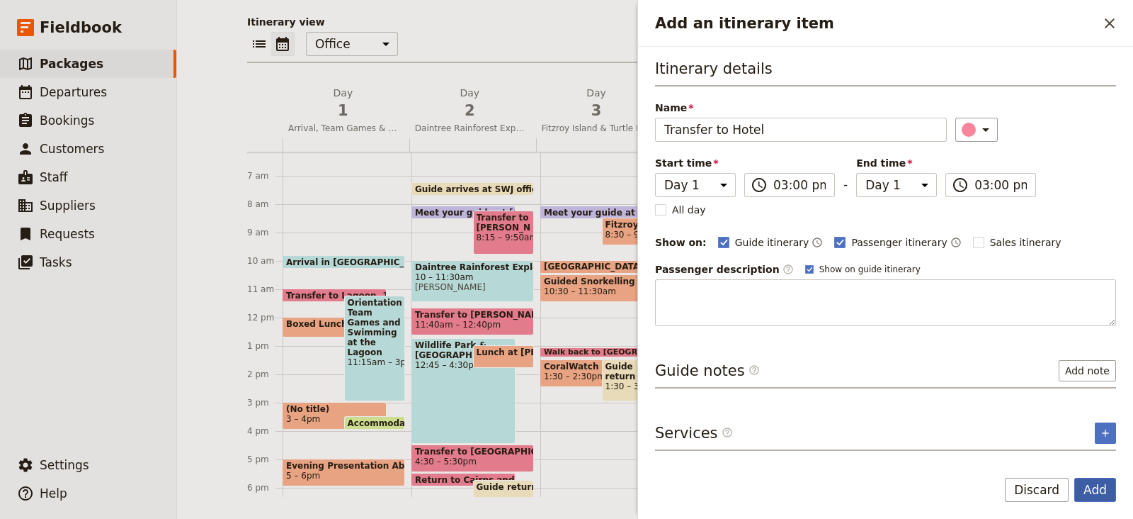
click at [1094, 491] on button "Add" at bounding box center [1096, 489] width 42 height 24
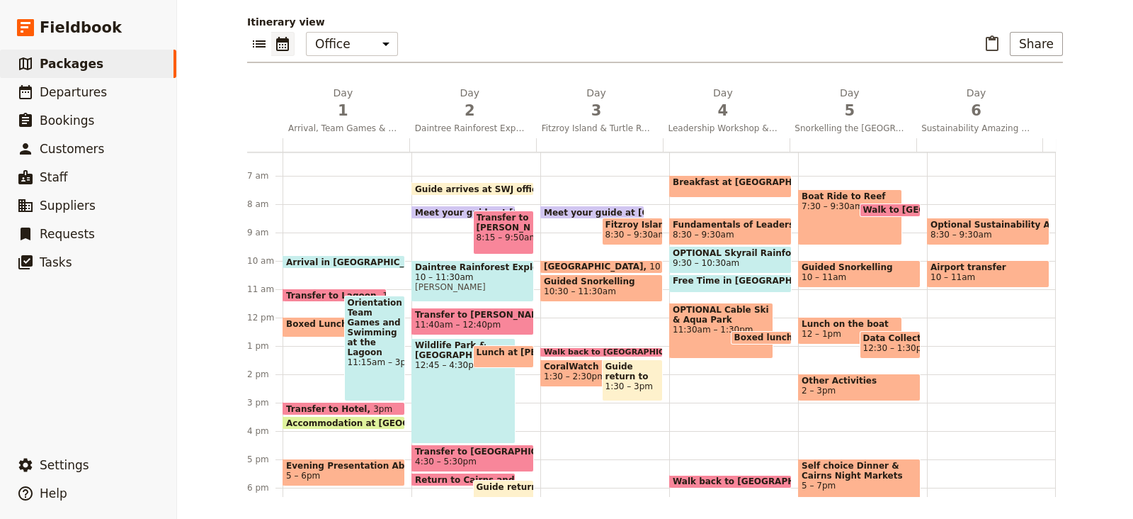
click at [358, 416] on div "Accommodation at Cairns Colonial Club Hotel 3:30pm" at bounding box center [344, 422] width 123 height 13
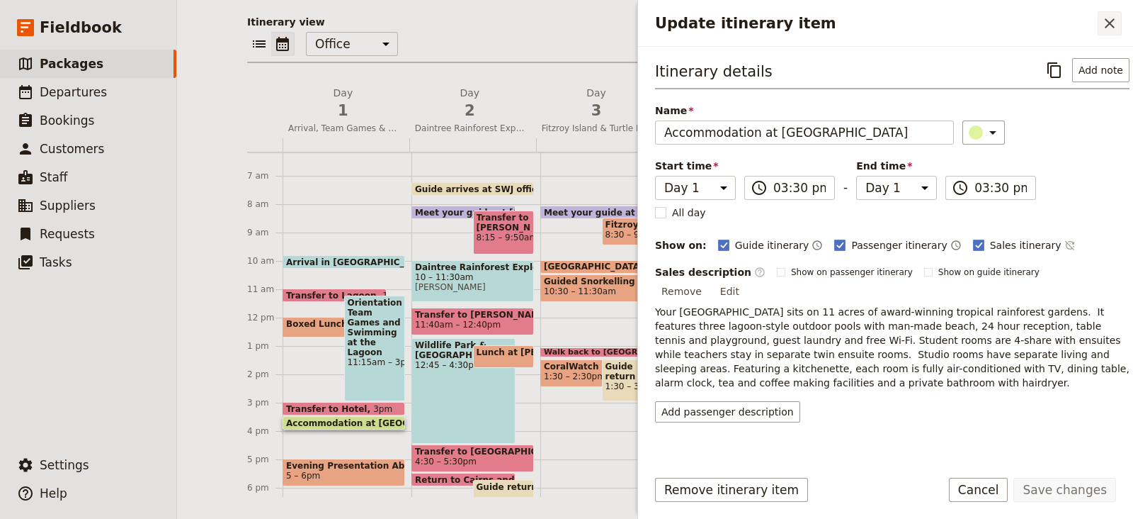
click at [1112, 20] on icon "Close drawer" at bounding box center [1110, 23] width 10 height 10
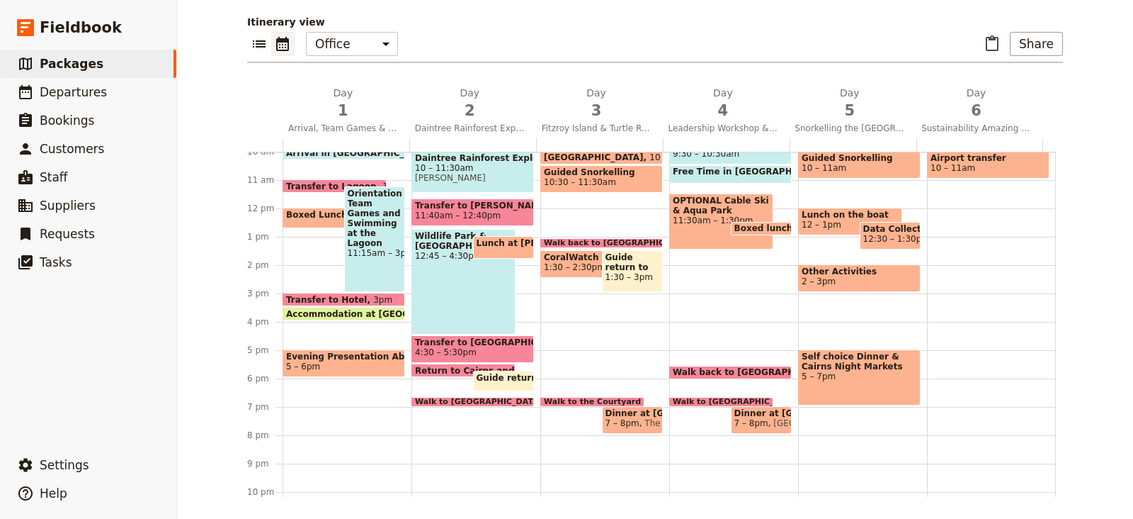
scroll to position [290, 0]
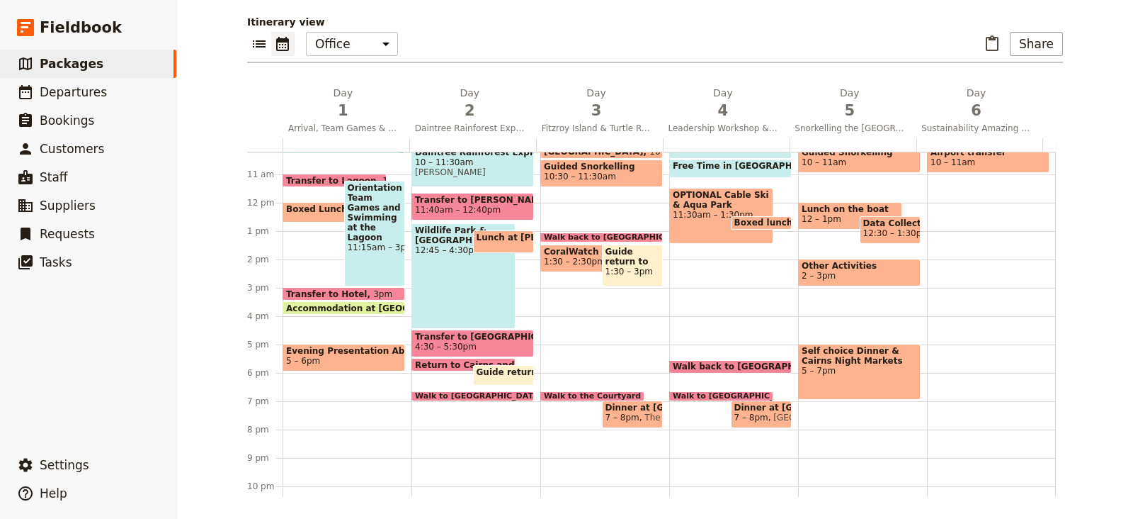
click at [346, 353] on span "Evening Presentation About The Reef" at bounding box center [343, 351] width 115 height 10
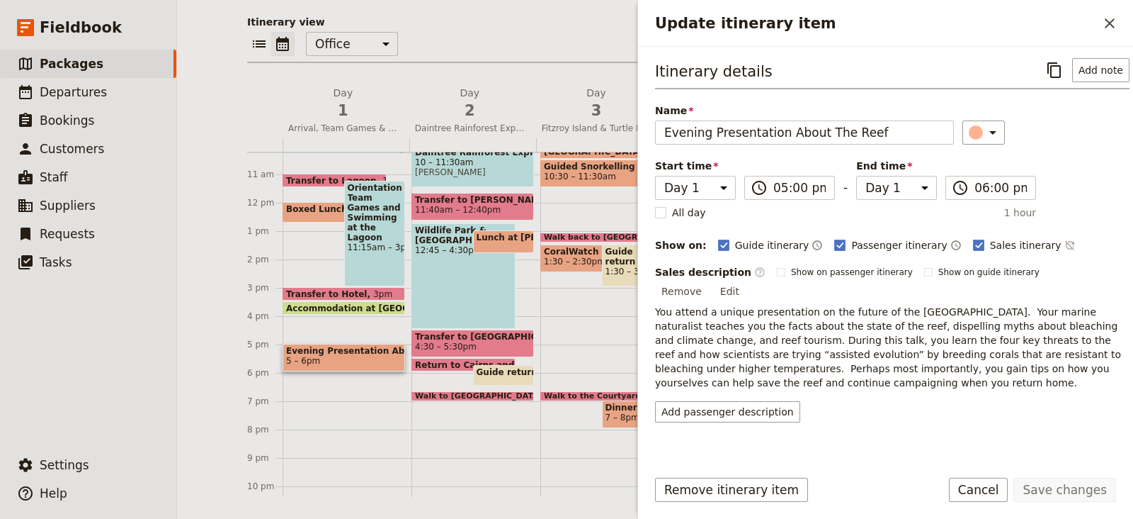
scroll to position [10, 0]
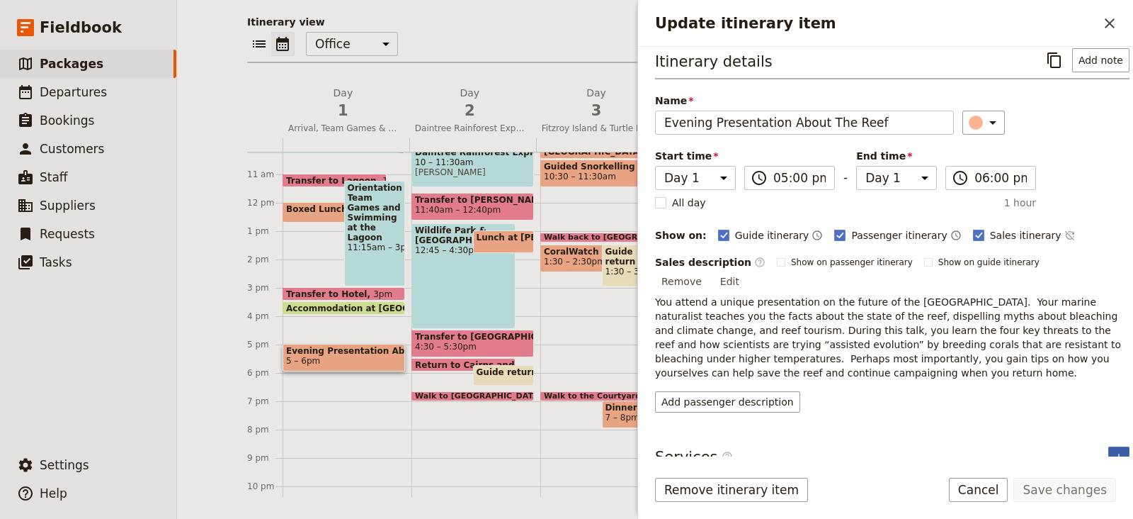
click at [1114, 451] on icon "Add service inclusion" at bounding box center [1119, 456] width 11 height 11
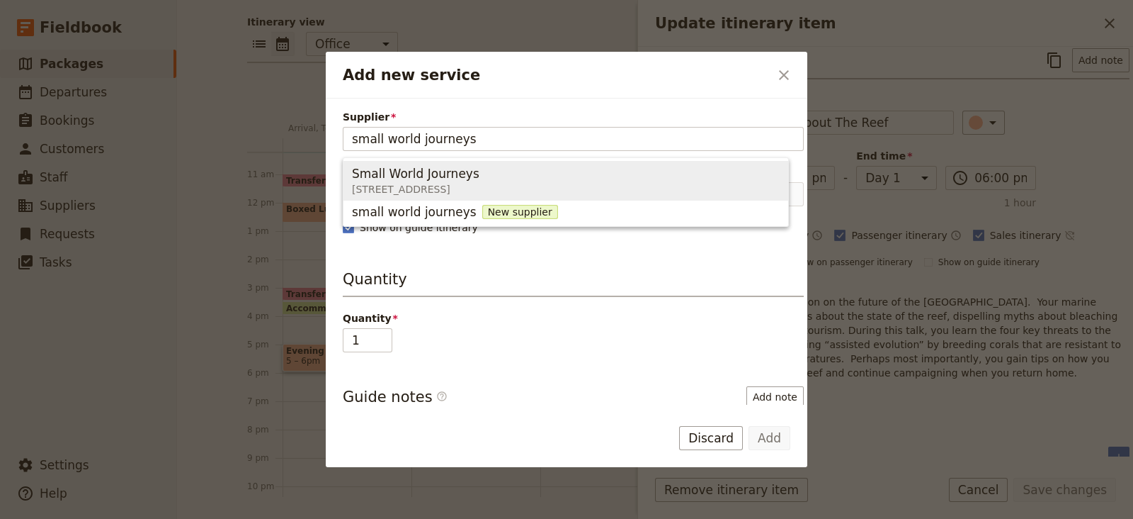
click at [480, 180] on div "Small World Journeys" at bounding box center [416, 173] width 128 height 17
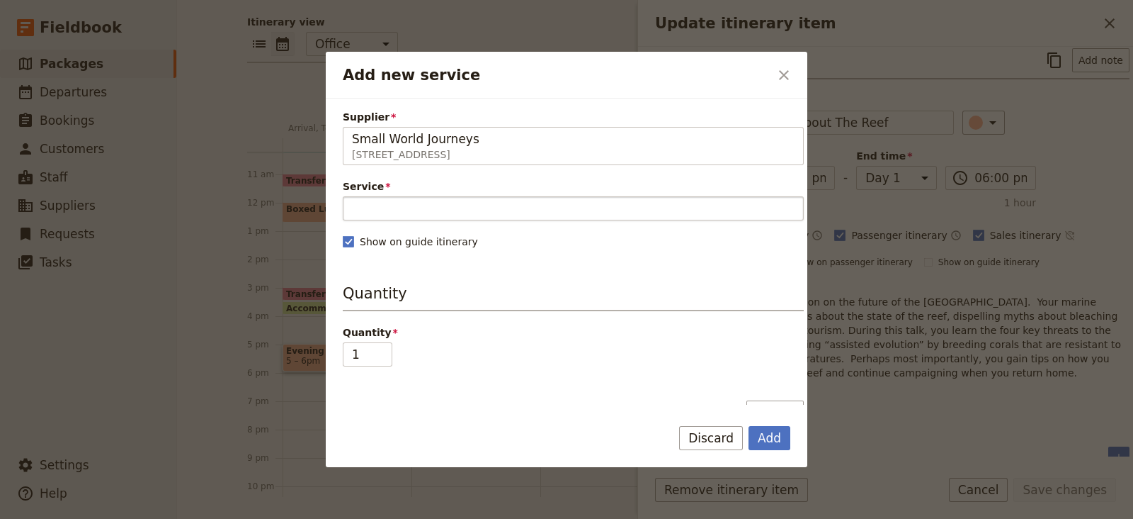
type input "Small World Journeys"
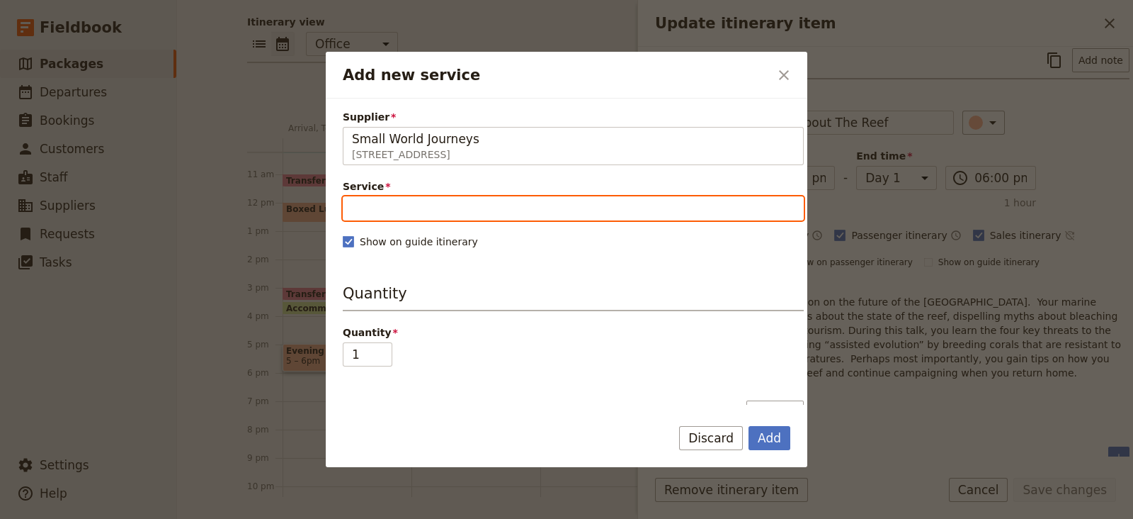
click at [475, 210] on input "Service" at bounding box center [573, 208] width 461 height 24
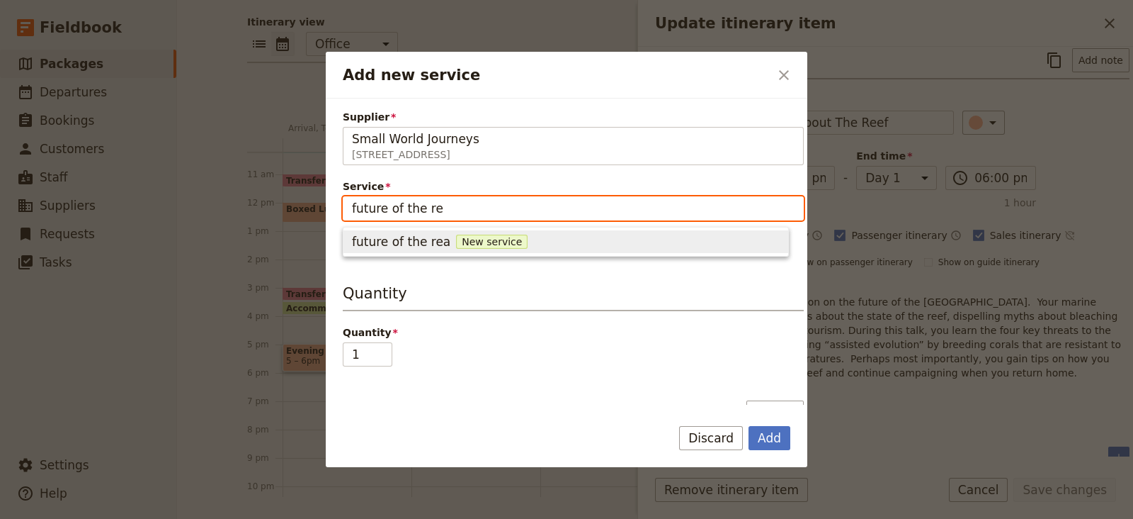
type input "future of the r"
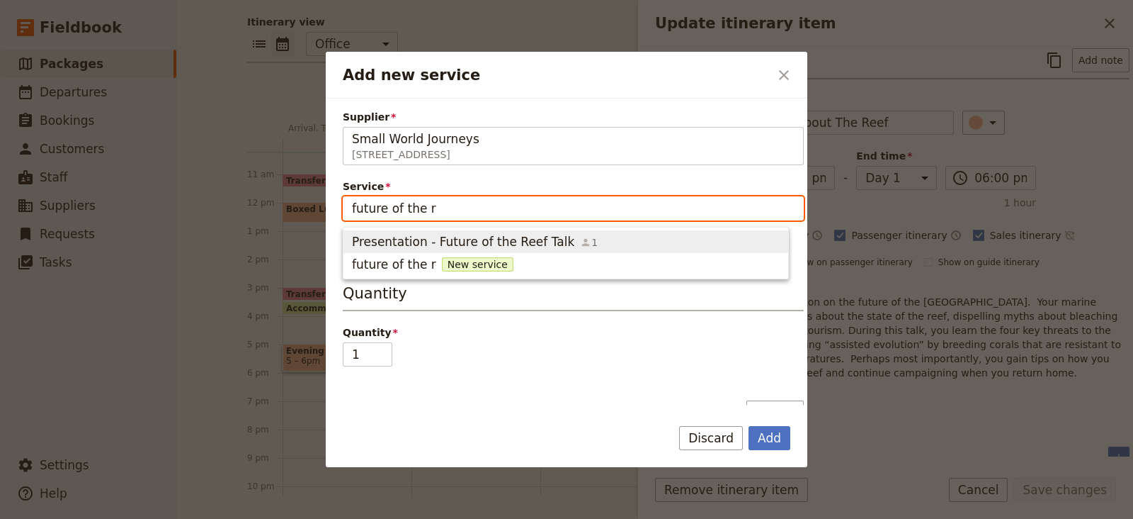
click at [469, 239] on span "Presentation - Future of the Reef Talk" at bounding box center [463, 241] width 222 height 17
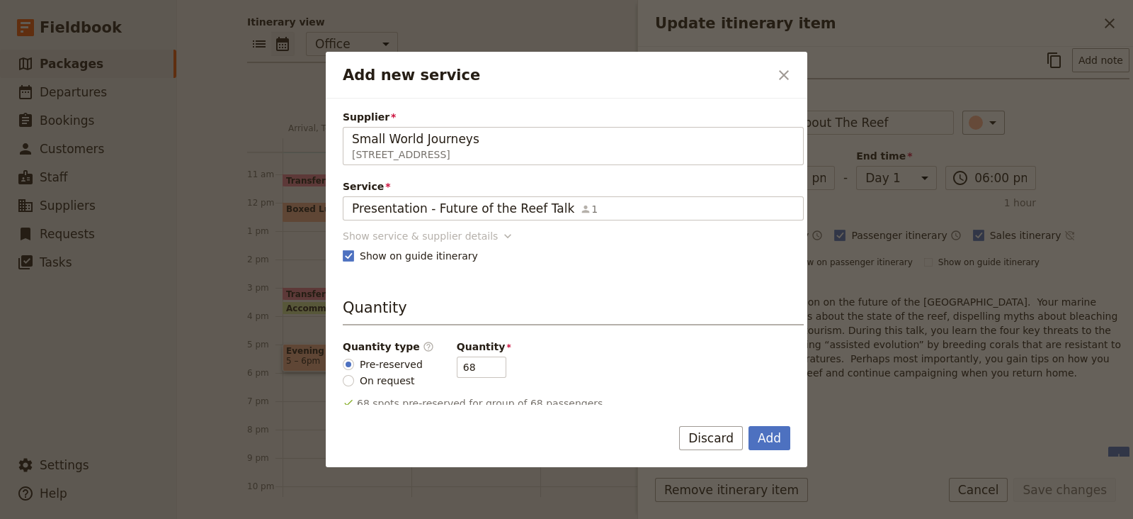
click at [443, 237] on div "Show service & supplier details" at bounding box center [420, 236] width 155 height 14
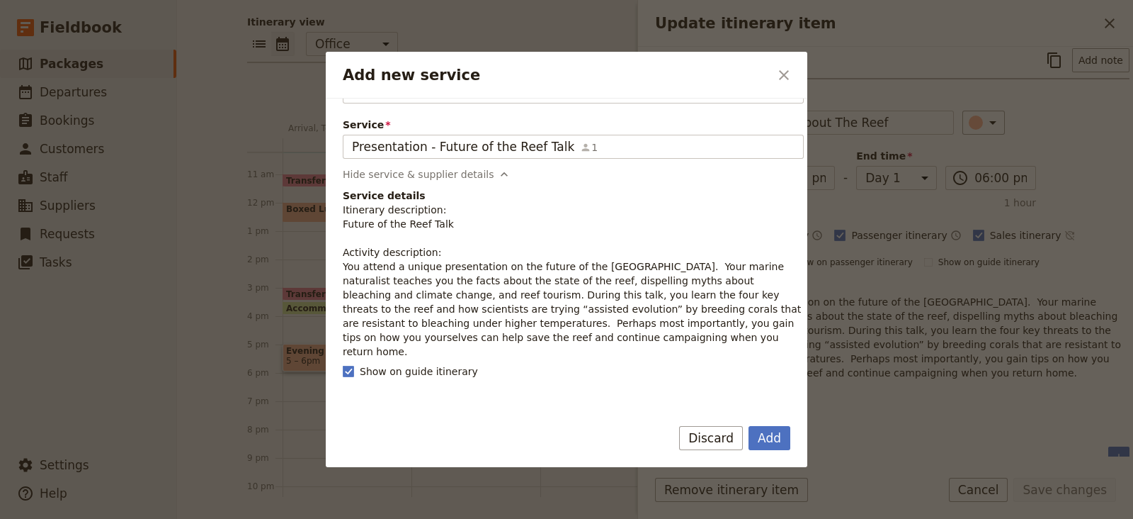
scroll to position [64, 0]
click at [783, 72] on icon "Close dialog" at bounding box center [784, 75] width 10 height 10
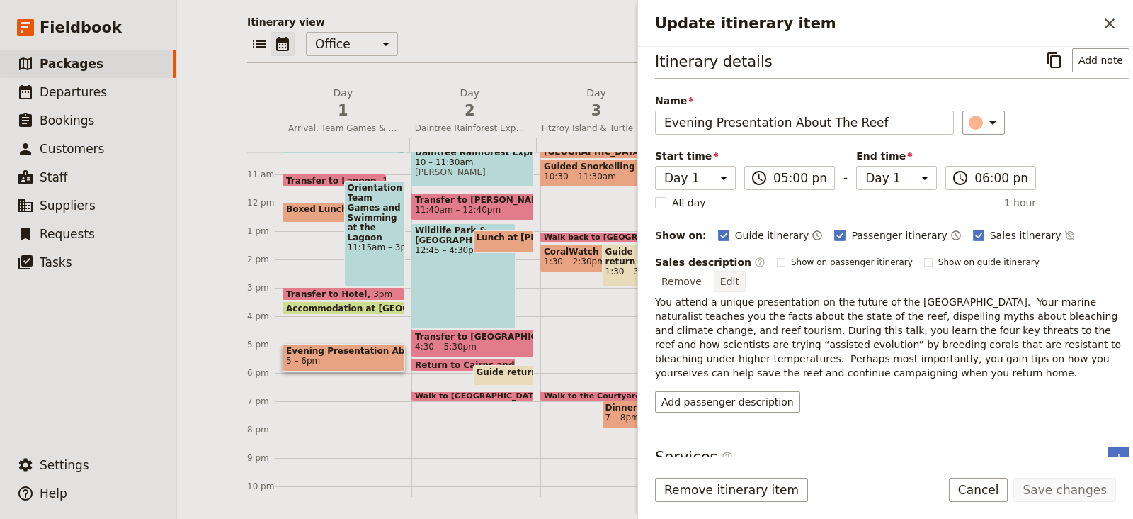
click at [746, 271] on button "Edit" at bounding box center [730, 281] width 32 height 21
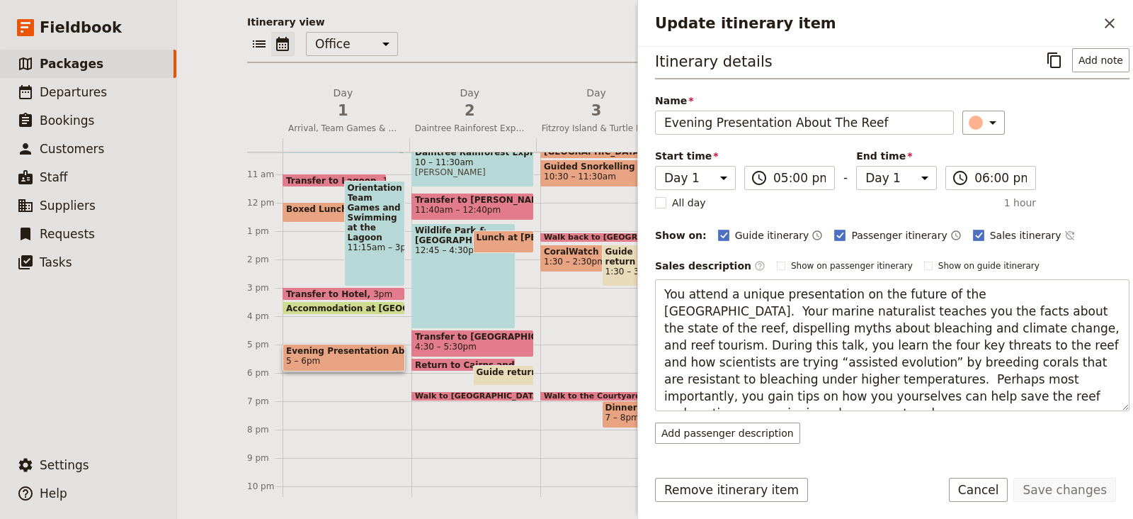
scroll to position [0, 0]
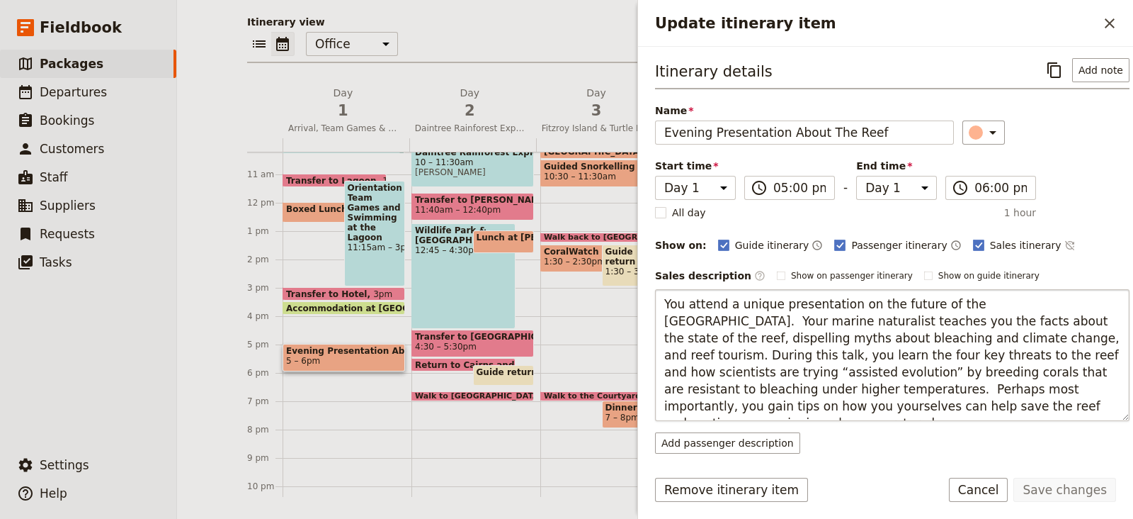
click at [1046, 299] on textarea "You attend a unique presentation on the future of the Great Barrier Reef. Your …" at bounding box center [892, 355] width 475 height 132
click at [1064, 364] on textarea "You attend a unique presentation on the future of the Great Barrier Reef. Your …" at bounding box center [892, 355] width 475 height 132
type textarea "You attend a unique presentation on the future of the Great Barrier Reef. Your …"
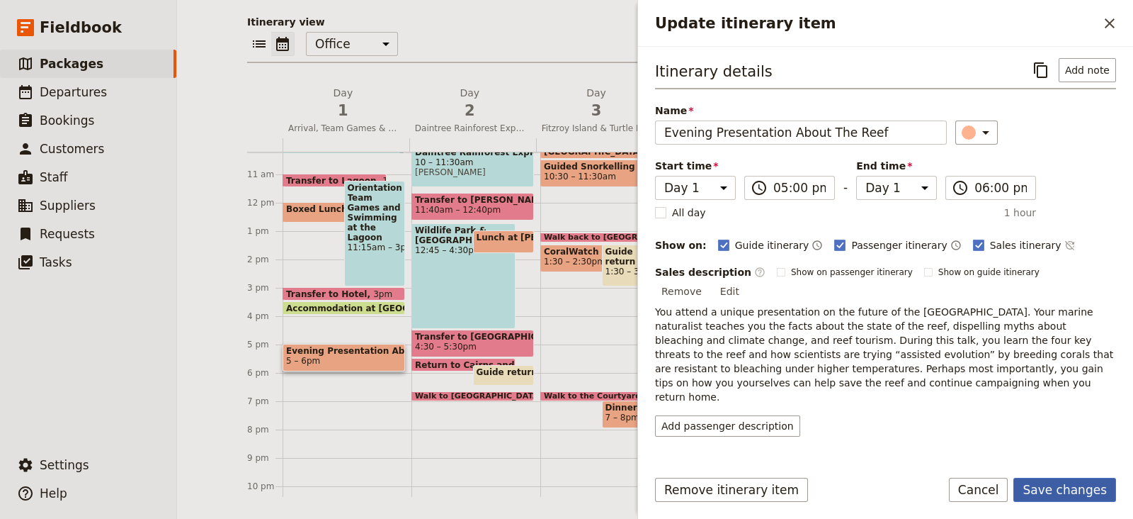
click at [1067, 492] on button "Save changes" at bounding box center [1065, 489] width 103 height 24
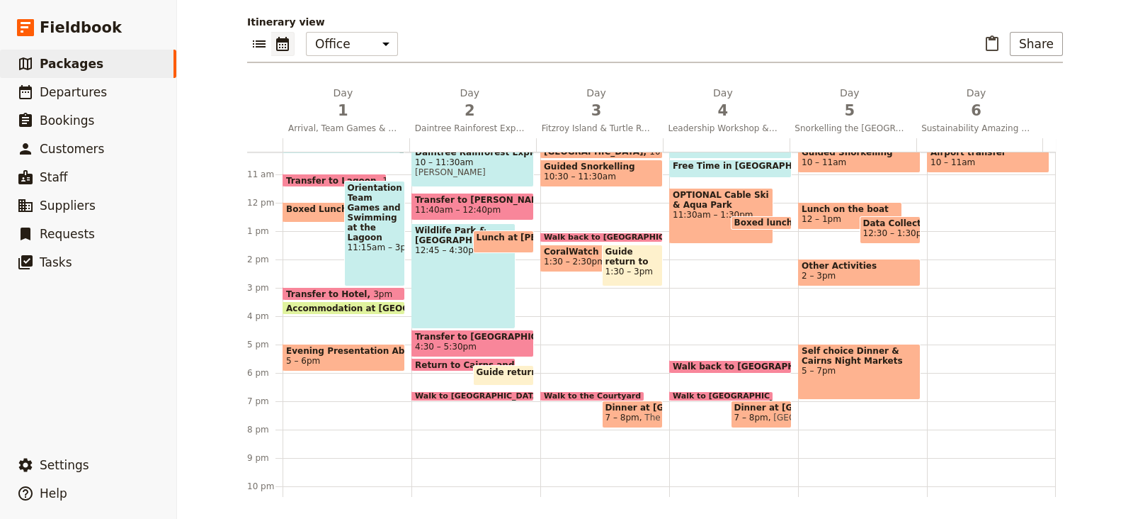
click at [319, 349] on span "Evening Presentation About The Reef" at bounding box center [343, 351] width 115 height 10
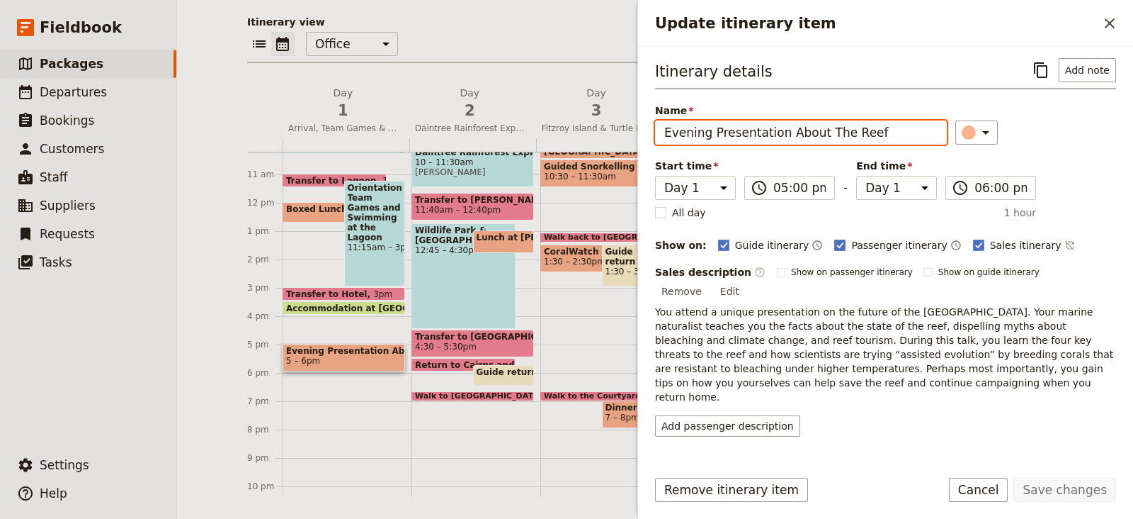
drag, startPoint x: 869, startPoint y: 132, endPoint x: 664, endPoint y: 123, distance: 204.9
click at [664, 123] on input "Evening Presentation About The Reef" at bounding box center [801, 132] width 292 height 24
type input "Future of the Reef Presentation"
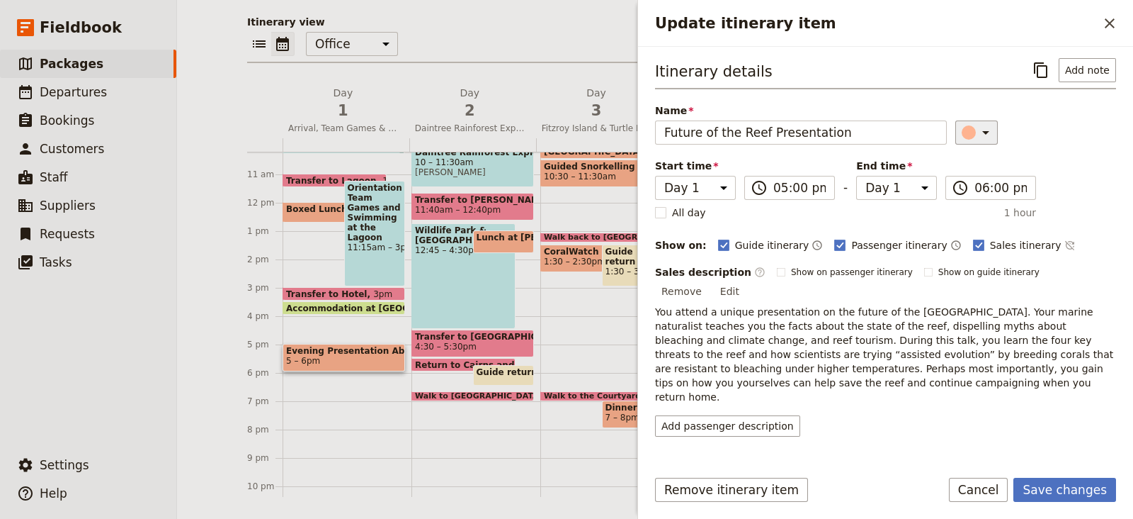
click at [962, 134] on div "Update itinerary item" at bounding box center [969, 132] width 14 height 14
click at [970, 183] on div "button" at bounding box center [968, 178] width 14 height 14
click at [998, 318] on p "You attend a unique presentation on the future of the Great Barrier Reef. Your …" at bounding box center [885, 354] width 461 height 99
click at [1075, 488] on button "Save changes" at bounding box center [1065, 489] width 103 height 24
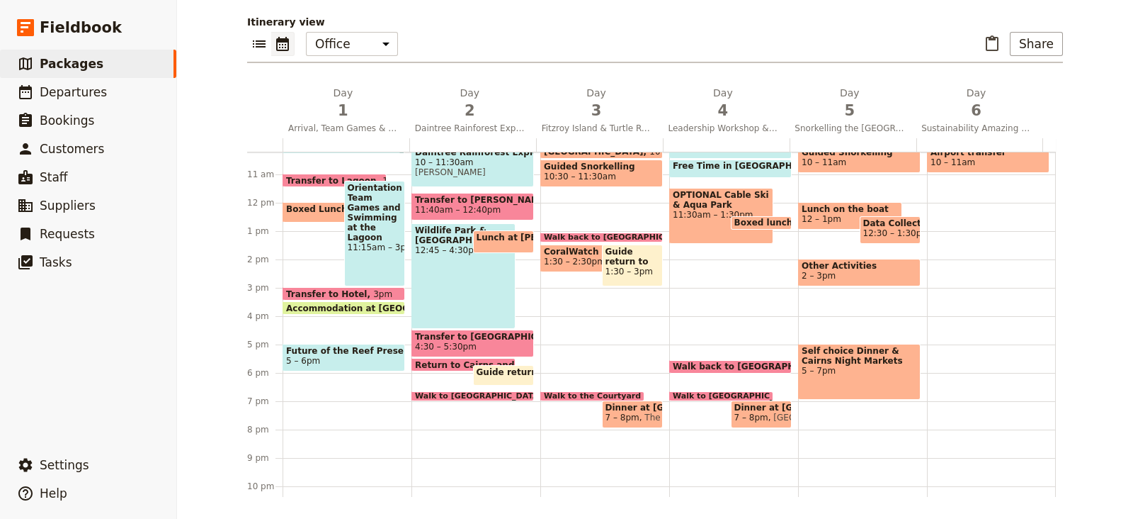
click at [283, 336] on div "Arrival in Cairns 9:50am Transfer to Lagoon 11am Boxed Lunch 12 – 12:45pm Eat R…" at bounding box center [347, 203] width 129 height 680
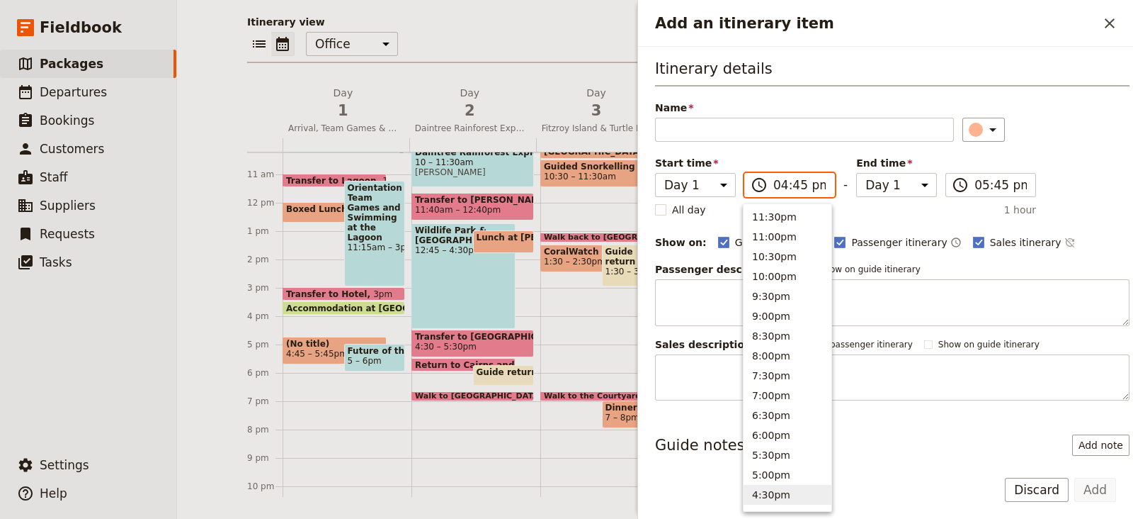
click at [791, 186] on input "04:45 pm" at bounding box center [800, 184] width 52 height 17
click at [796, 181] on input "04:45 pm" at bounding box center [800, 184] width 52 height 17
type input "04:50 pm"
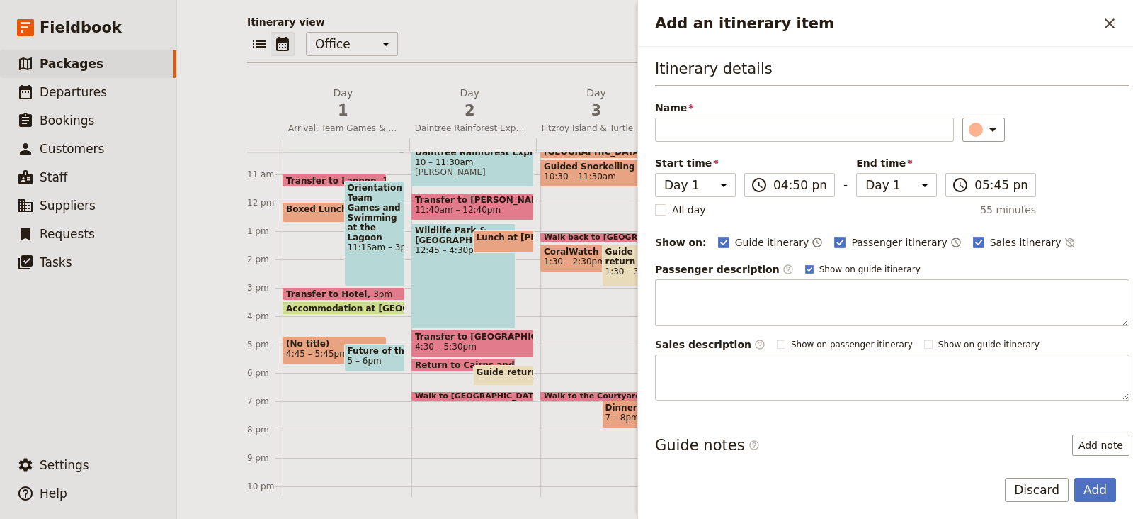
click at [1063, 134] on div "​" at bounding box center [1047, 130] width 168 height 24
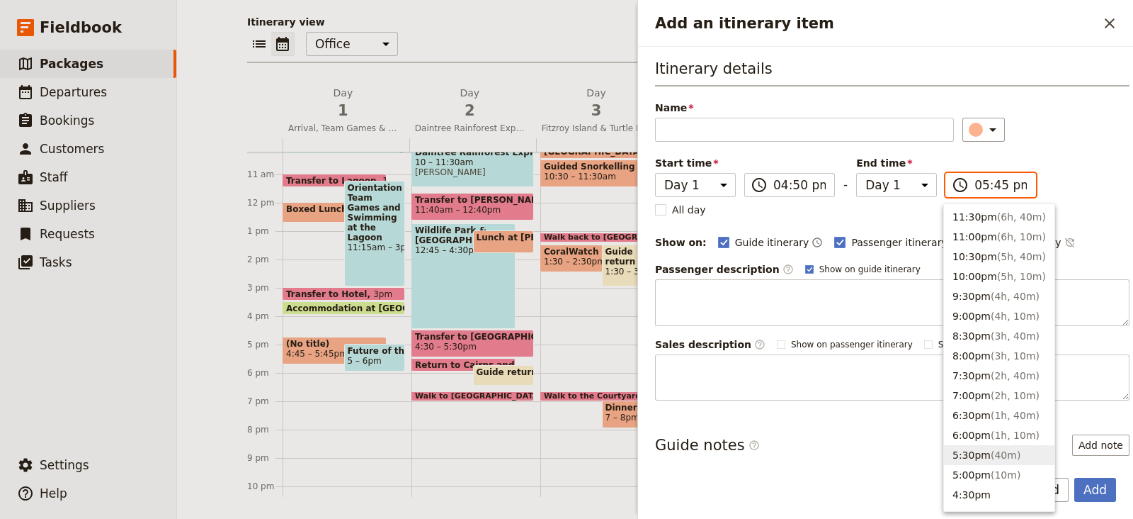
click at [978, 187] on input "05:45 pm" at bounding box center [1001, 184] width 52 height 17
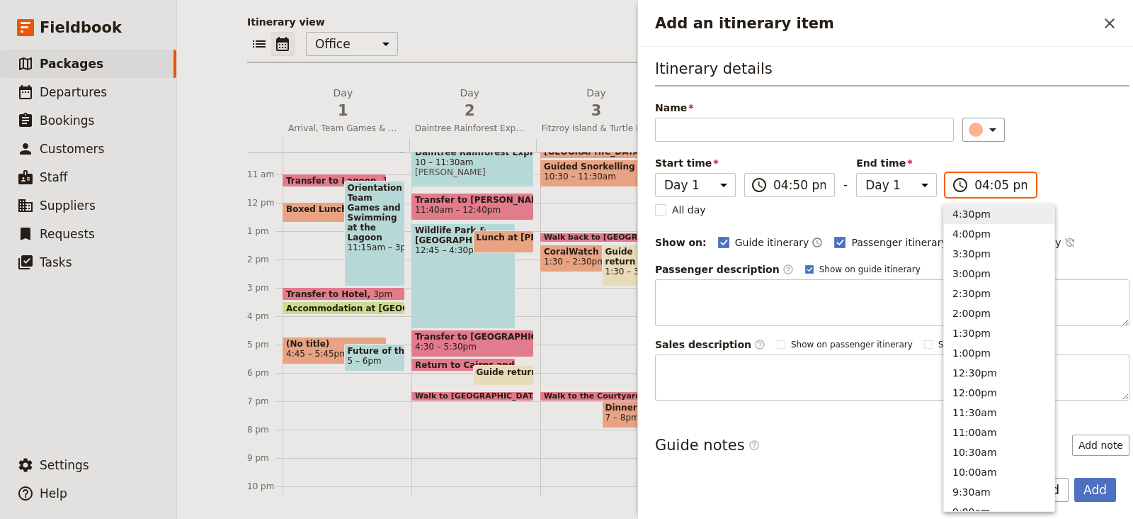
type input "04:50 pm"
click at [1068, 118] on div "​" at bounding box center [1047, 130] width 168 height 24
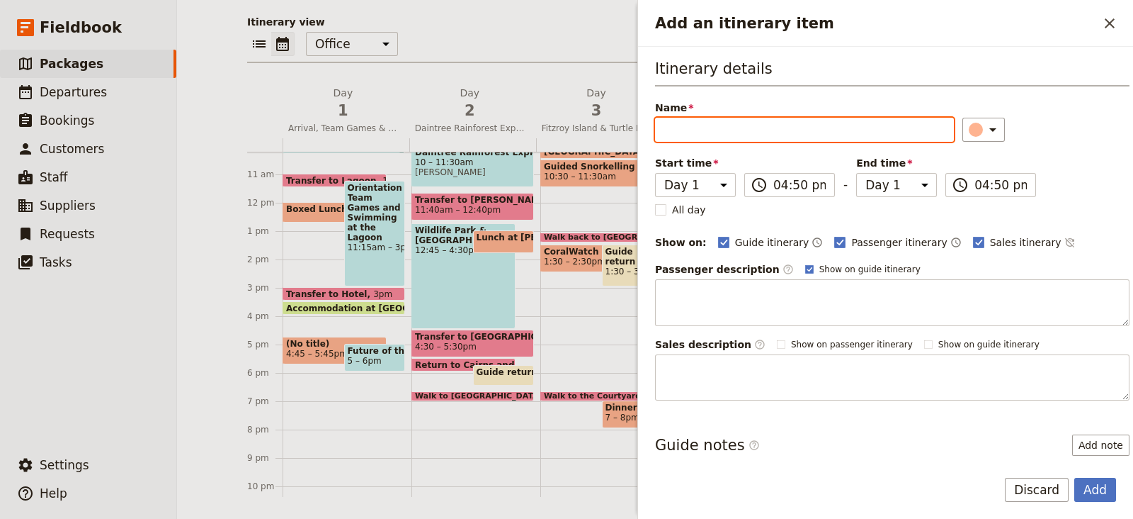
click at [813, 125] on input "Name" at bounding box center [804, 130] width 299 height 24
type input "Walk to [presentation room]"
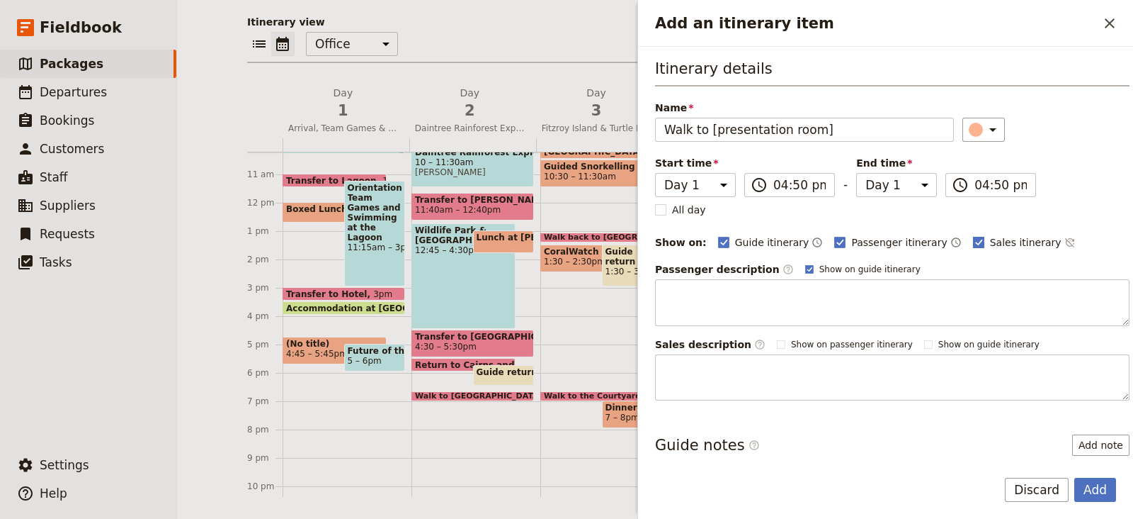
click at [990, 246] on span "Sales itinerary" at bounding box center [1026, 242] width 72 height 14
click at [973, 235] on input "Sales itinerary" at bounding box center [973, 234] width 1 height 1
checkbox input "false"
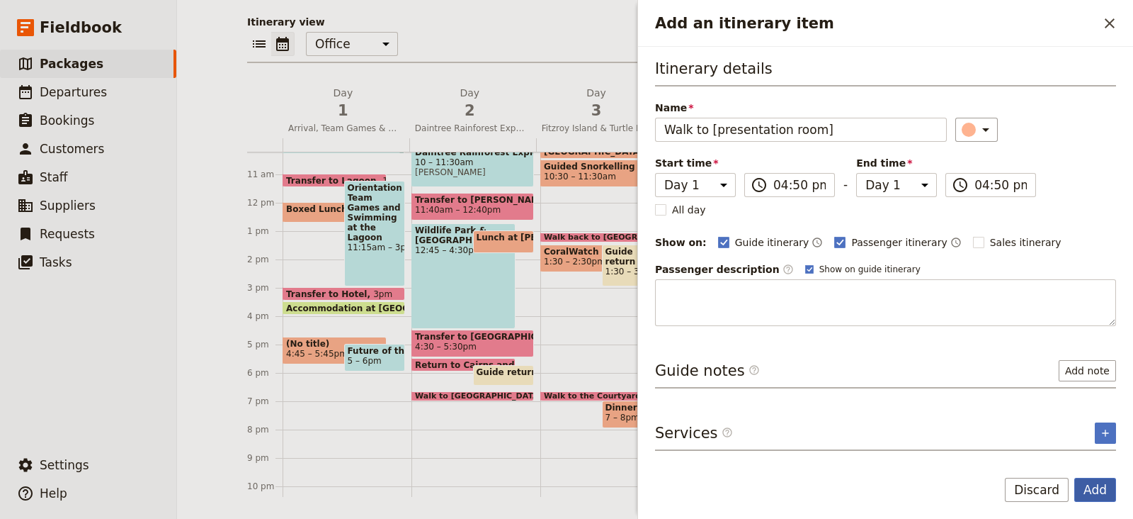
click at [1099, 489] on button "Add" at bounding box center [1096, 489] width 42 height 24
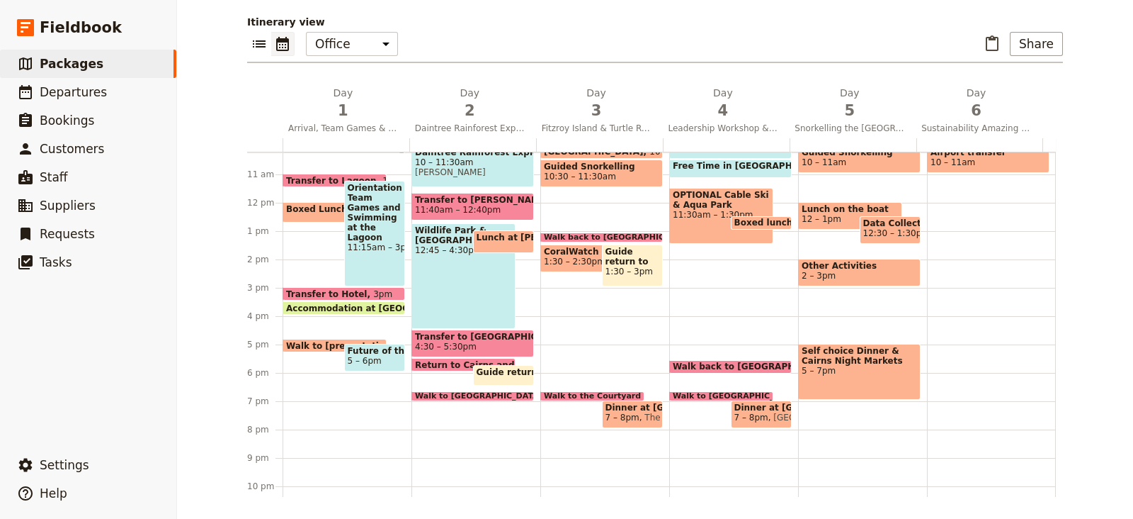
click at [363, 358] on span "5 – 6pm" at bounding box center [365, 361] width 34 height 10
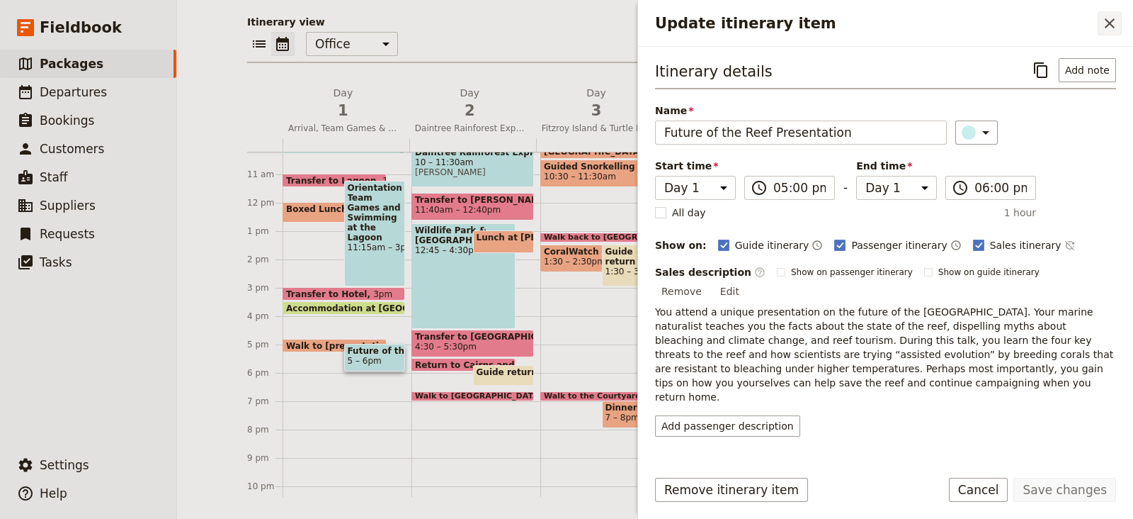
click at [1105, 24] on icon "Close drawer" at bounding box center [1110, 23] width 17 height 17
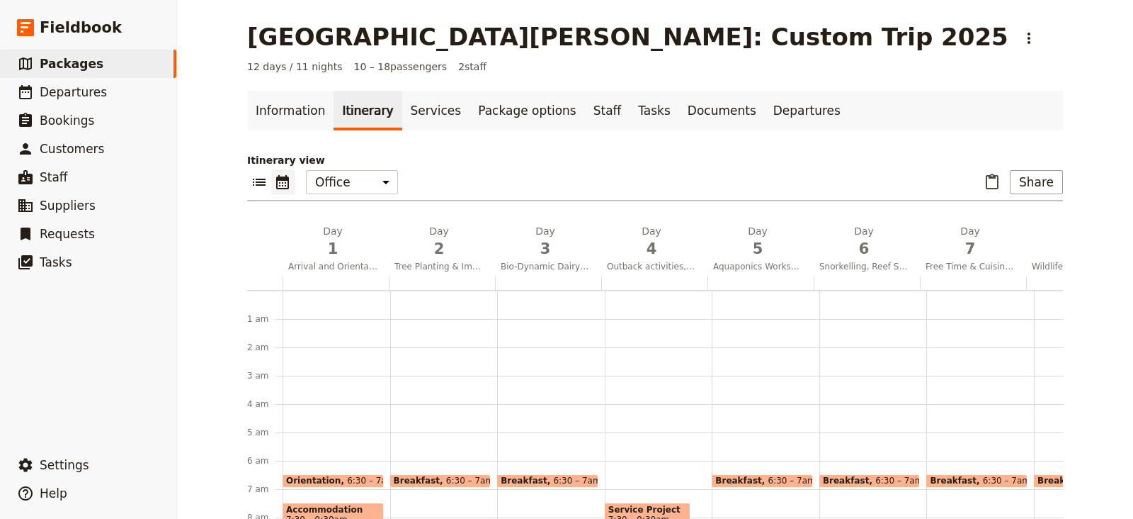
scroll to position [202, 0]
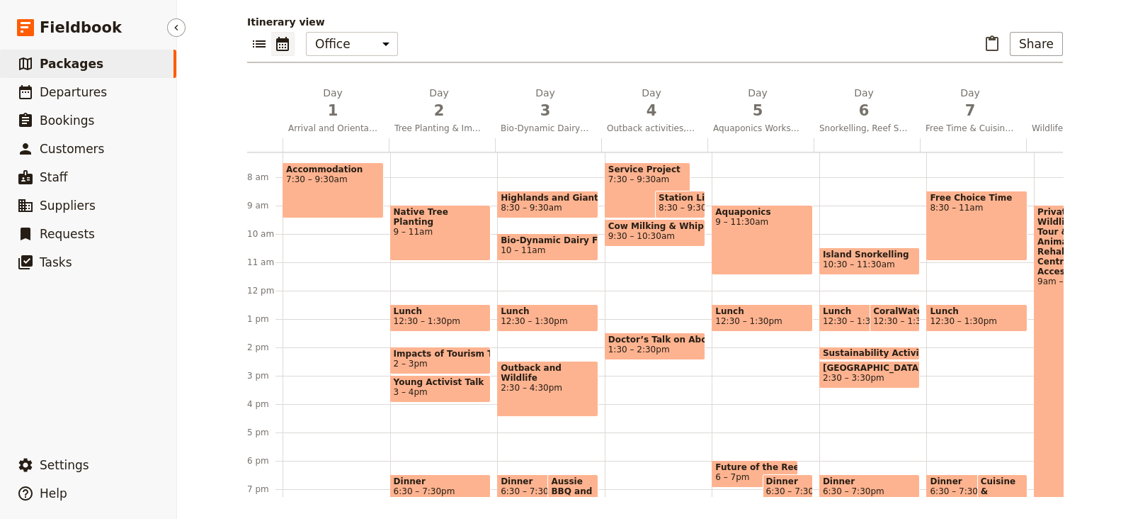
click at [0, 397] on ul "​ Packages ​ Departures ​ Bookings ​ Customers ​ Staff ​ Suppliers ​ Requests ​…" at bounding box center [88, 247] width 176 height 395
click at [60, 65] on span "Packages" at bounding box center [72, 64] width 64 height 14
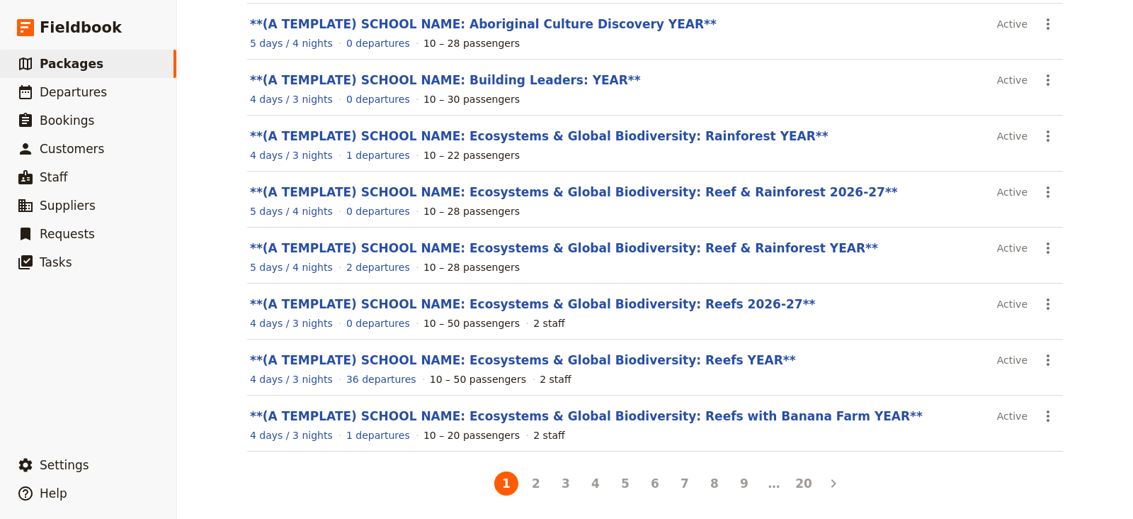
scroll to position [244, 0]
click at [591, 363] on link "**(A TEMPLATE) SCHOOL NAME: Ecosystems & Global Biodiversity: Reefs YEAR**" at bounding box center [523, 360] width 546 height 14
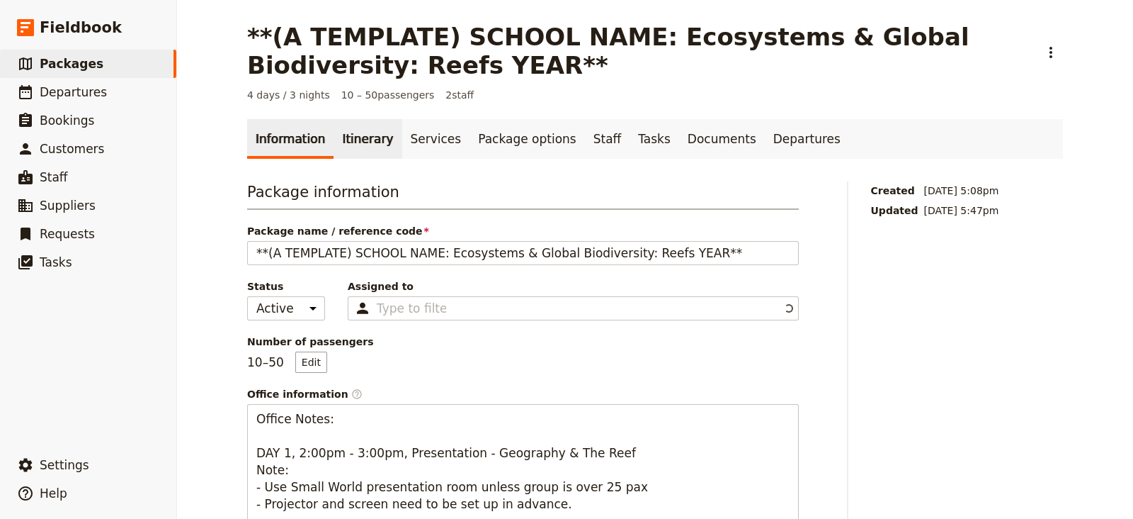
click at [371, 142] on link "Itinerary" at bounding box center [368, 139] width 68 height 40
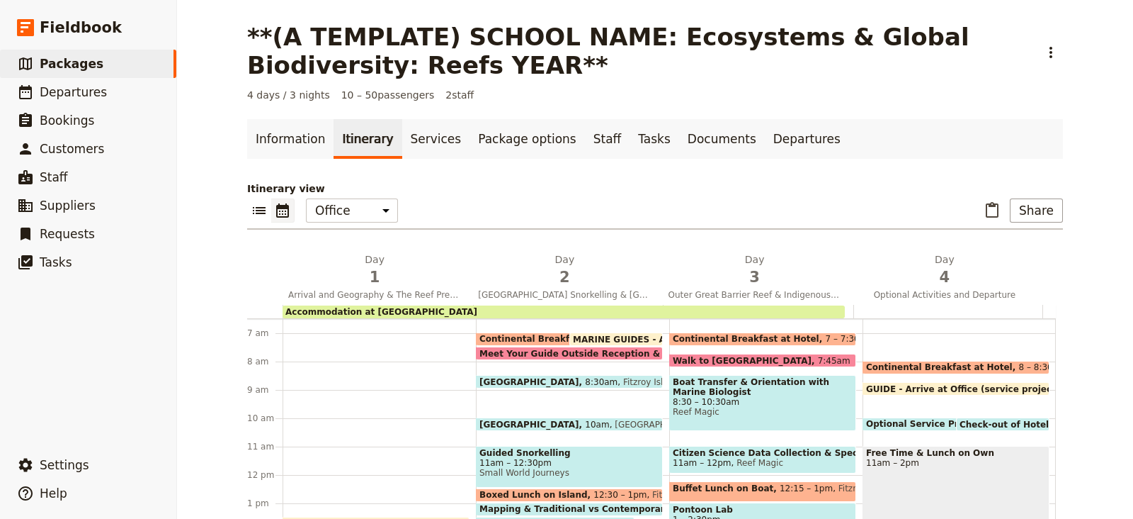
scroll to position [349, 0]
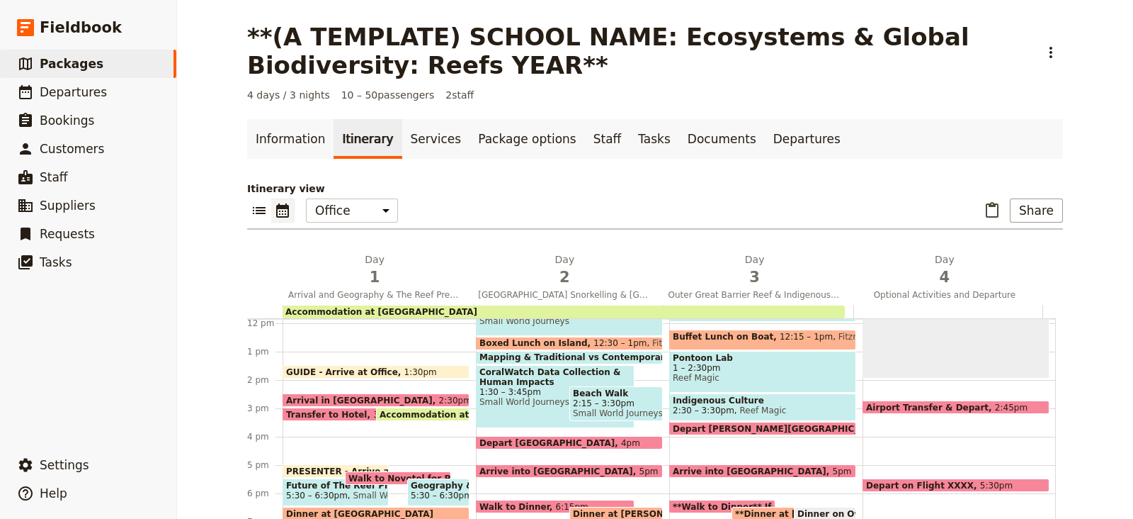
click at [343, 395] on span "Arrival in [GEOGRAPHIC_DATA]" at bounding box center [362, 399] width 153 height 9
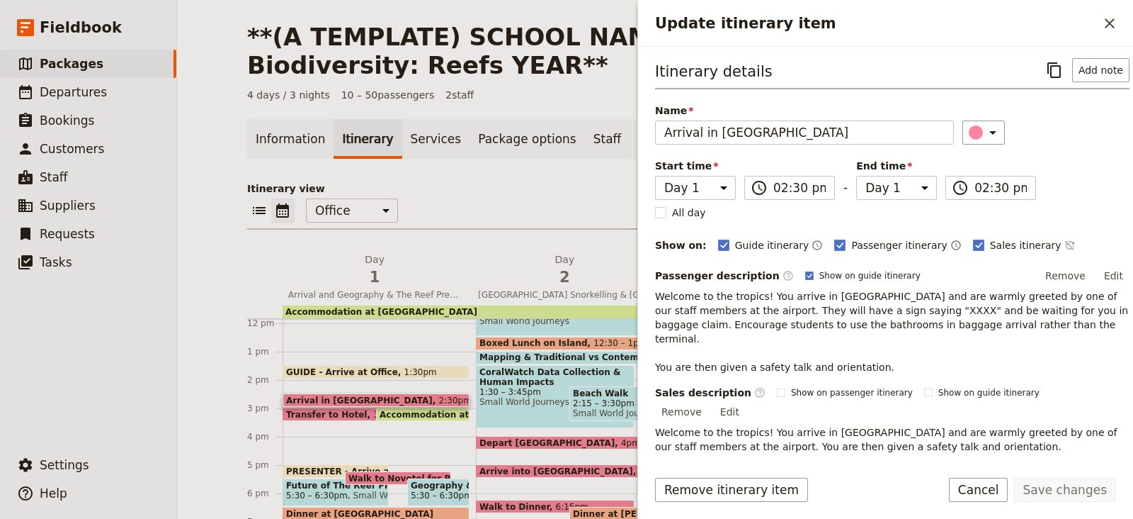
scroll to position [27, 0]
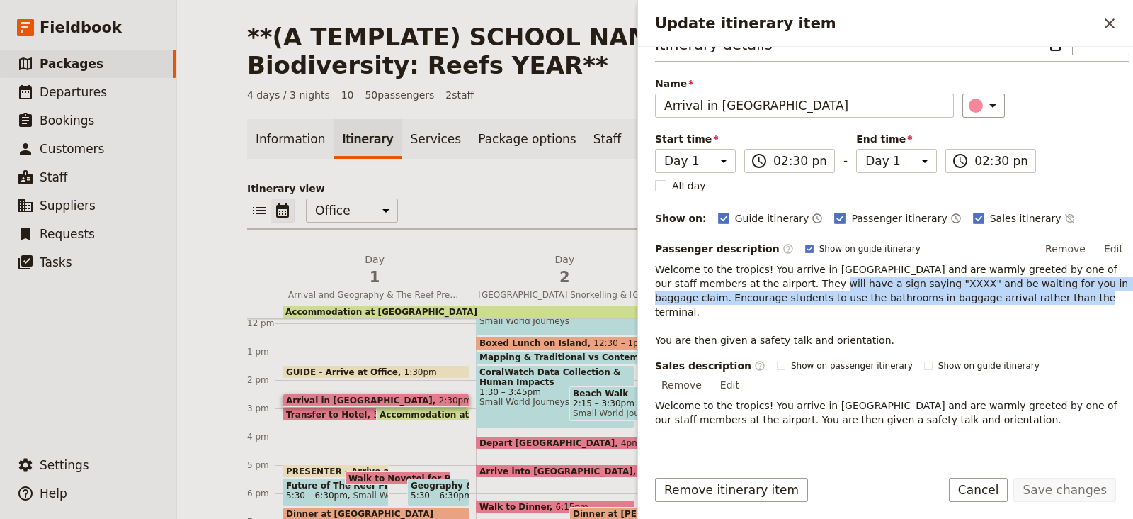
drag, startPoint x: 949, startPoint y: 295, endPoint x: 756, endPoint y: 283, distance: 193.8
click at [756, 283] on p "Welcome to the tropics! You arrive in [GEOGRAPHIC_DATA] and are warmly greeted …" at bounding box center [892, 304] width 475 height 85
click at [827, 292] on p "Welcome to the tropics! You arrive in [GEOGRAPHIC_DATA] and are warmly greeted …" at bounding box center [892, 304] width 475 height 85
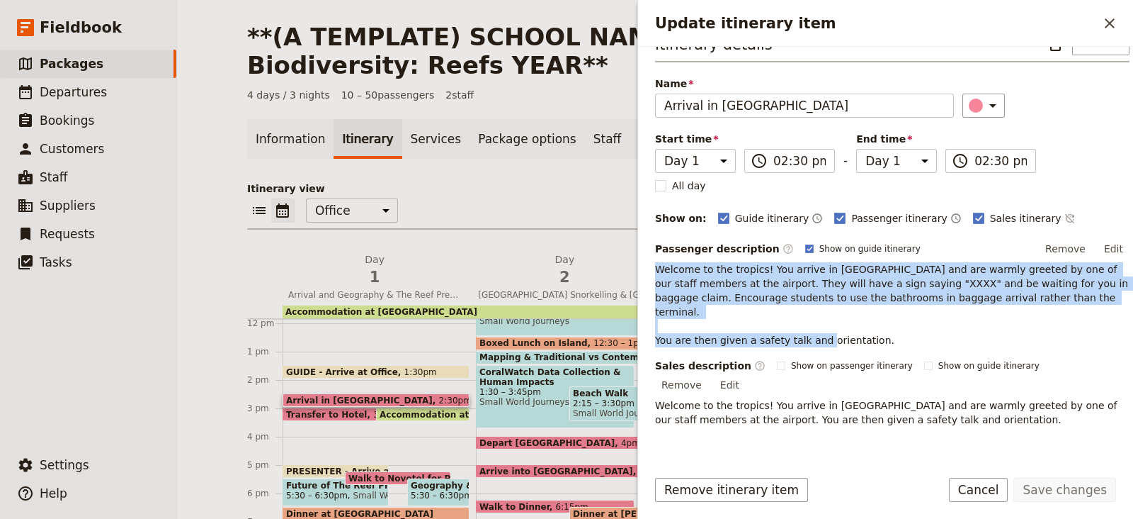
drag, startPoint x: 861, startPoint y: 327, endPoint x: 655, endPoint y: 260, distance: 217.5
click at [655, 262] on p "Welcome to the tropics! You arrive in [GEOGRAPHIC_DATA] and are warmly greeted …" at bounding box center [892, 304] width 475 height 85
copy p "Welcome to the tropics! You arrive in [GEOGRAPHIC_DATA] and are warmly greeted …"
click at [339, 409] on span "Transfer to Hotel" at bounding box center [329, 413] width 87 height 9
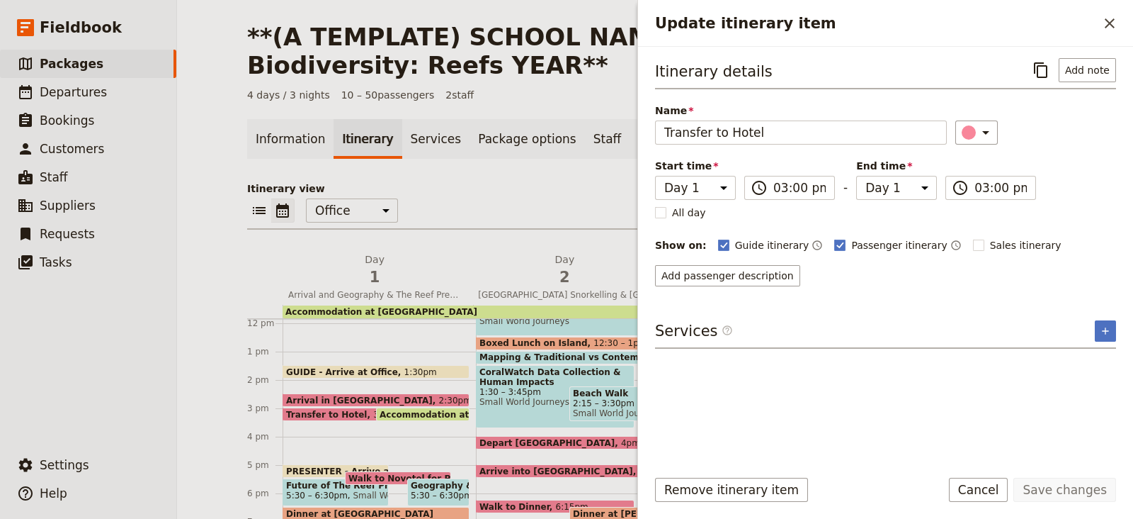
click at [504, 189] on p "Itinerary view" at bounding box center [655, 188] width 816 height 14
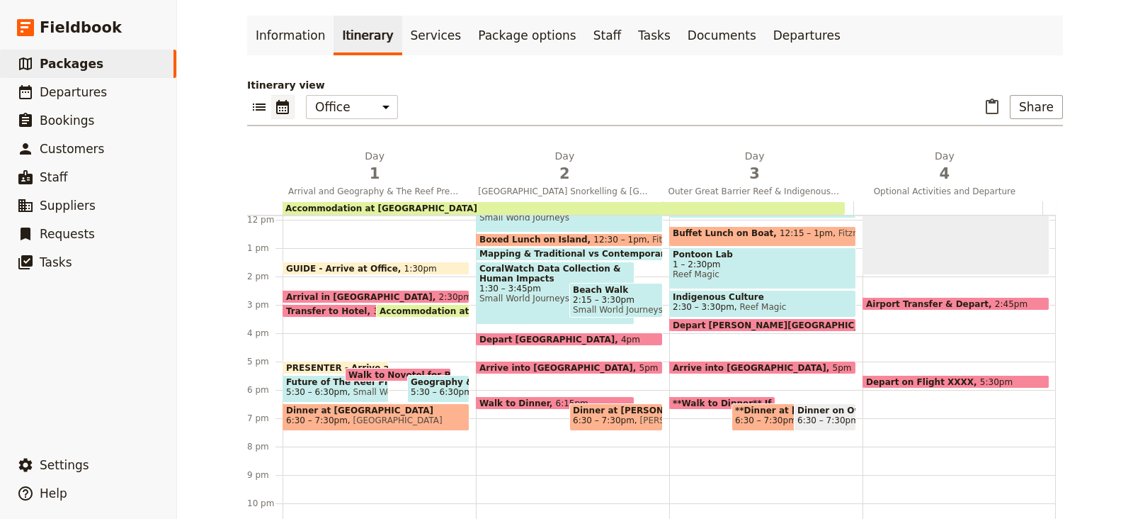
scroll to position [0, 0]
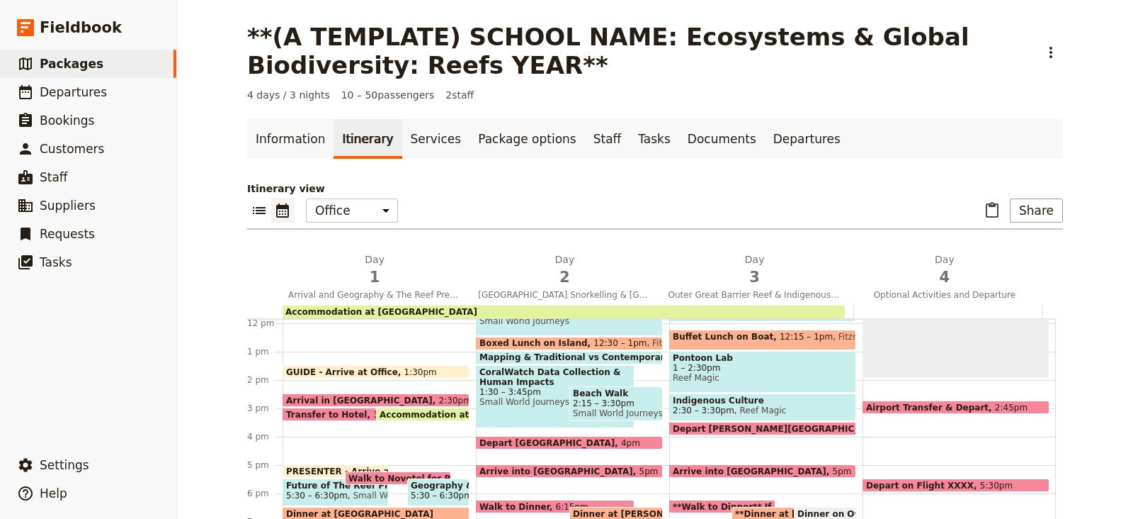
click at [647, 338] on span "Fitzroy Island Adventures" at bounding box center [703, 343] width 113 height 10
select select "2"
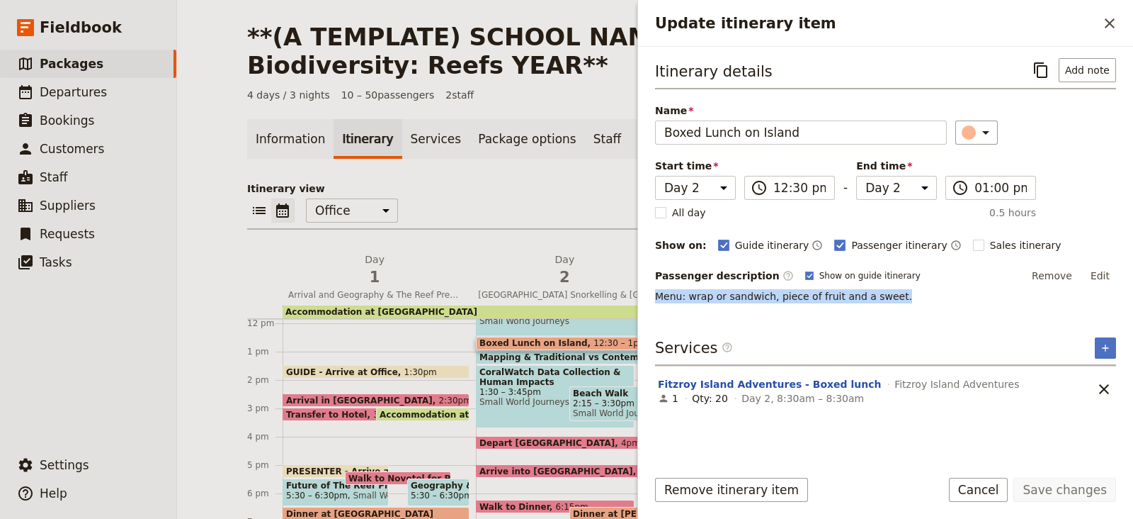
drag, startPoint x: 881, startPoint y: 295, endPoint x: 652, endPoint y: 295, distance: 229.5
click at [652, 295] on div "Itinerary details ​ Add note Name Boxed Lunch on Island ​ Start time Day 1 Day …" at bounding box center [885, 251] width 495 height 409
copy p "Menu: wrap or sandwich, piece of fruit and a sweet."
